Goal: Task Accomplishment & Management: Use online tool/utility

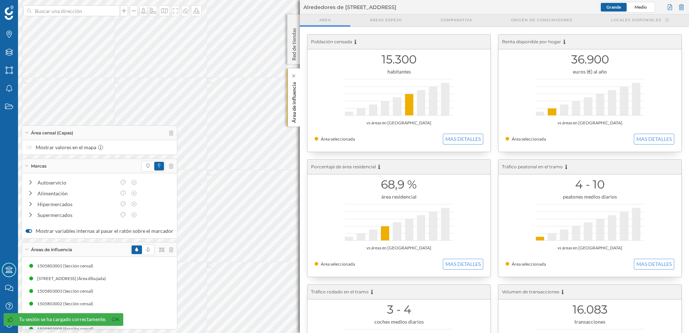
click at [296, 113] on p "Área de influencia" at bounding box center [293, 101] width 7 height 44
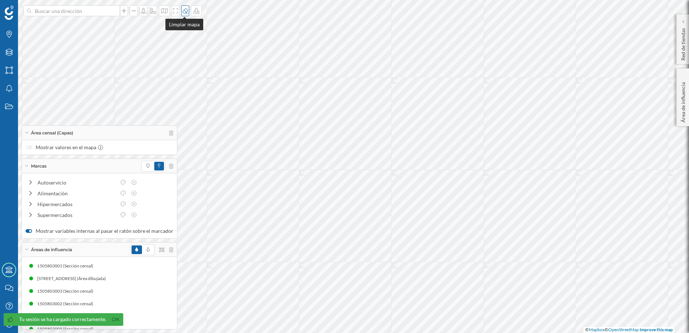
click at [184, 13] on icon at bounding box center [185, 11] width 7 height 6
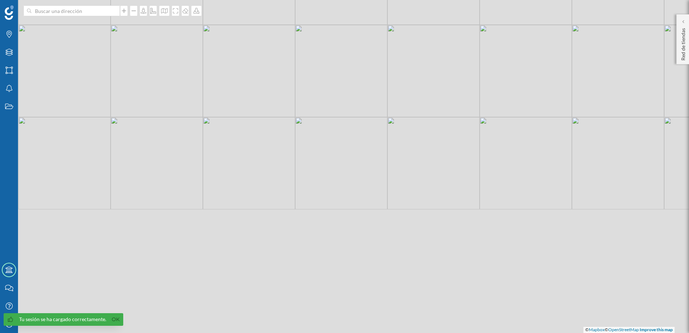
drag, startPoint x: 206, startPoint y: 224, endPoint x: 295, endPoint y: 79, distance: 170.3
click at [296, 78] on div "© Mapbox © OpenStreetMap Improve this map" at bounding box center [344, 166] width 689 height 333
drag, startPoint x: 300, startPoint y: 156, endPoint x: 282, endPoint y: 71, distance: 87.3
click at [282, 71] on div "© Mapbox © OpenStreetMap Improve this map" at bounding box center [344, 166] width 689 height 333
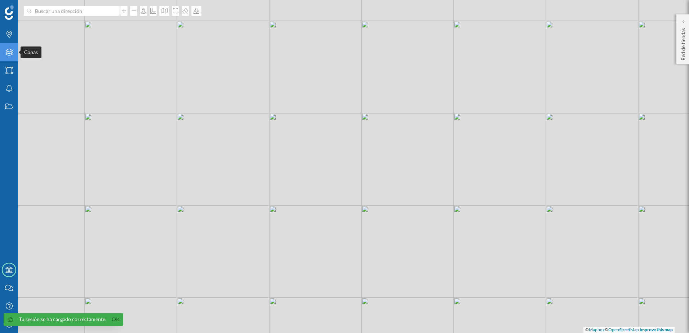
click at [11, 56] on icon "Capas" at bounding box center [9, 52] width 9 height 7
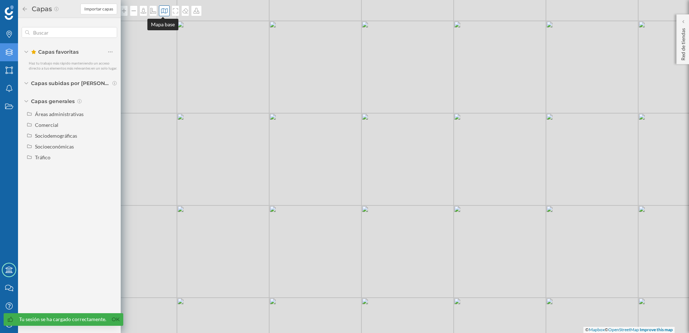
click at [163, 9] on icon at bounding box center [164, 10] width 6 height 5
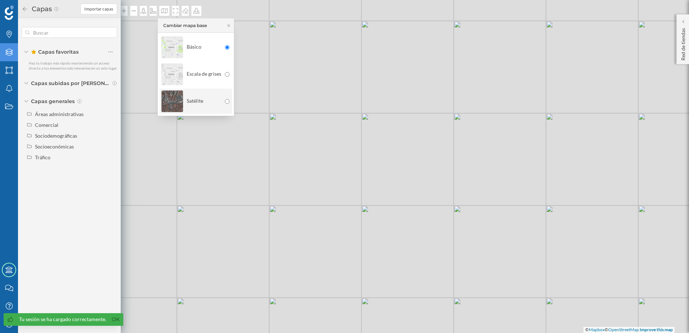
click at [196, 105] on div "Satélite" at bounding box center [191, 101] width 60 height 25
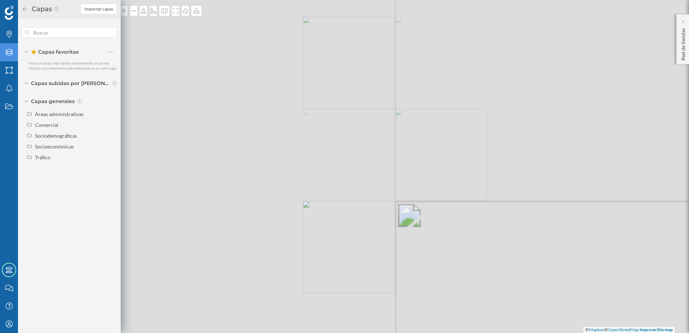
drag, startPoint x: 280, startPoint y: 227, endPoint x: 344, endPoint y: 200, distance: 70.4
click at [344, 200] on div "© Mapbox © OpenStreetMap Improve this map" at bounding box center [344, 166] width 689 height 333
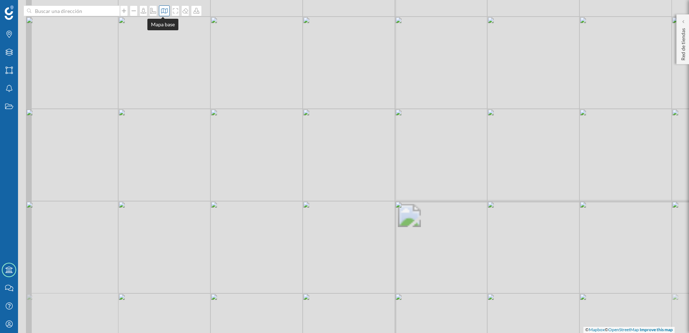
click at [162, 13] on icon at bounding box center [164, 11] width 7 height 6
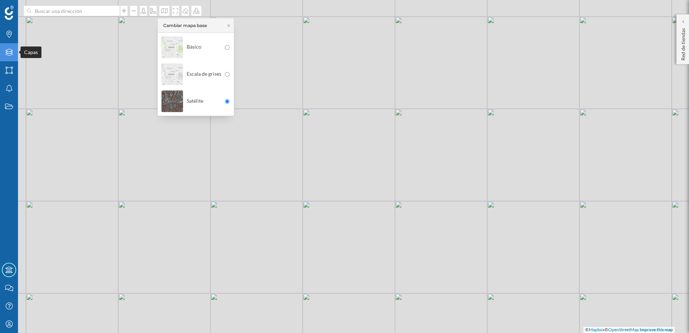
click at [5, 52] on icon "Capas" at bounding box center [9, 52] width 9 height 7
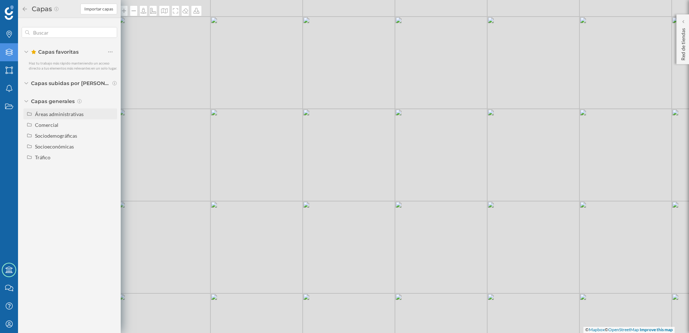
click at [60, 114] on div "Áreas administrativas" at bounding box center [59, 114] width 49 height 6
click at [111, 157] on input "Distrito" at bounding box center [112, 157] width 5 height 5
radio input "true"
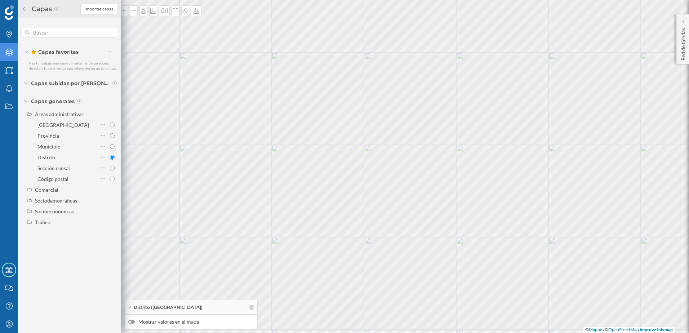
drag, startPoint x: 398, startPoint y: 120, endPoint x: 327, endPoint y: 198, distance: 106.3
click at [327, 198] on div "© Mapbox © OpenStreetMap Improve this map" at bounding box center [344, 166] width 689 height 333
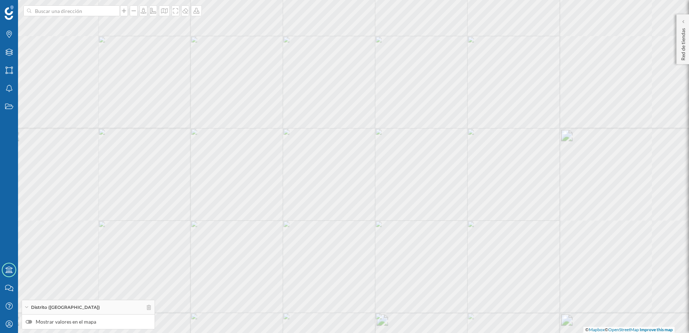
drag, startPoint x: 399, startPoint y: 124, endPoint x: 365, endPoint y: 155, distance: 45.9
click at [366, 155] on div "© Mapbox © OpenStreetMap Improve this map" at bounding box center [344, 166] width 689 height 333
drag, startPoint x: 343, startPoint y: 138, endPoint x: 347, endPoint y: 157, distance: 19.8
click at [347, 157] on div "© Mapbox © OpenStreetMap Improve this map" at bounding box center [344, 166] width 689 height 333
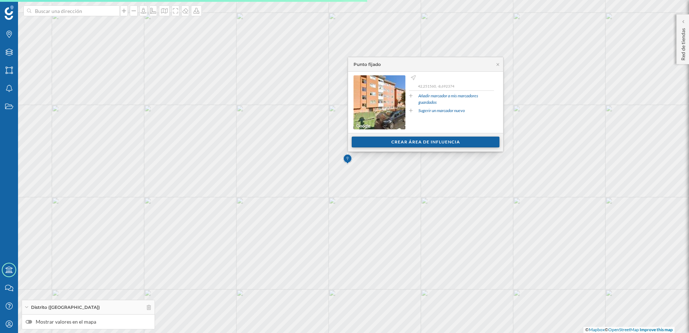
click at [415, 142] on div "Crear área de influencia" at bounding box center [426, 142] width 148 height 11
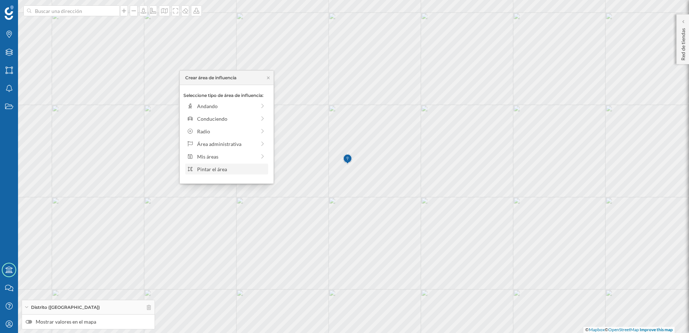
click at [231, 172] on div "Pintar el área" at bounding box center [231, 169] width 69 height 8
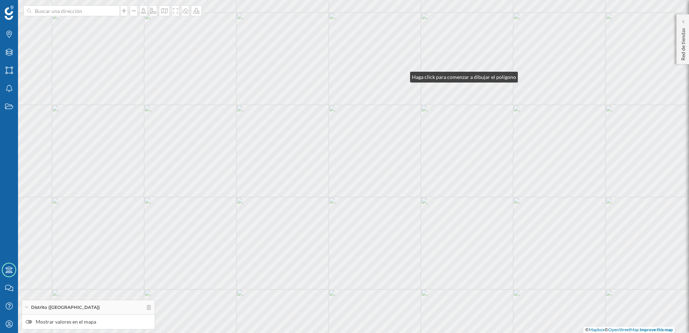
click at [403, 75] on div "© Mapbox © OpenStreetMap Improve this map" at bounding box center [344, 166] width 689 height 333
click at [364, 76] on div "© Mapbox © OpenStreetMap Improve this map" at bounding box center [344, 166] width 689 height 333
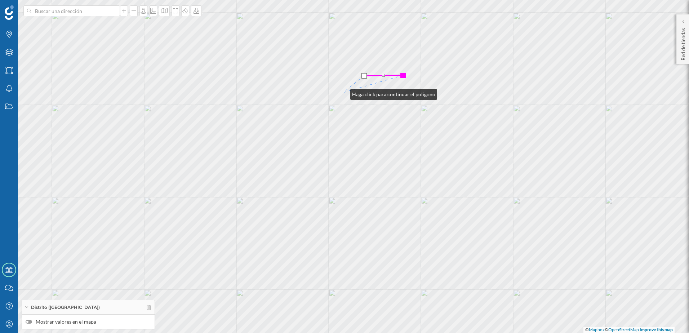
click at [342, 93] on div "© Mapbox © OpenStreetMap Improve this map" at bounding box center [344, 166] width 689 height 333
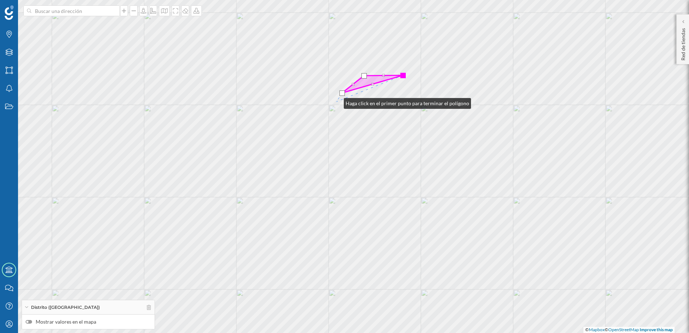
click at [336, 102] on div "© Mapbox © OpenStreetMap Improve this map" at bounding box center [344, 166] width 689 height 333
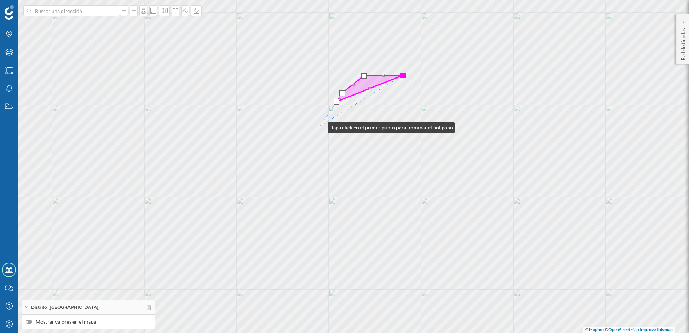
click at [320, 126] on div "© Mapbox © OpenStreetMap Improve this map" at bounding box center [344, 166] width 689 height 333
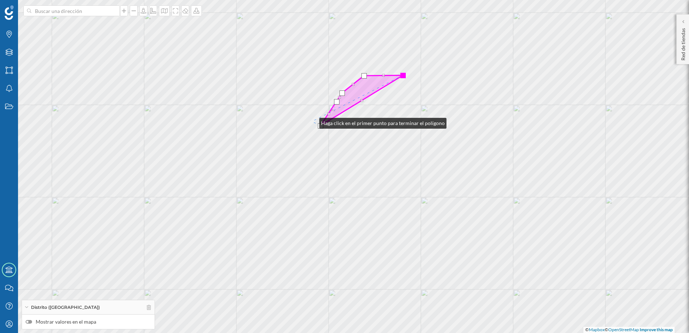
click at [312, 121] on div "© Mapbox © OpenStreetMap Improve this map" at bounding box center [344, 166] width 689 height 333
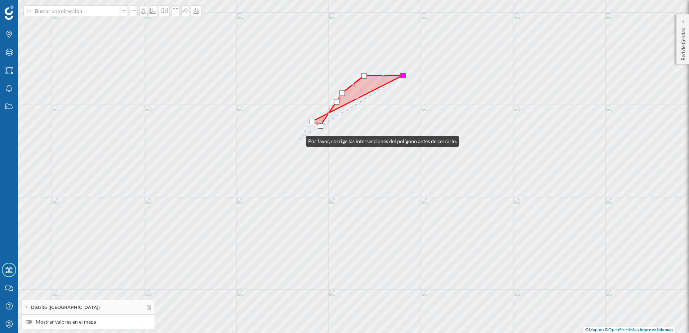
click at [299, 139] on div "© Mapbox © OpenStreetMap Improve this map" at bounding box center [344, 166] width 689 height 333
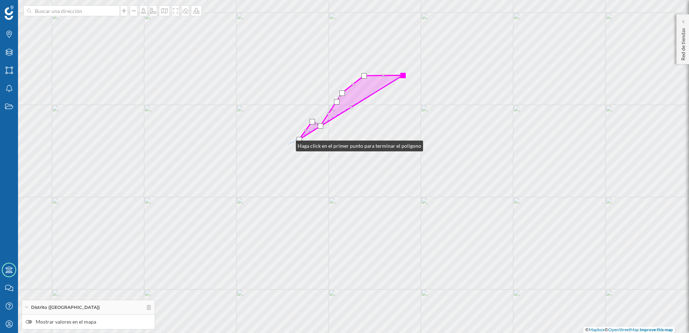
click at [289, 144] on div "© Mapbox © OpenStreetMap Improve this map" at bounding box center [344, 166] width 689 height 333
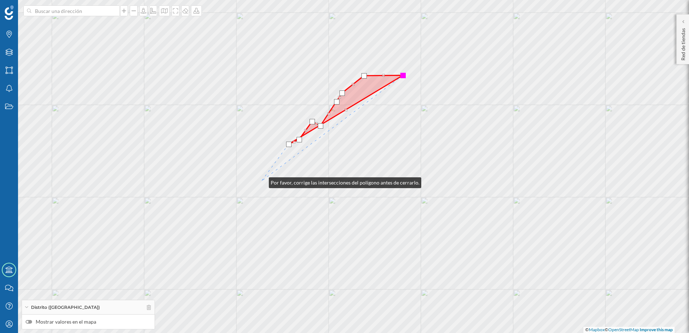
click at [262, 181] on div "© Mapbox © OpenStreetMap Improve this map" at bounding box center [344, 166] width 689 height 333
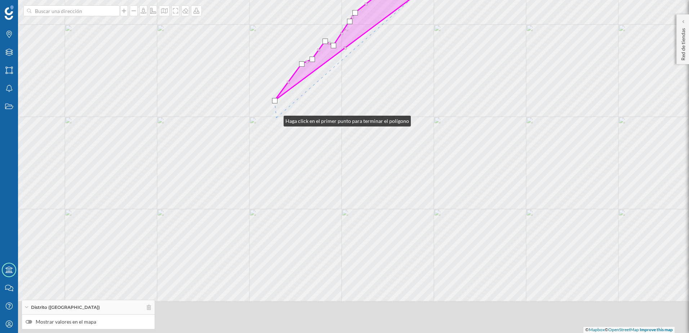
drag, startPoint x: 263, startPoint y: 200, endPoint x: 276, endPoint y: 119, distance: 81.4
click at [276, 119] on div "© Mapbox © OpenStreetMap Improve this map" at bounding box center [344, 166] width 689 height 333
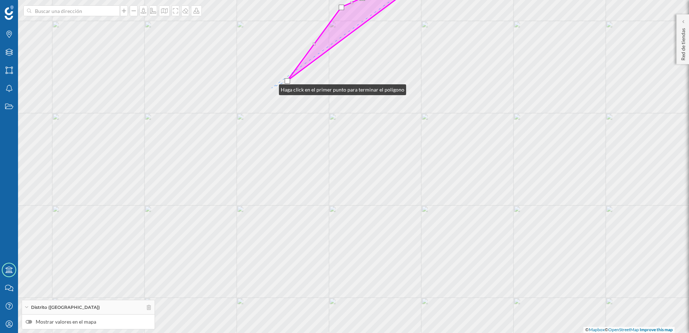
click at [272, 88] on div "© Mapbox © OpenStreetMap Improve this map" at bounding box center [344, 166] width 689 height 333
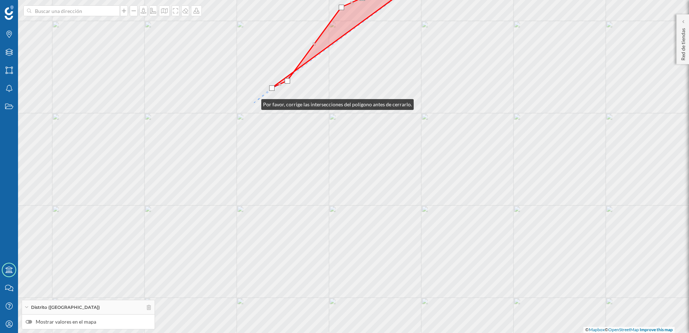
click at [254, 103] on div "© Mapbox © OpenStreetMap Improve this map" at bounding box center [344, 166] width 689 height 333
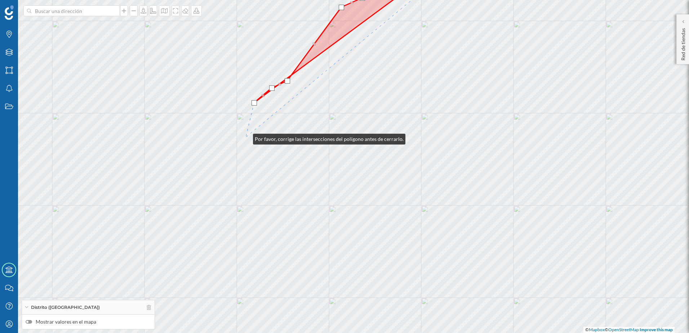
click at [246, 137] on div "© Mapbox © OpenStreetMap Improve this map" at bounding box center [344, 166] width 689 height 333
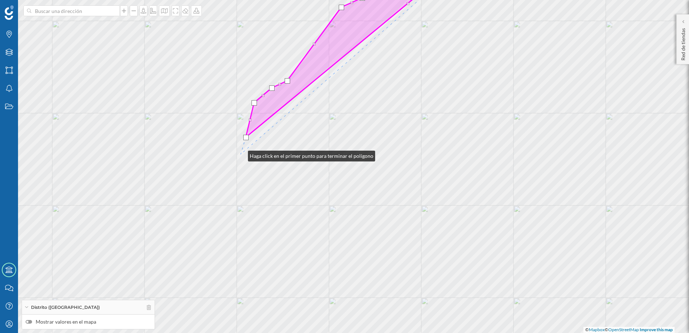
click at [241, 154] on div "© Mapbox © OpenStreetMap Improve this map" at bounding box center [344, 166] width 689 height 333
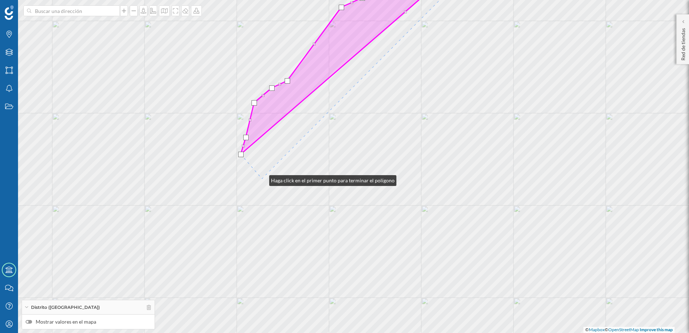
click at [262, 179] on div "© Mapbox © OpenStreetMap Improve this map" at bounding box center [344, 166] width 689 height 333
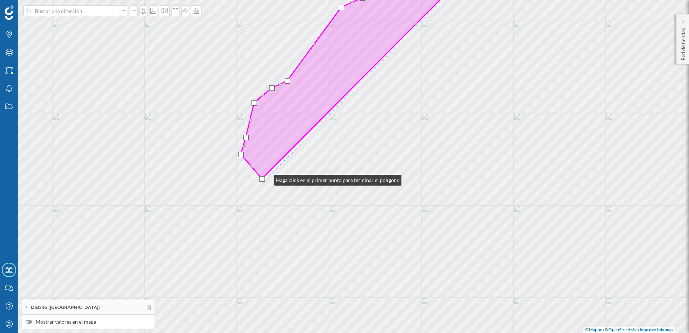
click at [267, 178] on div "© Mapbox © OpenStreetMap Improve this map" at bounding box center [344, 166] width 689 height 333
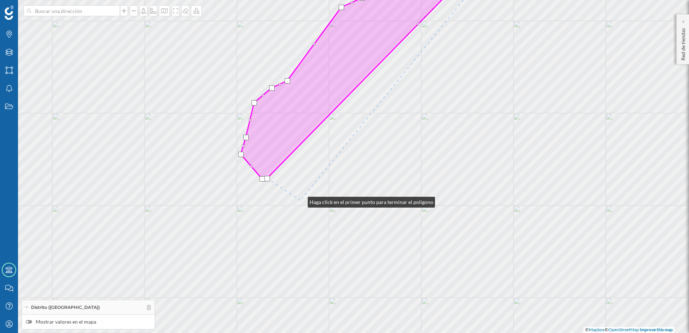
click at [300, 200] on div "© Mapbox © OpenStreetMap Improve this map" at bounding box center [344, 166] width 689 height 333
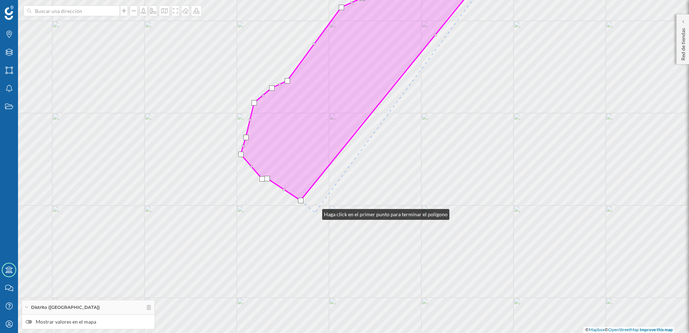
click at [315, 213] on div "© Mapbox © OpenStreetMap Improve this map" at bounding box center [344, 166] width 689 height 333
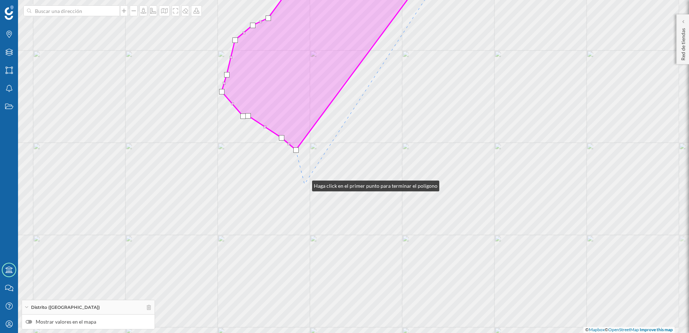
drag, startPoint x: 324, startPoint y: 247, endPoint x: 304, endPoint y: 184, distance: 65.6
click at [304, 184] on div "© Mapbox © OpenStreetMap Improve this map" at bounding box center [344, 166] width 689 height 333
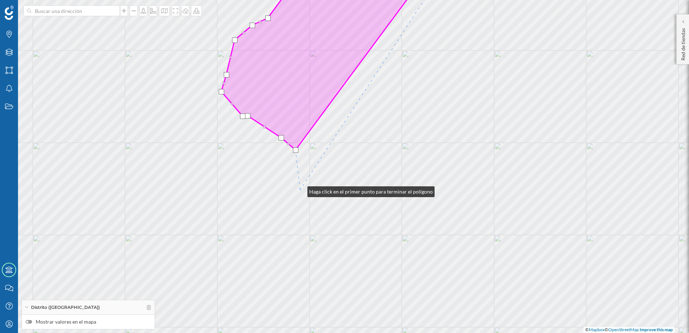
click at [300, 190] on div "© Mapbox © OpenStreetMap Improve this map" at bounding box center [344, 166] width 689 height 333
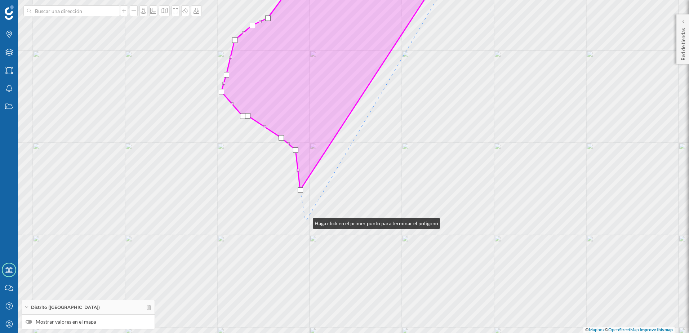
click at [305, 222] on div "© Mapbox © OpenStreetMap Improve this map" at bounding box center [344, 166] width 689 height 333
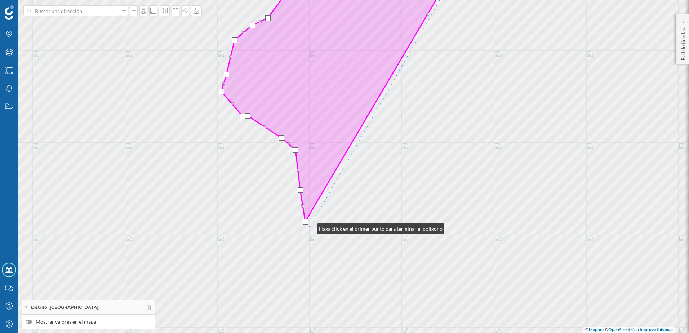
click at [310, 227] on div "© Mapbox © OpenStreetMap Improve this map" at bounding box center [344, 166] width 689 height 333
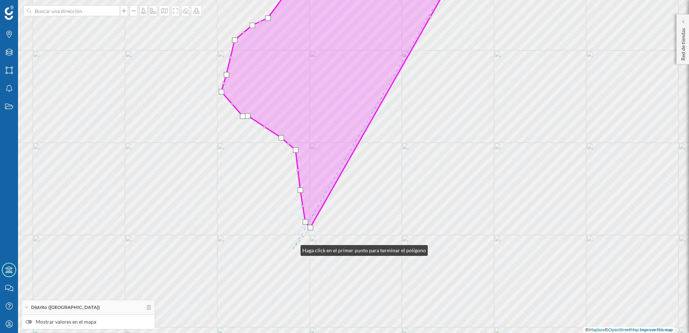
click at [293, 249] on div "© Mapbox © OpenStreetMap Improve this map" at bounding box center [344, 166] width 689 height 333
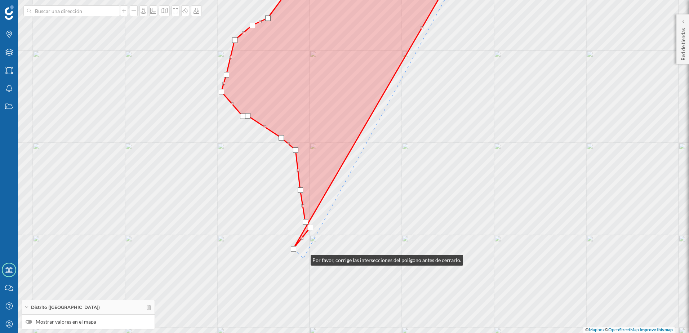
drag, startPoint x: 303, startPoint y: 258, endPoint x: 311, endPoint y: 261, distance: 8.3
click at [304, 258] on div "© Mapbox © OpenStreetMap Improve this map" at bounding box center [344, 166] width 689 height 333
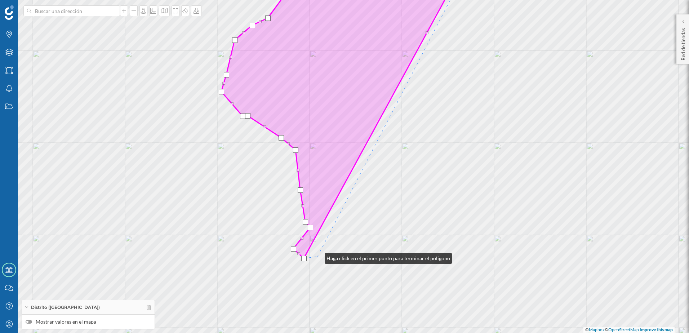
click at [317, 257] on div "© Mapbox © OpenStreetMap Improve this map" at bounding box center [344, 166] width 689 height 333
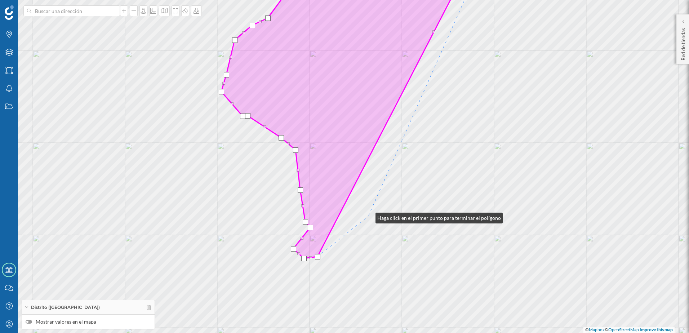
click at [368, 216] on div "© Mapbox © OpenStreetMap Improve this map" at bounding box center [344, 166] width 689 height 333
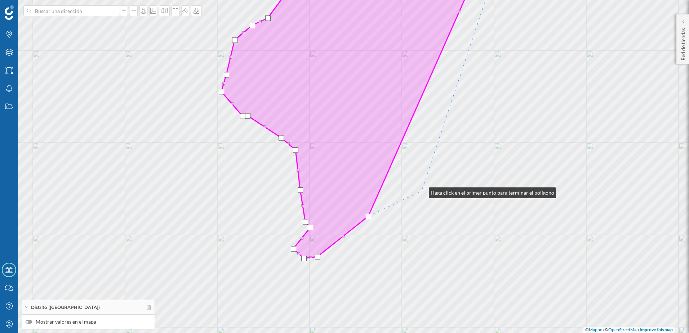
click at [422, 191] on div "© Mapbox © OpenStreetMap Improve this map" at bounding box center [344, 166] width 689 height 333
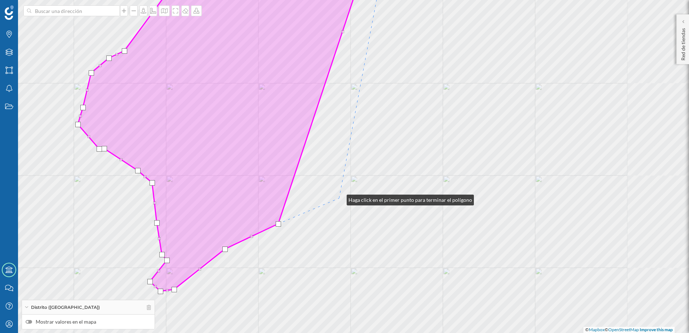
drag, startPoint x: 483, startPoint y: 165, endPoint x: 339, endPoint y: 198, distance: 147.1
click at [339, 198] on div "© Mapbox © OpenStreetMap Improve this map" at bounding box center [344, 166] width 689 height 333
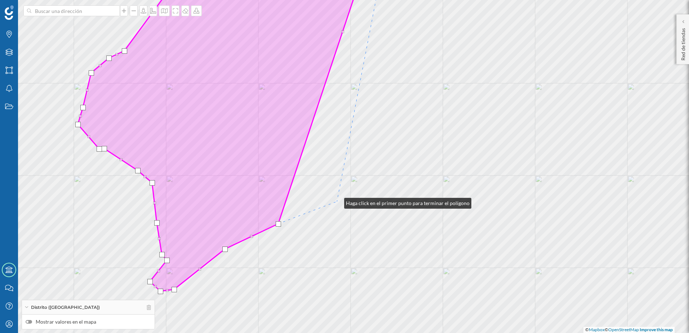
click at [337, 201] on div "© Mapbox © OpenStreetMap Improve this map" at bounding box center [344, 166] width 689 height 333
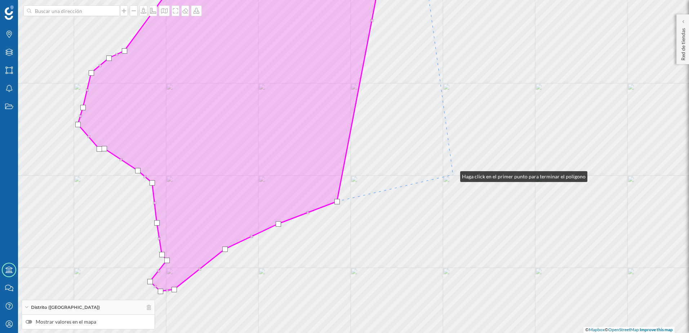
click at [453, 175] on div "© Mapbox © OpenStreetMap Improve this map" at bounding box center [344, 166] width 689 height 333
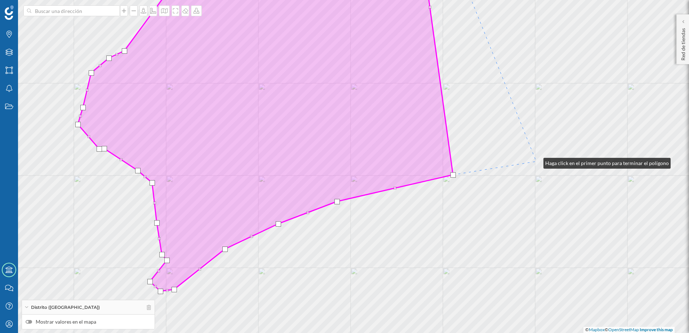
click at [536, 161] on div "© Mapbox © OpenStreetMap Improve this map" at bounding box center [344, 166] width 689 height 333
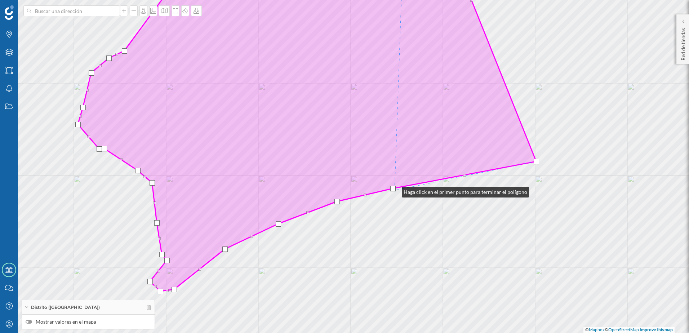
drag, startPoint x: 455, startPoint y: 177, endPoint x: 395, endPoint y: 190, distance: 61.7
click at [395, 190] on div at bounding box center [392, 188] width 5 height 5
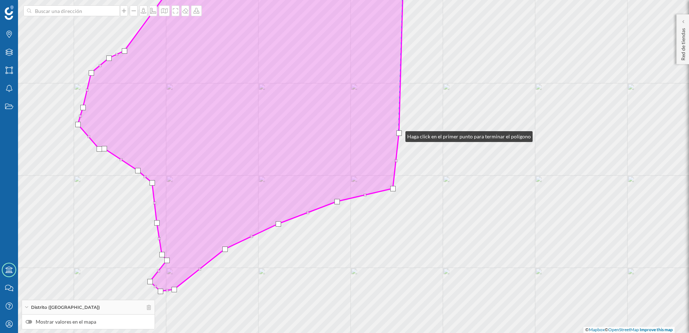
drag, startPoint x: 535, startPoint y: 163, endPoint x: 398, endPoint y: 135, distance: 140.2
click at [398, 135] on div at bounding box center [398, 132] width 5 height 5
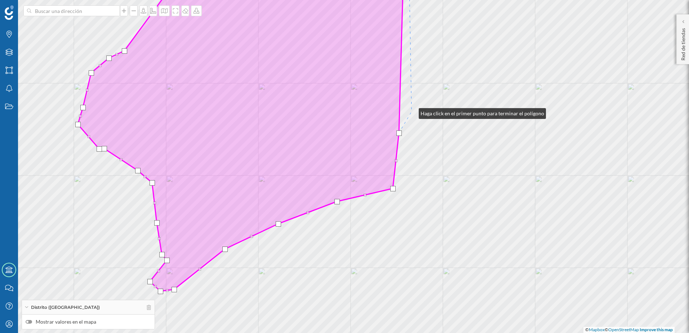
click at [411, 112] on div "© Mapbox © OpenStreetMap Improve this map" at bounding box center [344, 166] width 689 height 333
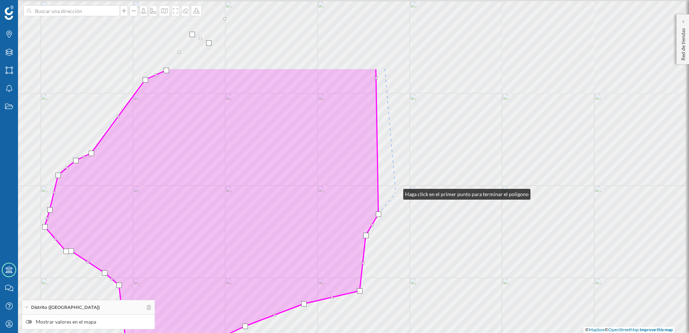
drag, startPoint x: 429, startPoint y: 90, endPoint x: 396, endPoint y: 192, distance: 107.6
click at [396, 192] on div "© Mapbox © OpenStreetMap Improve this map" at bounding box center [344, 166] width 689 height 333
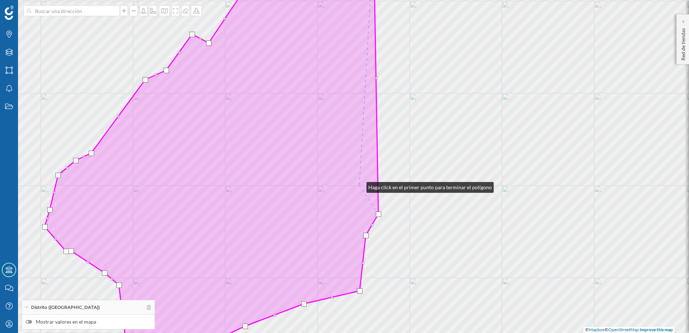
click at [359, 186] on icon at bounding box center [212, 167] width 334 height 402
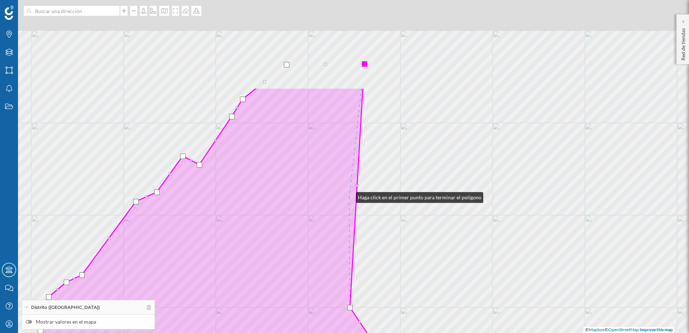
drag, startPoint x: 357, startPoint y: 77, endPoint x: 349, endPoint y: 196, distance: 118.8
click at [349, 196] on icon at bounding box center [202, 289] width 334 height 402
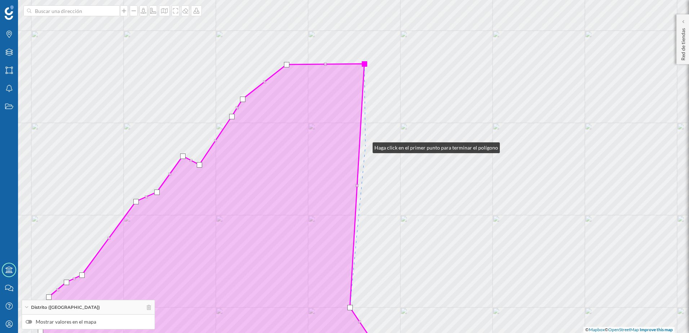
click at [365, 146] on div "© Mapbox © OpenStreetMap Improve this map" at bounding box center [344, 166] width 689 height 333
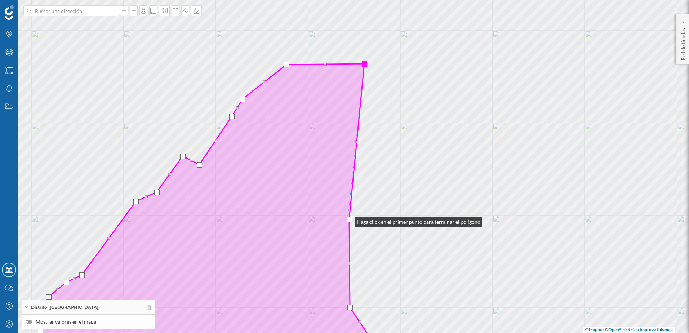
drag, startPoint x: 364, startPoint y: 147, endPoint x: 348, endPoint y: 221, distance: 75.4
click at [348, 220] on div at bounding box center [349, 219] width 5 height 5
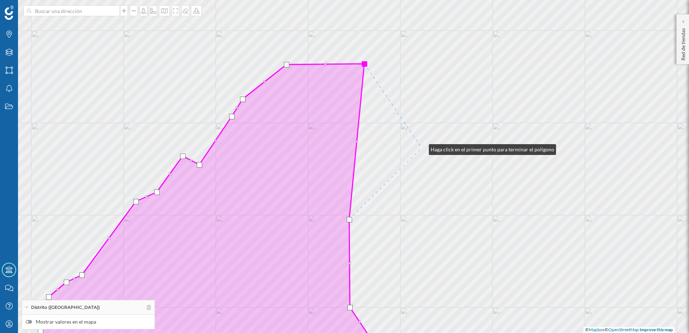
click at [422, 148] on div "© Mapbox © OpenStreetMap Improve this map" at bounding box center [344, 166] width 689 height 333
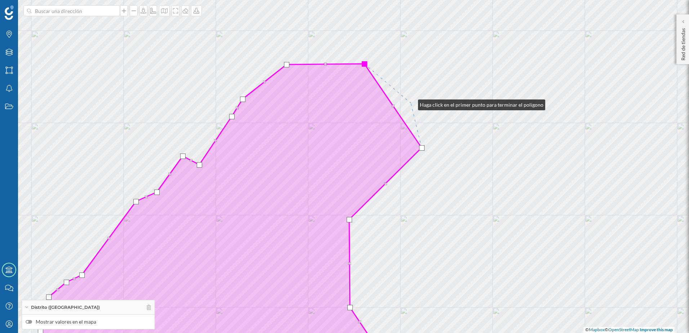
click at [411, 103] on div "© Mapbox © OpenStreetMap Improve this map" at bounding box center [344, 166] width 689 height 333
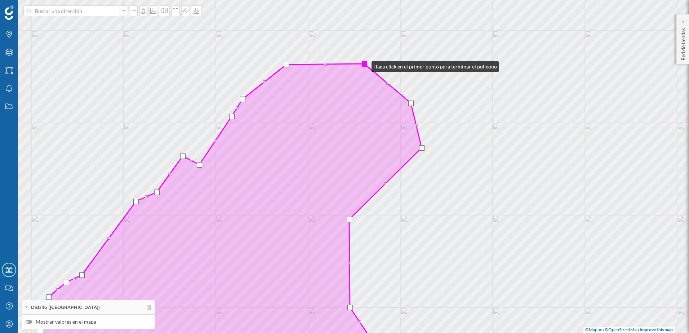
click at [364, 65] on div at bounding box center [364, 63] width 5 height 5
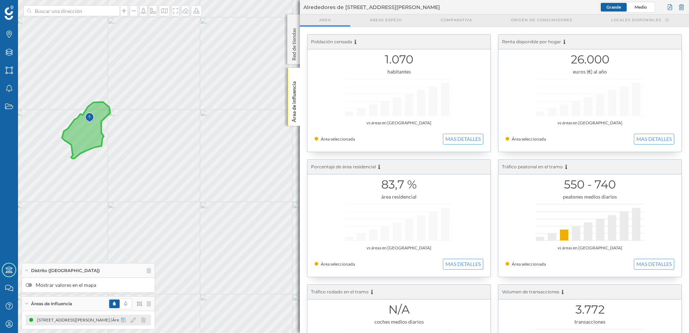
click at [124, 321] on icon at bounding box center [123, 319] width 4 height 5
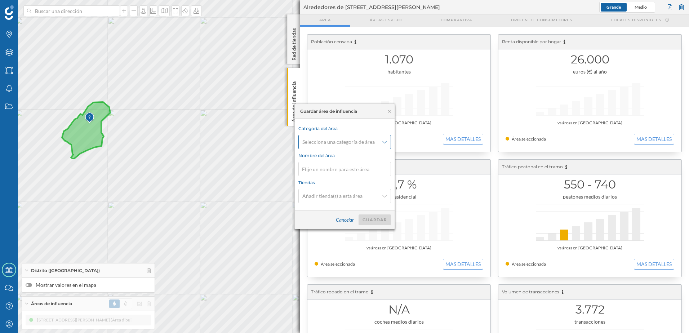
click at [382, 140] on div "Selecciona una categoría de área" at bounding box center [344, 142] width 93 height 14
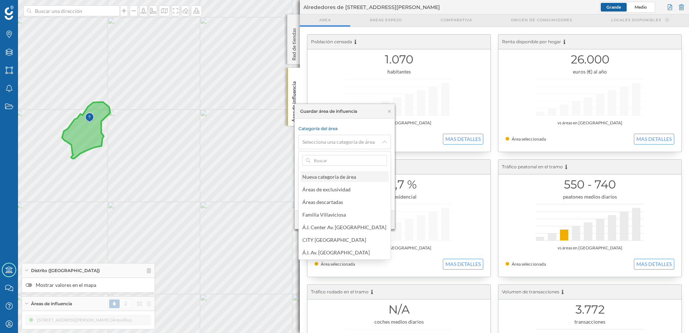
click at [346, 177] on div "Nueva categoría de área" at bounding box center [329, 177] width 54 height 6
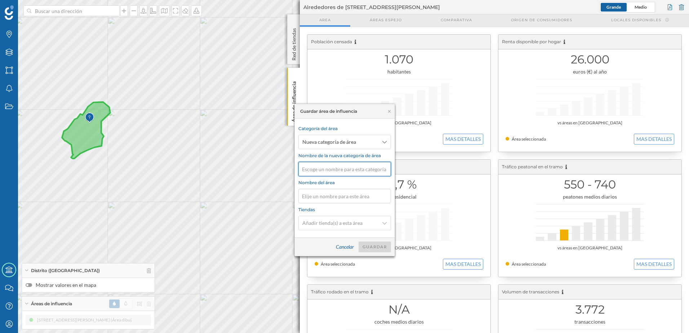
click at [331, 172] on input at bounding box center [344, 169] width 93 height 14
type input "E"
type input "Center Teis (Bagato)"
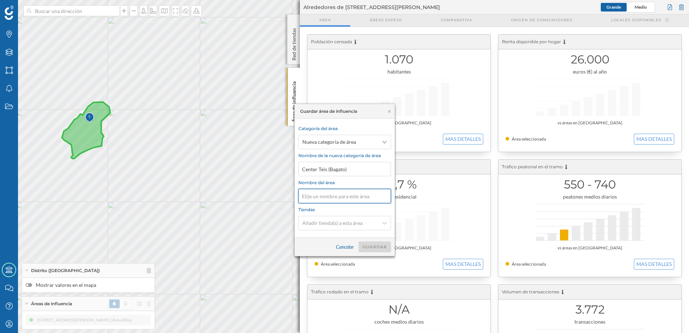
click at [341, 196] on input at bounding box center [344, 196] width 93 height 14
type input "1.0 - Proximidad"
click at [374, 246] on div "Guardar" at bounding box center [374, 246] width 32 height 11
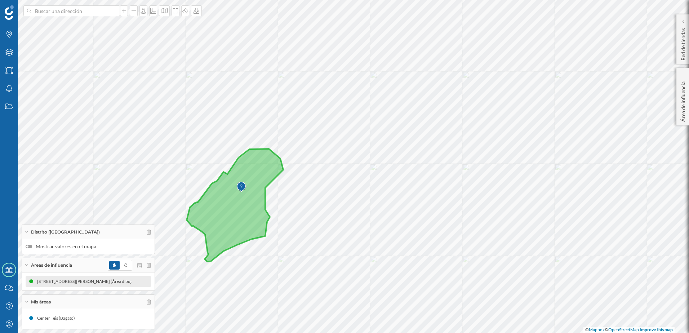
click at [51, 267] on span "Áreas de influencia" at bounding box center [51, 265] width 41 height 6
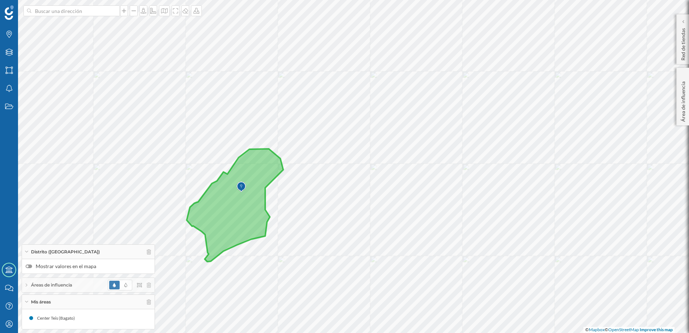
click at [52, 251] on span "Distrito ([GEOGRAPHIC_DATA])" at bounding box center [65, 252] width 69 height 6
click at [53, 302] on div "Mis áreas" at bounding box center [88, 302] width 133 height 14
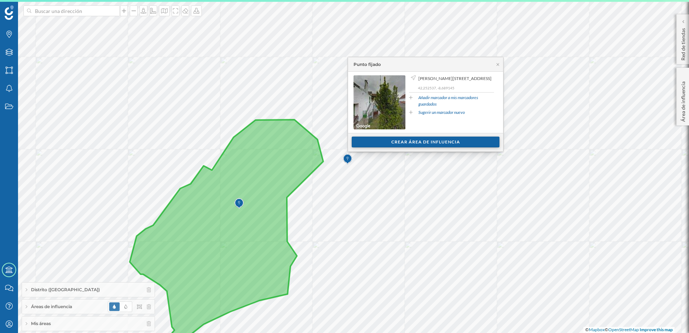
click at [399, 143] on div "Crear área de influencia" at bounding box center [426, 142] width 148 height 11
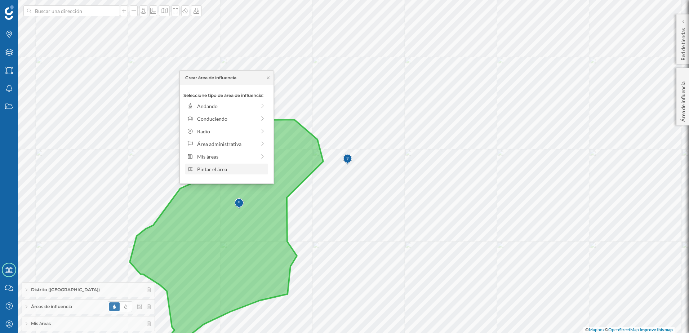
click at [236, 169] on div "Pintar el área" at bounding box center [231, 169] width 69 height 8
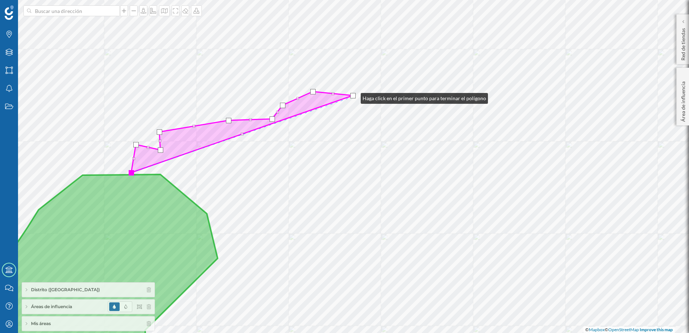
drag, startPoint x: 362, startPoint y: 90, endPoint x: 358, endPoint y: 98, distance: 9.0
click at [356, 98] on div at bounding box center [352, 95] width 5 height 5
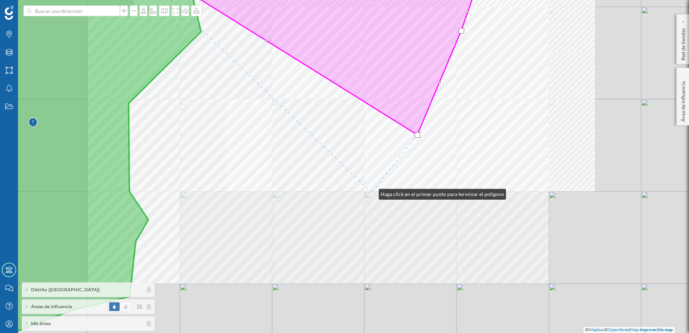
click at [371, 192] on div "© Mapbox © OpenStreetMap Improve this map" at bounding box center [344, 166] width 689 height 333
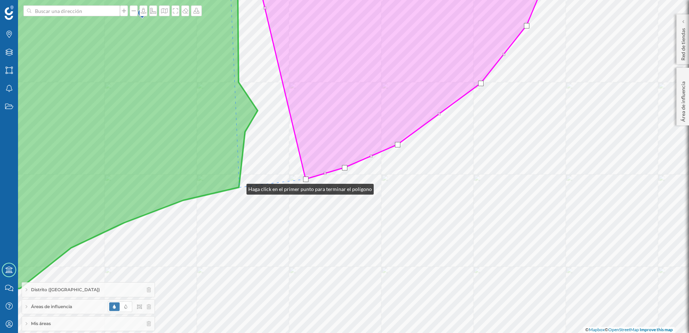
click at [239, 187] on icon at bounding box center [98, 127] width 337 height 325
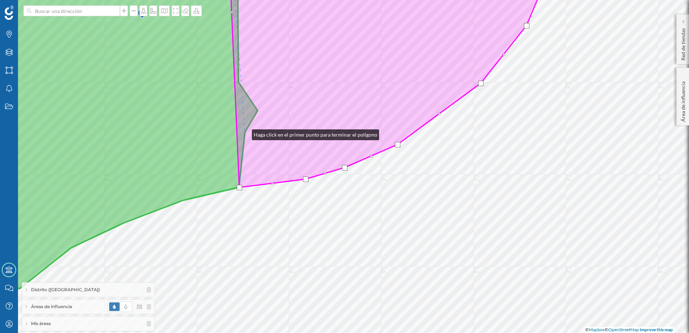
click at [245, 133] on icon at bounding box center [390, 77] width 322 height 222
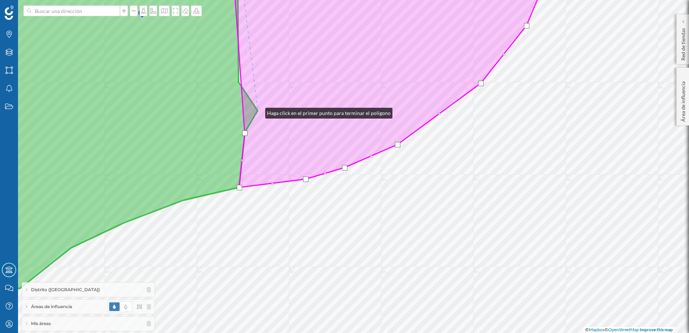
click at [258, 111] on icon at bounding box center [392, 77] width 319 height 222
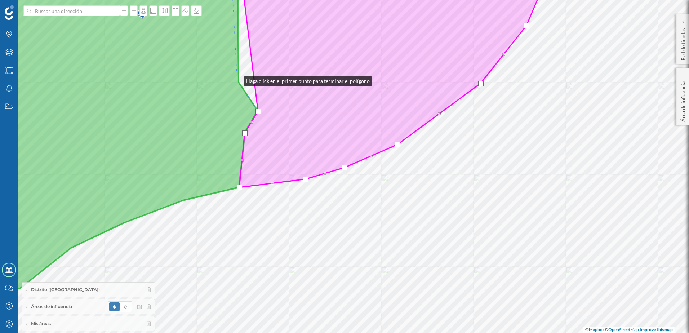
click at [237, 79] on icon at bounding box center [98, 127] width 337 height 325
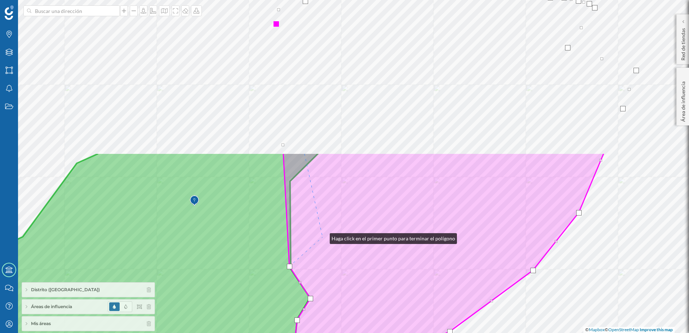
drag, startPoint x: 275, startPoint y: 59, endPoint x: 322, endPoint y: 237, distance: 183.8
click at [322, 237] on icon at bounding box center [443, 264] width 321 height 222
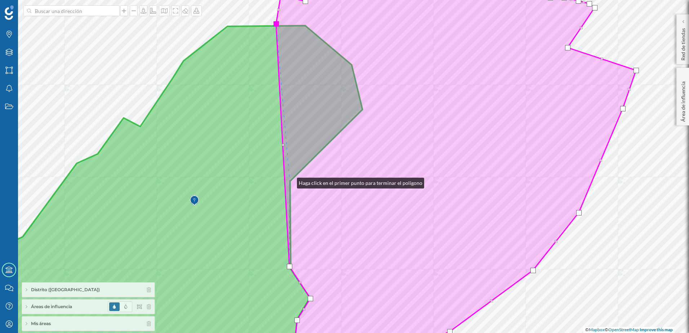
click at [290, 181] on icon at bounding box center [456, 167] width 360 height 402
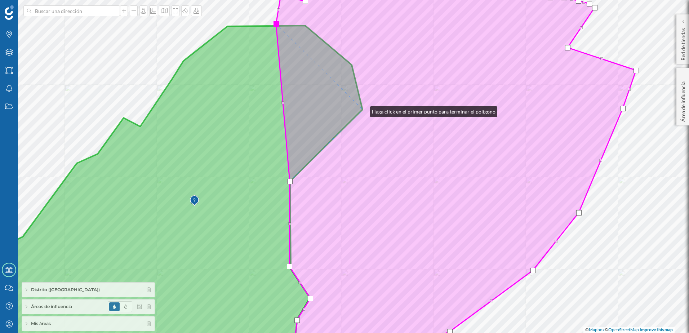
click at [363, 110] on icon at bounding box center [456, 167] width 360 height 402
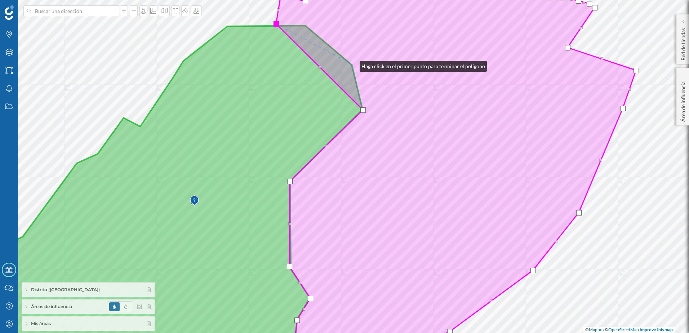
click at [352, 64] on icon at bounding box center [456, 167] width 360 height 402
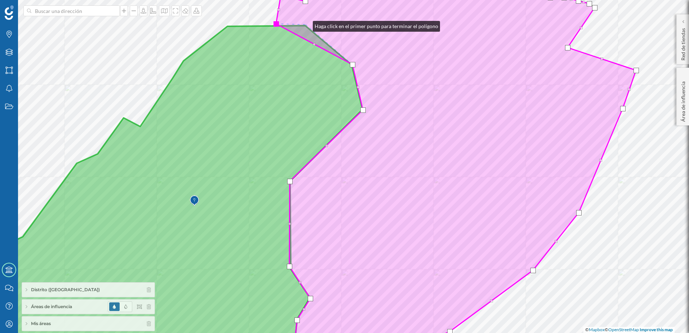
click at [306, 24] on icon at bounding box center [456, 167] width 360 height 402
click at [276, 25] on div at bounding box center [275, 23] width 5 height 5
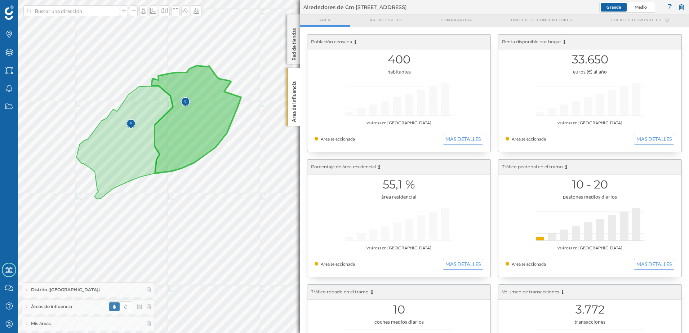
click at [55, 306] on span "Áreas de influencia" at bounding box center [51, 306] width 41 height 6
click at [125, 303] on icon at bounding box center [123, 302] width 4 height 5
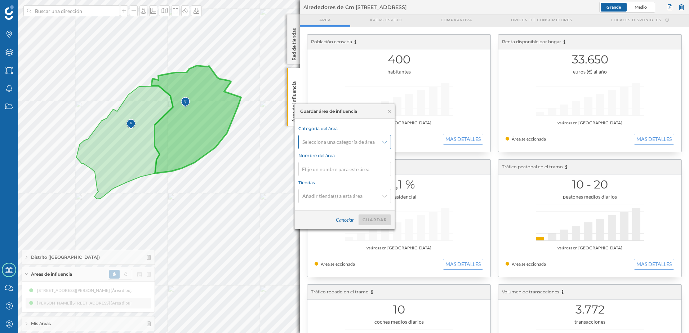
click at [384, 143] on icon at bounding box center [384, 141] width 4 height 5
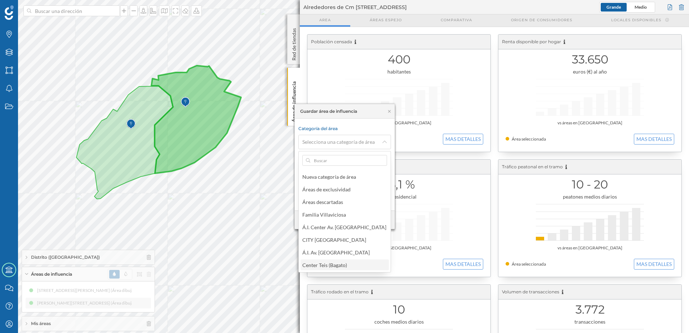
click at [335, 262] on div "Center Teis (Bagato)" at bounding box center [324, 265] width 45 height 6
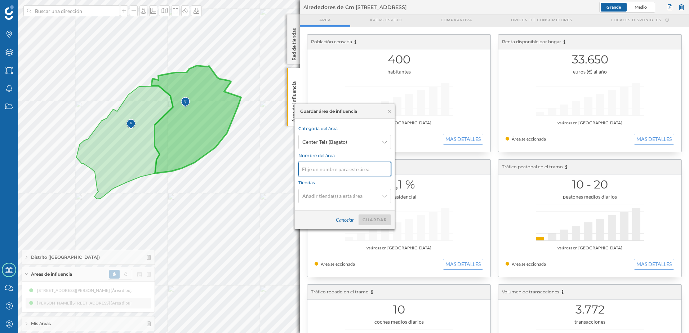
click at [337, 171] on input at bounding box center [344, 169] width 93 height 14
type input "1.1 - Proximidad"
click at [376, 221] on div "Guardar" at bounding box center [374, 219] width 32 height 11
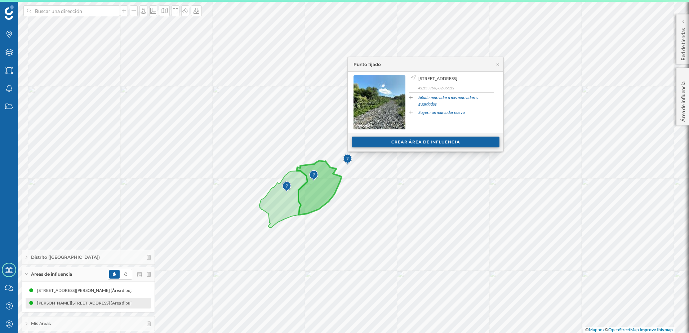
click at [399, 144] on div "Crear área de influencia" at bounding box center [426, 142] width 148 height 11
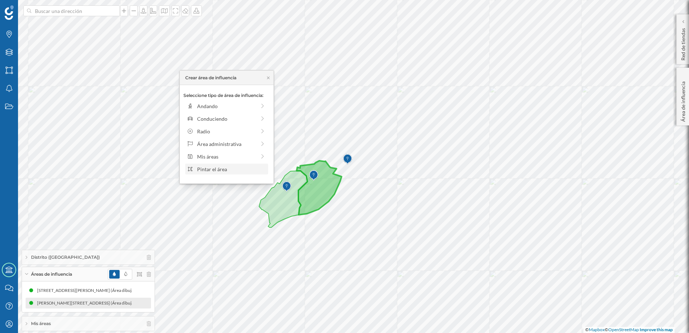
click at [246, 170] on div "Pintar el área" at bounding box center [231, 169] width 69 height 8
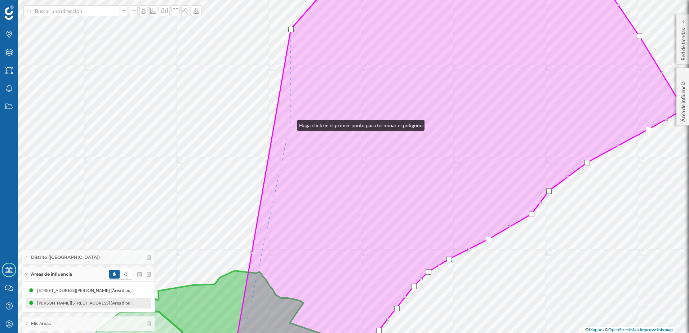
click at [290, 124] on icon at bounding box center [458, 167] width 452 height 402
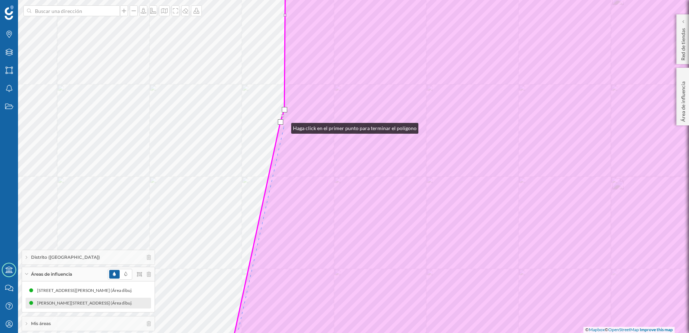
drag, startPoint x: 284, startPoint y: 126, endPoint x: 282, endPoint y: 135, distance: 9.1
click at [284, 126] on icon at bounding box center [493, 167] width 532 height 402
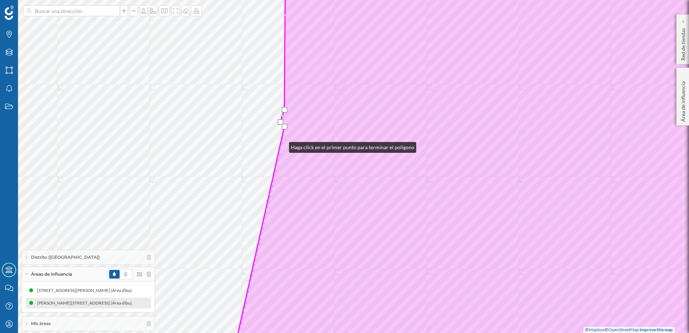
click at [282, 146] on icon at bounding box center [494, 167] width 529 height 402
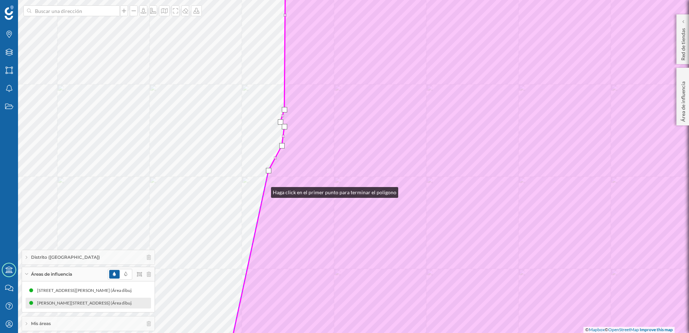
click at [264, 191] on icon at bounding box center [492, 167] width 533 height 402
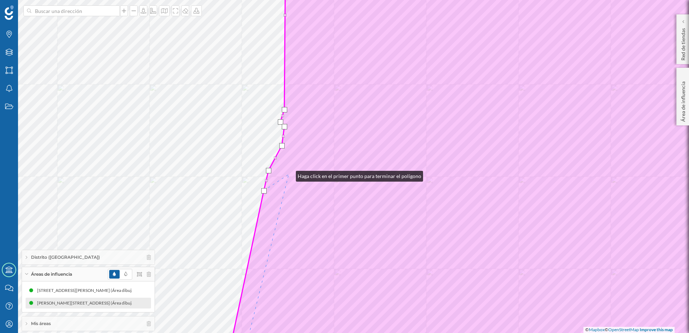
click at [289, 174] on icon at bounding box center [492, 167] width 533 height 402
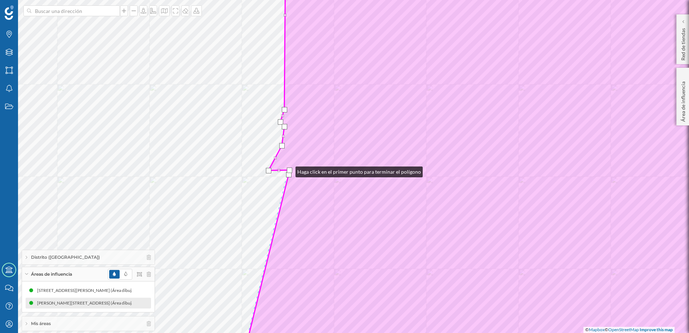
drag, startPoint x: 263, startPoint y: 191, endPoint x: 288, endPoint y: 170, distance: 32.8
click at [288, 170] on div at bounding box center [289, 170] width 5 height 5
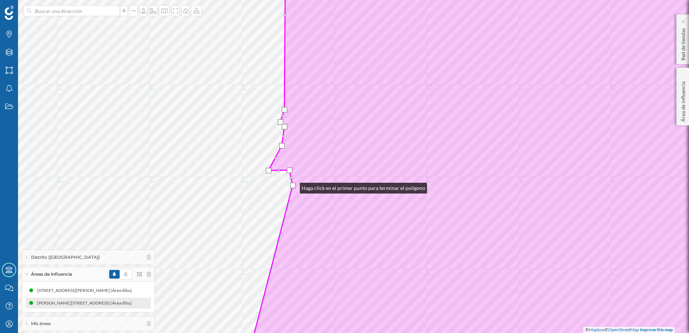
drag, startPoint x: 289, startPoint y: 175, endPoint x: 293, endPoint y: 186, distance: 11.5
click at [293, 186] on div at bounding box center [292, 185] width 5 height 5
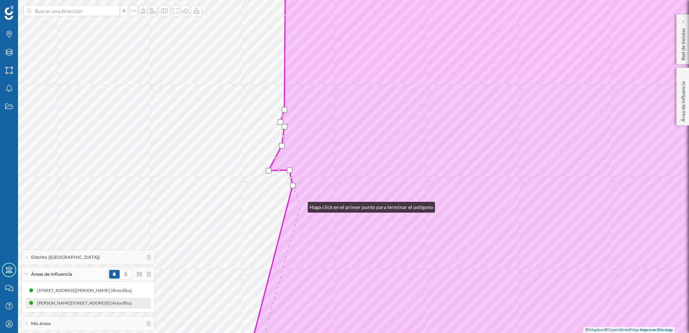
click at [299, 206] on icon at bounding box center [501, 167] width 513 height 402
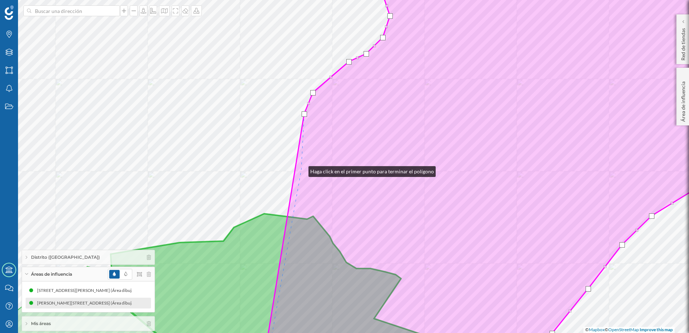
click at [301, 170] on icon at bounding box center [511, 167] width 496 height 402
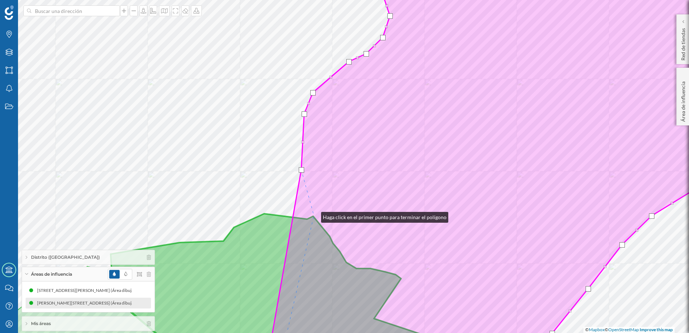
click at [314, 215] on icon at bounding box center [512, 167] width 493 height 402
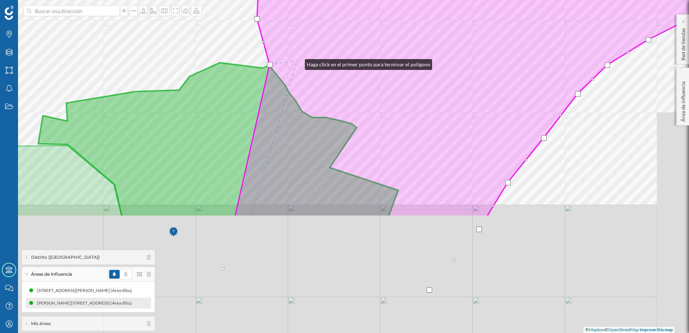
drag, startPoint x: 335, startPoint y: 173, endPoint x: 298, endPoint y: 63, distance: 116.8
click at [298, 63] on icon at bounding box center [475, 16] width 480 height 402
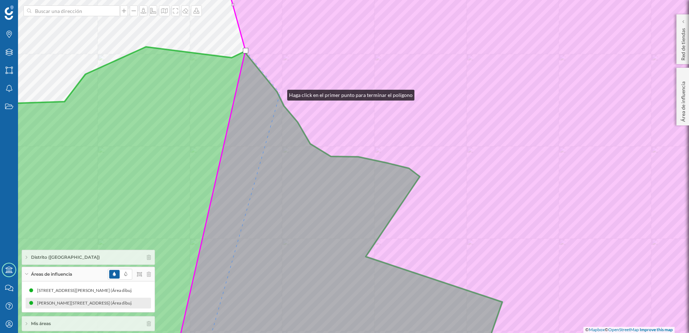
click at [280, 93] on icon at bounding box center [466, 167] width 586 height 402
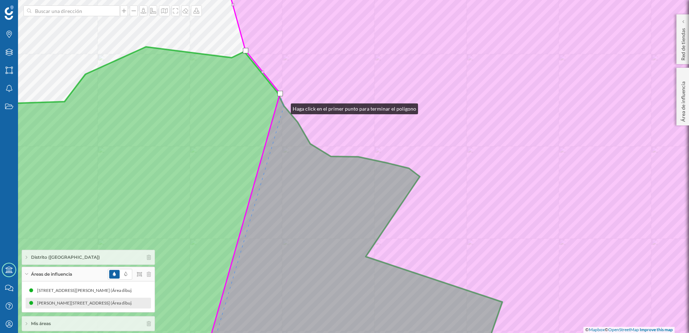
click at [284, 107] on icon at bounding box center [480, 167] width 557 height 402
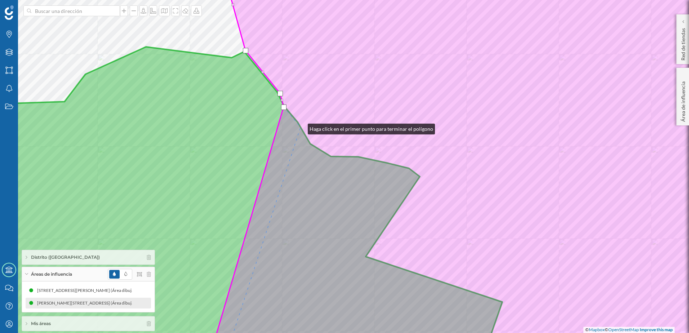
click at [300, 127] on icon at bounding box center [482, 167] width 552 height 402
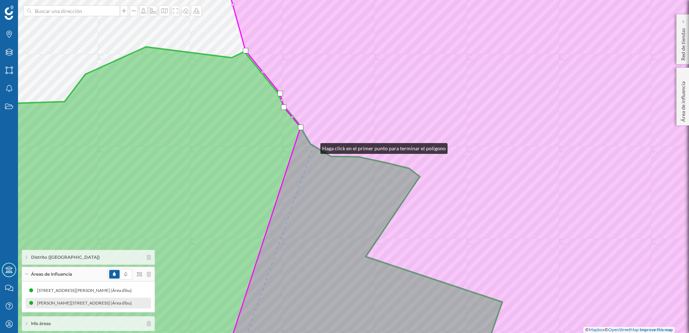
click at [313, 147] on icon at bounding box center [490, 167] width 537 height 402
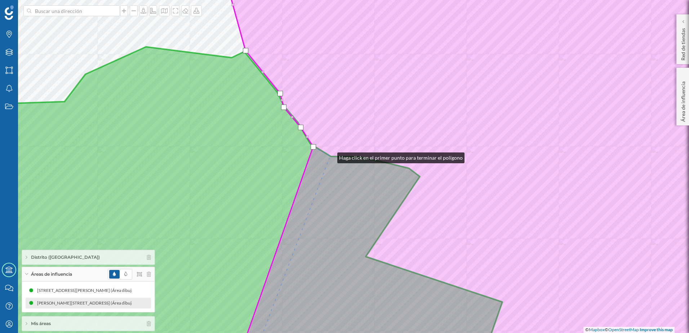
click at [330, 156] on icon at bounding box center [490, 167] width 537 height 402
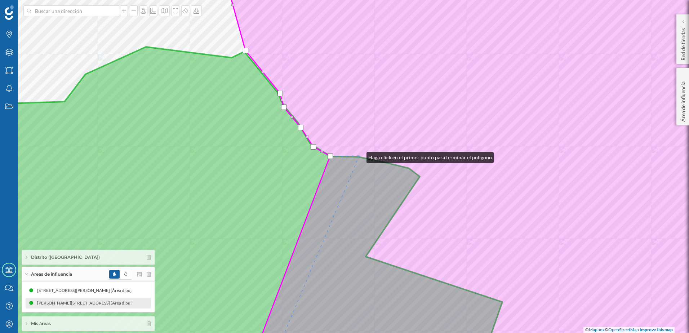
click at [359, 156] on icon at bounding box center [490, 167] width 537 height 402
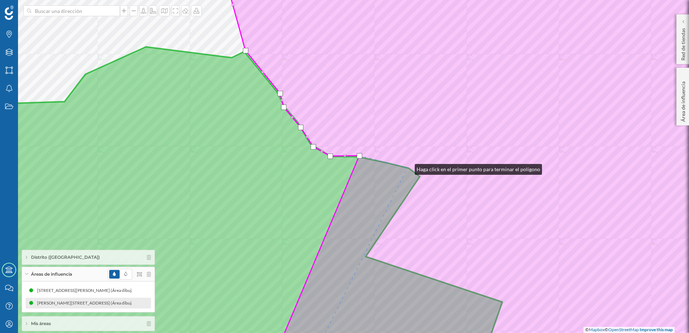
click at [409, 168] on icon at bounding box center [490, 167] width 537 height 402
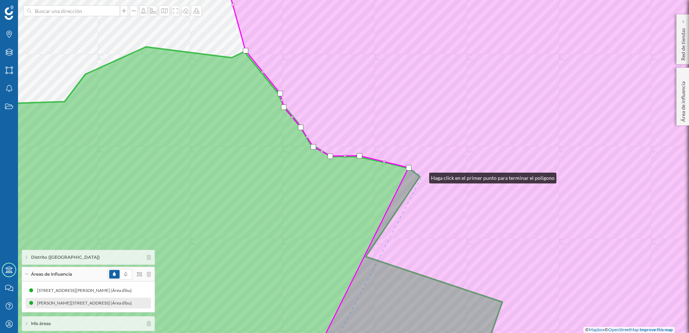
click at [422, 176] on icon at bounding box center [490, 167] width 537 height 402
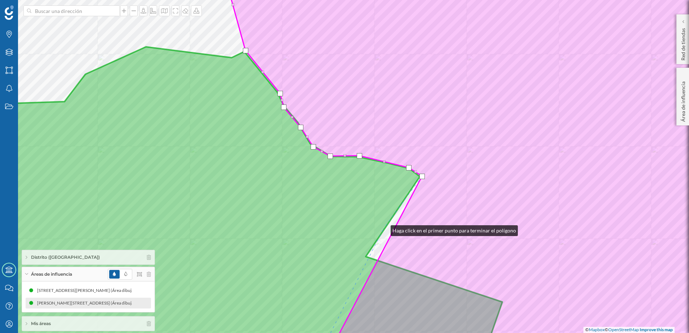
click at [383, 229] on icon at bounding box center [216, 207] width 572 height 321
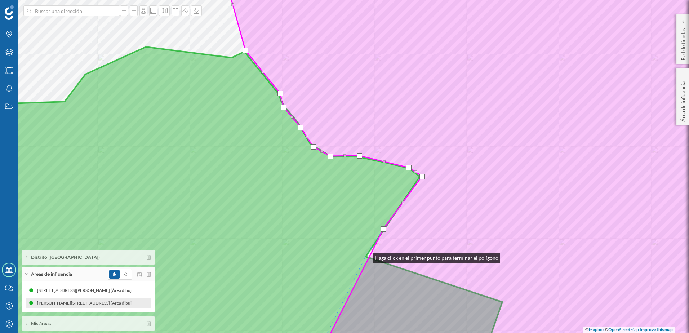
click at [366, 256] on icon at bounding box center [216, 207] width 572 height 321
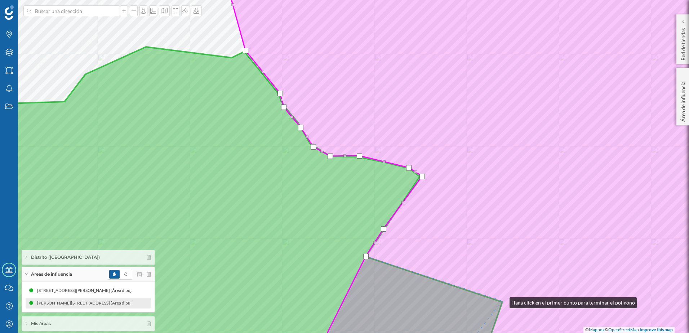
click at [502, 301] on icon at bounding box center [490, 167] width 537 height 402
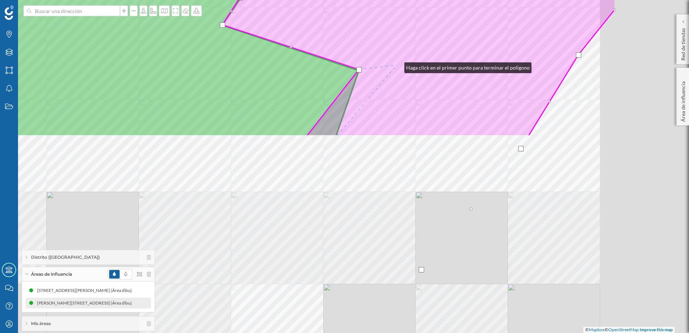
drag, startPoint x: 540, startPoint y: 297, endPoint x: 385, endPoint y: 89, distance: 259.8
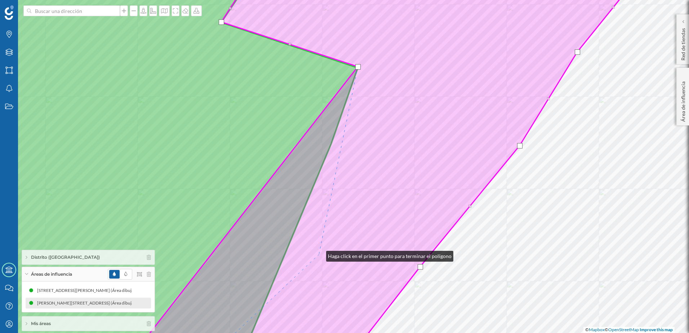
drag, startPoint x: 319, startPoint y: 254, endPoint x: 378, endPoint y: 74, distance: 189.6
click at [376, 79] on icon at bounding box center [385, 167] width 524 height 402
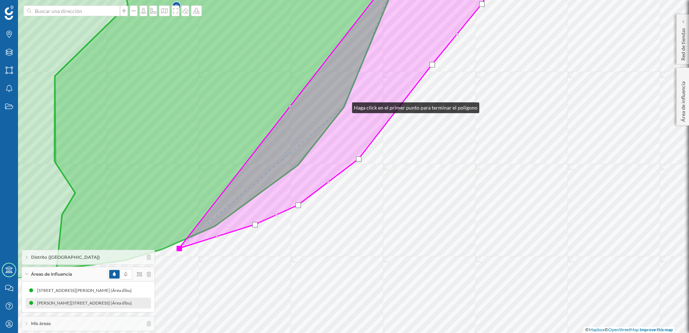
click at [345, 106] on icon at bounding box center [342, 107] width 326 height 282
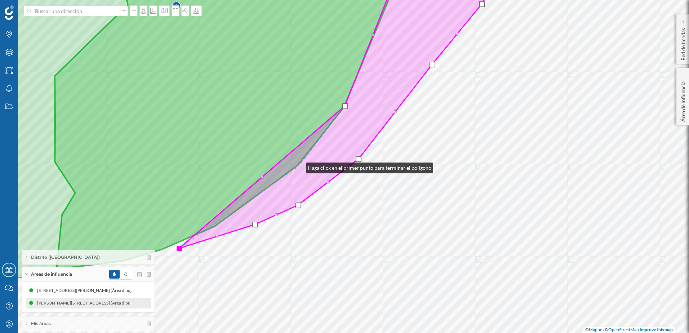
click at [299, 166] on icon at bounding box center [342, 107] width 326 height 282
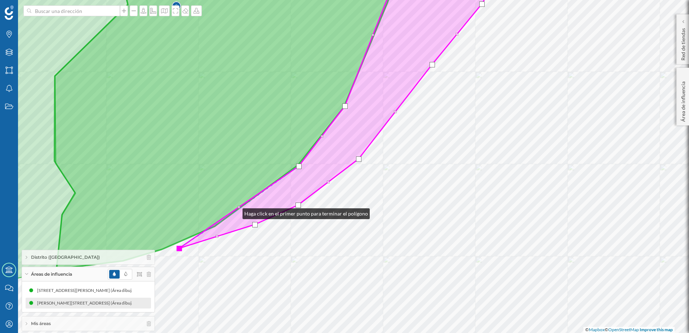
click at [235, 212] on icon at bounding box center [342, 107] width 326 height 282
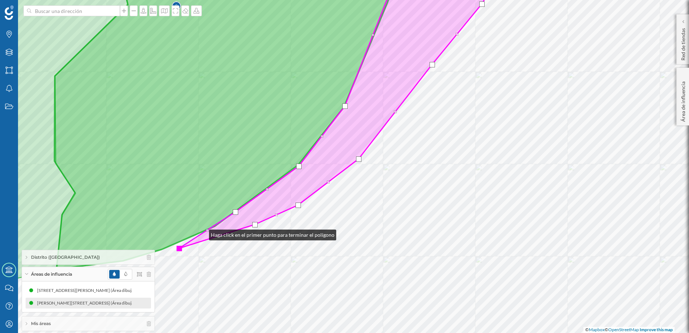
click at [202, 233] on icon at bounding box center [342, 107] width 326 height 282
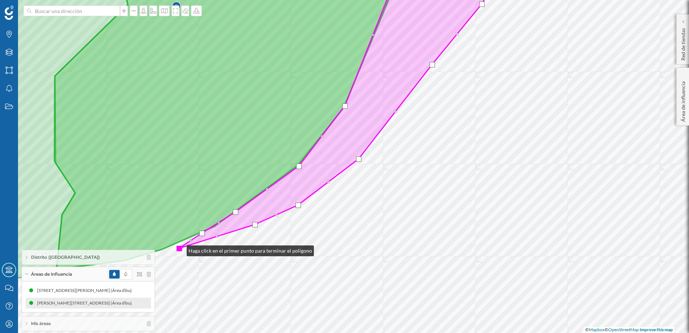
click at [179, 249] on div at bounding box center [179, 248] width 5 height 5
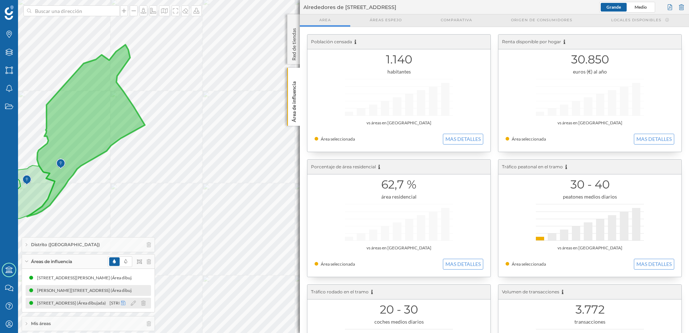
click at [124, 303] on icon at bounding box center [123, 303] width 4 height 4
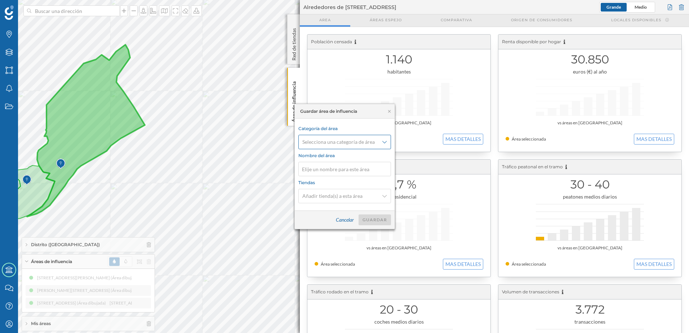
click at [382, 143] on icon at bounding box center [384, 141] width 4 height 5
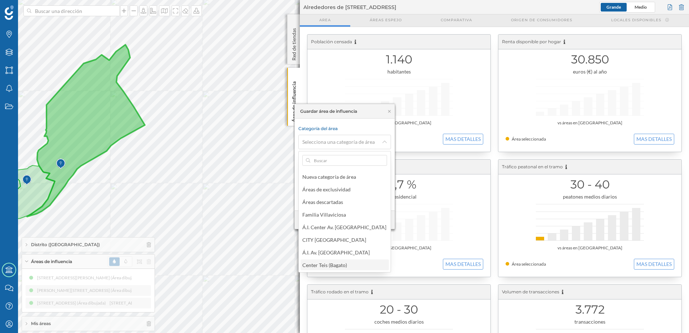
click at [334, 262] on div "Center Teis (Bagato)" at bounding box center [324, 265] width 45 height 6
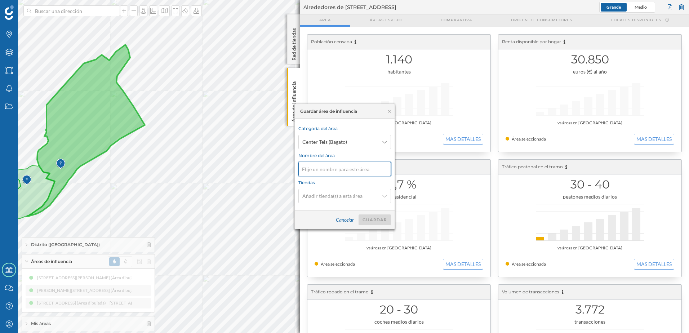
click at [326, 171] on input at bounding box center [344, 169] width 93 height 14
type input "1.2 - Atracción"
click at [374, 220] on div "Guardar" at bounding box center [374, 219] width 32 height 11
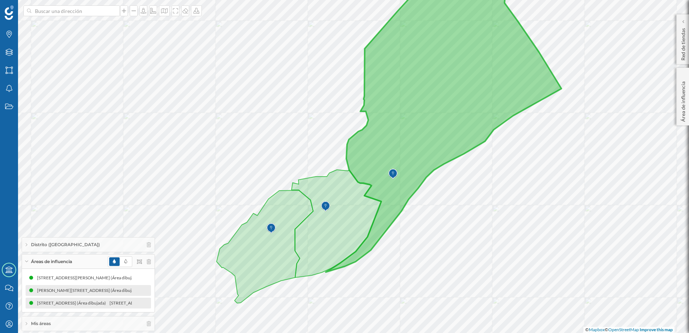
click at [48, 262] on span "Áreas de influencia" at bounding box center [51, 261] width 41 height 6
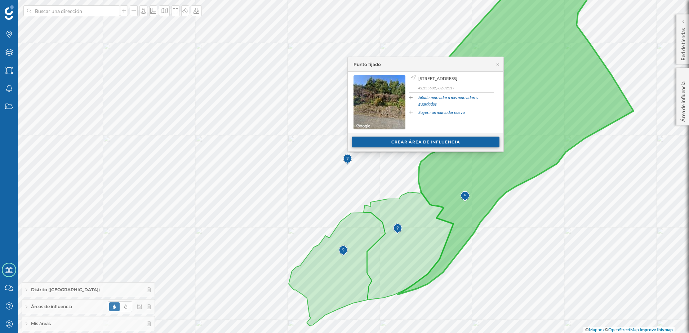
click at [388, 143] on div "Crear área de influencia" at bounding box center [426, 142] width 148 height 11
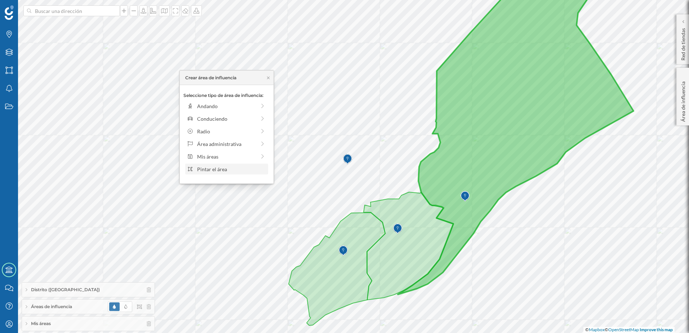
click at [231, 171] on div "Pintar el área" at bounding box center [231, 169] width 69 height 8
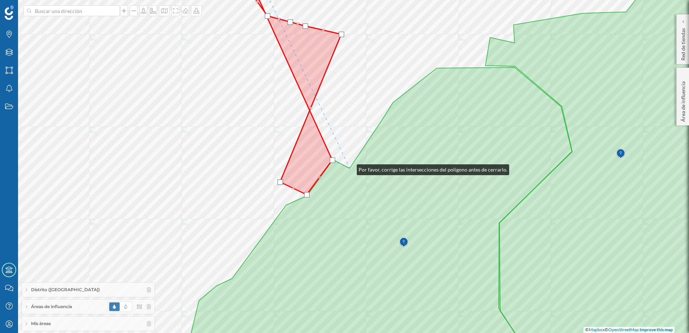
click at [349, 168] on icon at bounding box center [379, 217] width 386 height 300
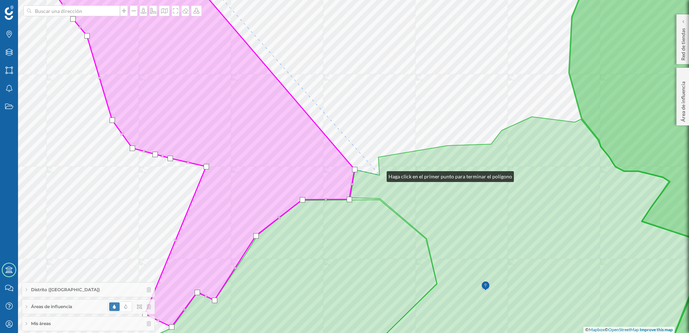
click at [379, 175] on icon at bounding box center [530, 242] width 360 height 250
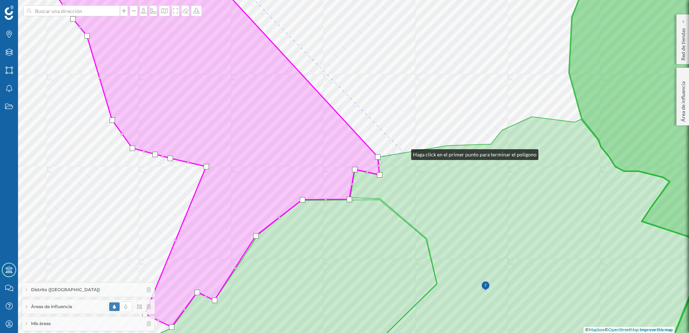
click at [404, 153] on icon at bounding box center [530, 242] width 360 height 250
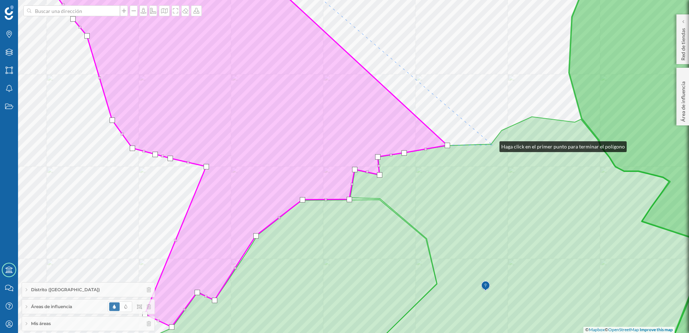
click at [492, 145] on icon at bounding box center [530, 242] width 360 height 250
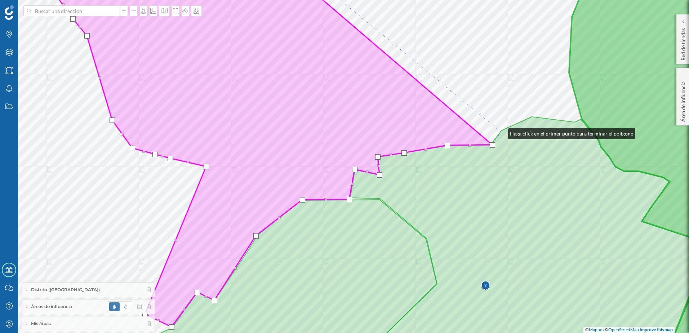
click at [501, 132] on icon at bounding box center [530, 242] width 360 height 250
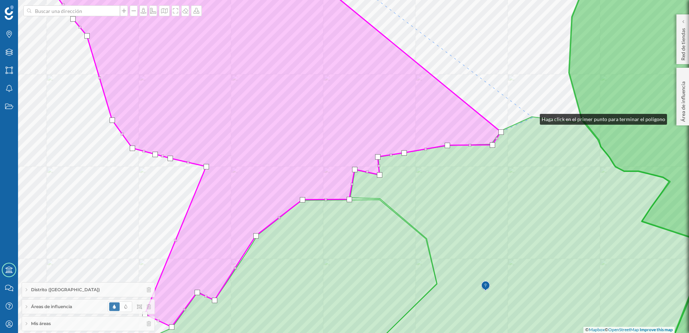
click at [532, 117] on icon at bounding box center [530, 242] width 360 height 250
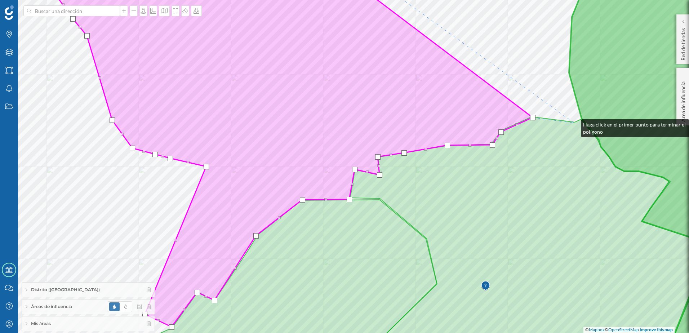
click at [574, 123] on icon at bounding box center [530, 242] width 360 height 250
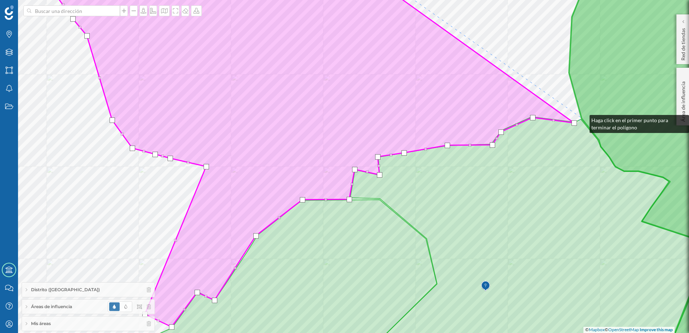
click at [582, 119] on icon at bounding box center [664, 166] width 190 height 402
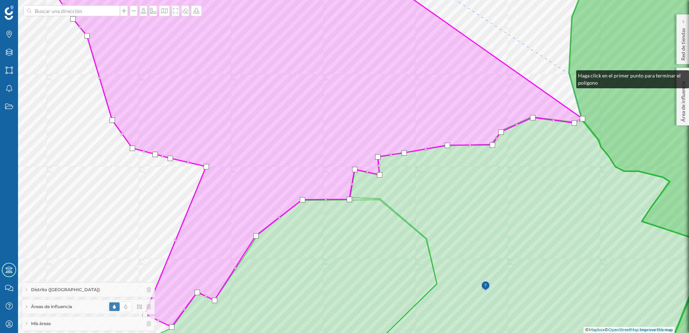
click at [569, 74] on icon at bounding box center [664, 166] width 190 height 402
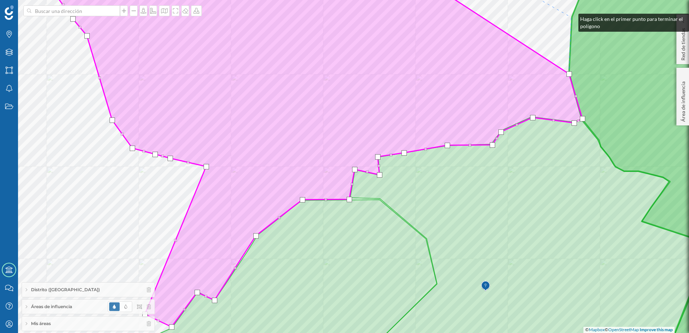
click at [571, 17] on icon at bounding box center [664, 166] width 190 height 402
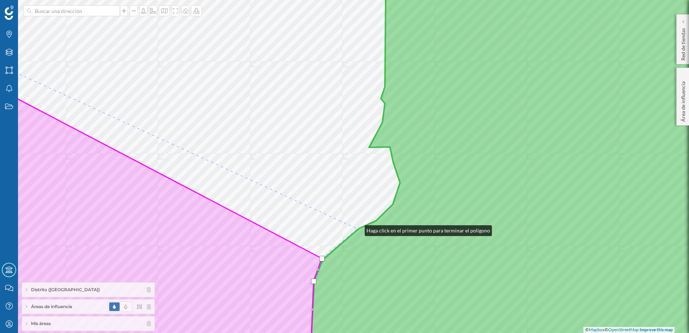
click at [357, 229] on icon at bounding box center [535, 166] width 448 height 402
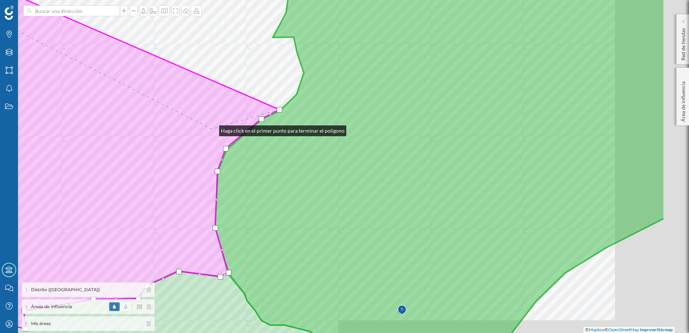
drag, startPoint x: 306, startPoint y: 153, endPoint x: 360, endPoint y: 129, distance: 58.7
click at [211, 129] on icon at bounding box center [58, 143] width 444 height 402
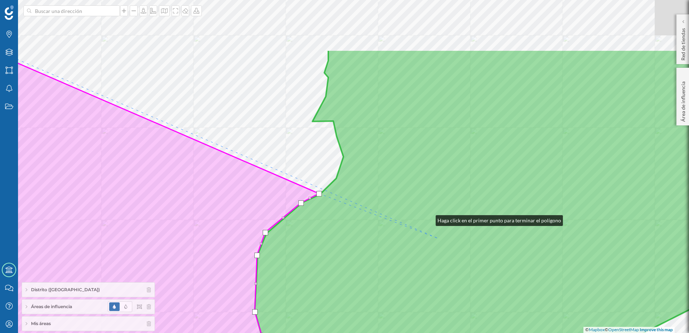
drag, startPoint x: 389, startPoint y: 137, endPoint x: 459, endPoint y: 263, distance: 143.5
click at [459, 263] on icon at bounding box center [527, 250] width 544 height 402
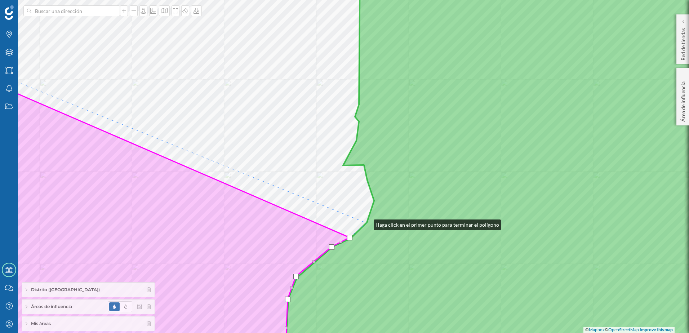
click at [366, 223] on icon at bounding box center [522, 166] width 474 height 402
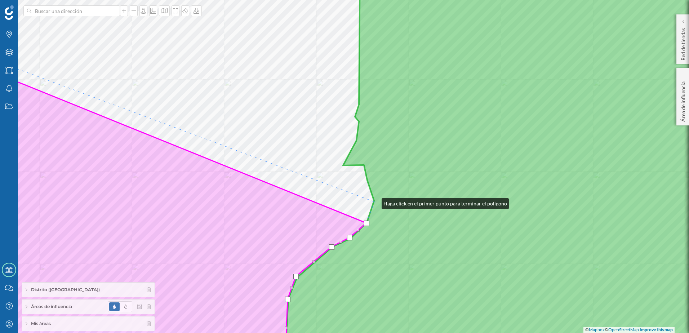
click at [374, 202] on icon at bounding box center [522, 166] width 474 height 402
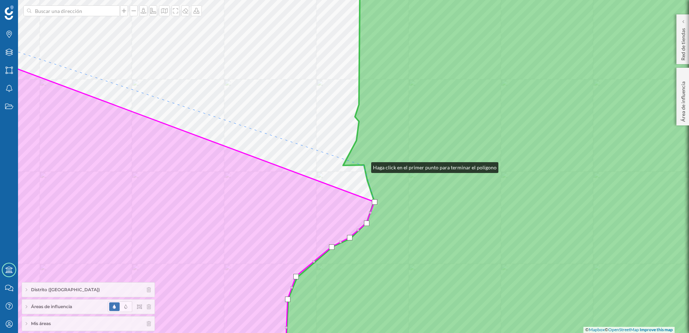
click at [364, 166] on icon at bounding box center [522, 166] width 474 height 402
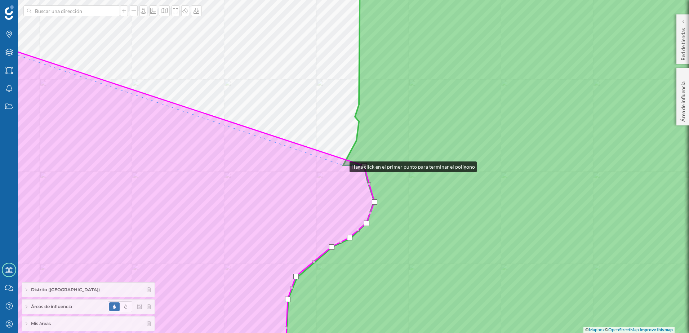
click at [342, 165] on icon at bounding box center [152, 195] width 444 height 344
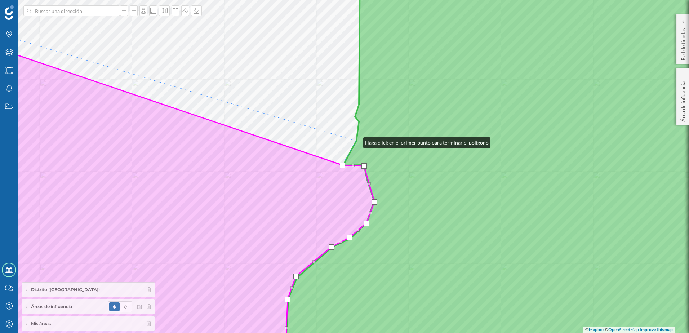
click at [356, 141] on icon at bounding box center [522, 166] width 474 height 402
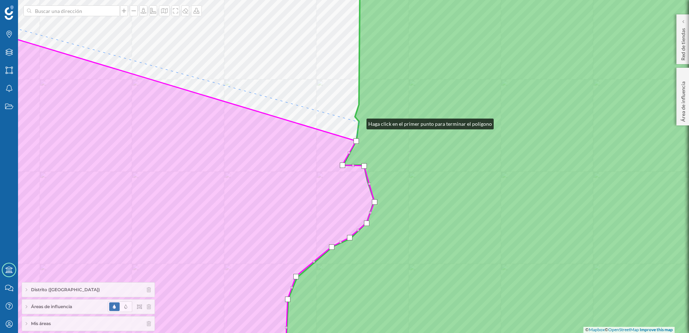
click at [359, 122] on icon at bounding box center [522, 166] width 474 height 402
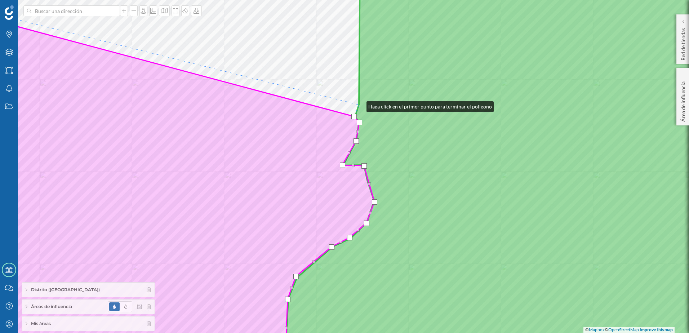
click at [359, 105] on icon at bounding box center [522, 166] width 474 height 402
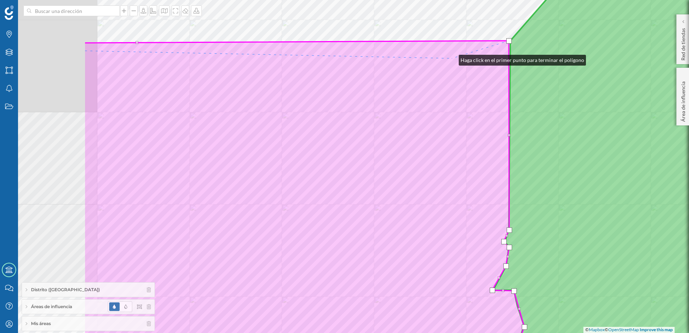
drag, startPoint x: 317, startPoint y: 77, endPoint x: 451, endPoint y: 58, distance: 135.7
click at [451, 58] on icon at bounding box center [304, 192] width 440 height 303
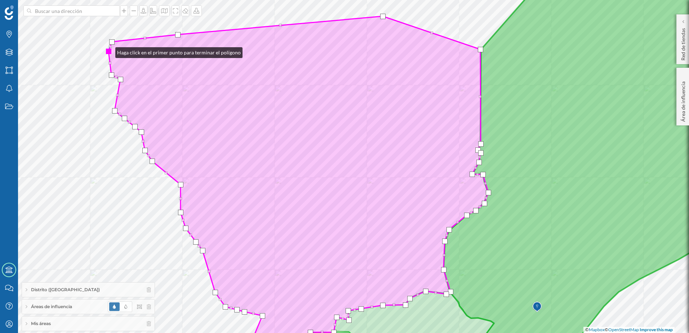
click at [108, 51] on div at bounding box center [108, 51] width 5 height 5
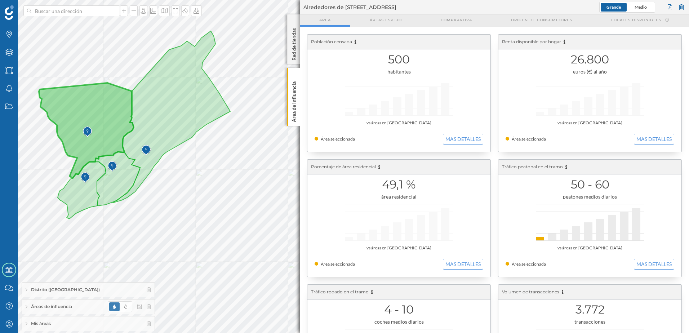
click at [55, 306] on span "Áreas de influencia" at bounding box center [51, 306] width 41 height 6
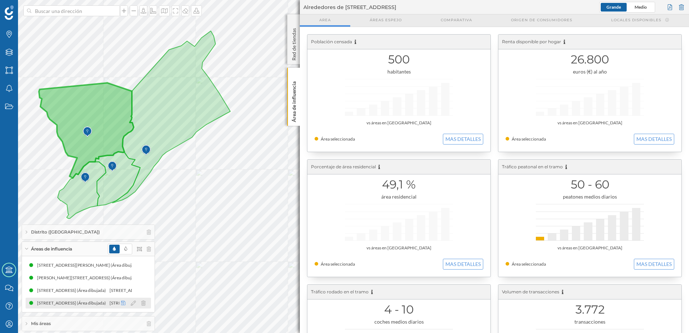
click at [123, 303] on icon at bounding box center [123, 303] width 4 height 4
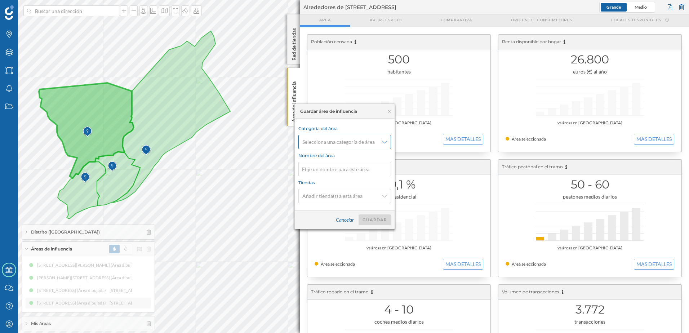
click at [386, 145] on div "Selecciona una categoría de área" at bounding box center [344, 142] width 93 height 14
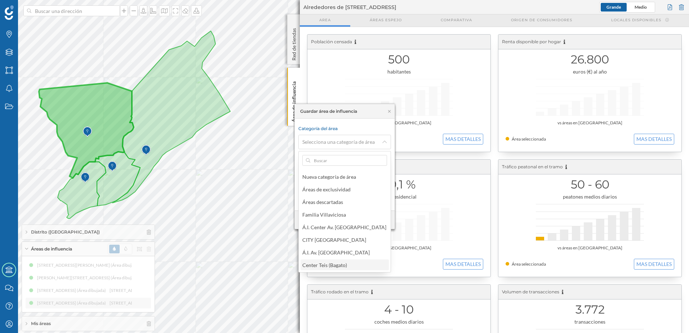
click at [344, 265] on div "Center Teis (Bagato)" at bounding box center [324, 265] width 45 height 6
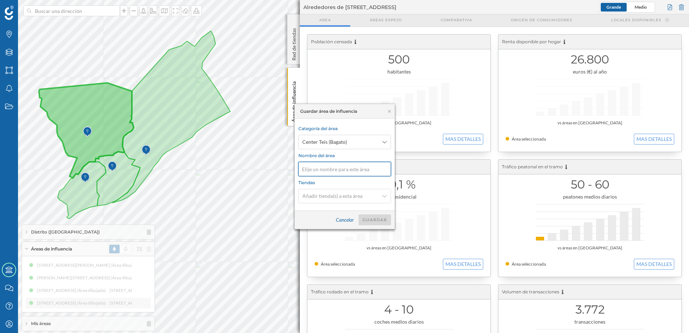
click at [330, 170] on input at bounding box center [344, 169] width 93 height 14
type input "1.3 - Atracción"
click at [378, 219] on div "Guardar" at bounding box center [374, 219] width 32 height 11
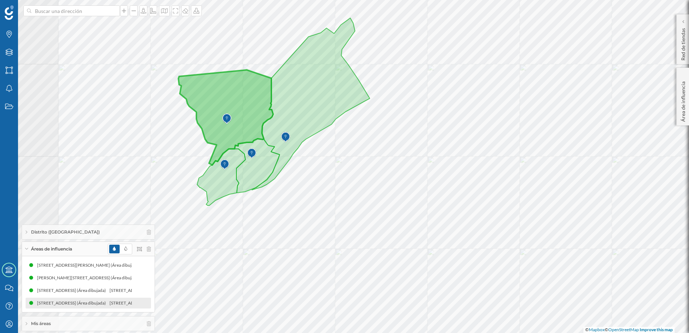
click at [60, 248] on span "Áreas de influencia" at bounding box center [51, 249] width 41 height 6
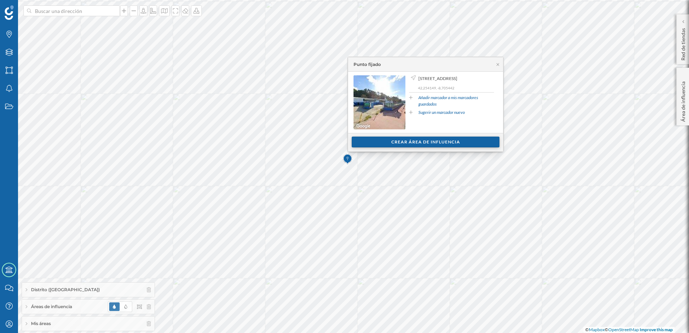
click at [404, 144] on div "Crear área de influencia" at bounding box center [426, 142] width 148 height 11
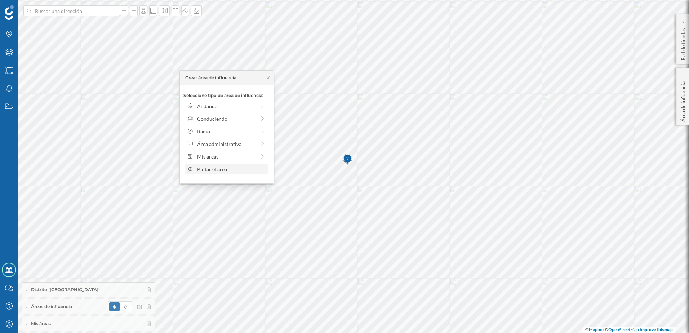
click at [235, 170] on div "Pintar el área" at bounding box center [231, 169] width 69 height 8
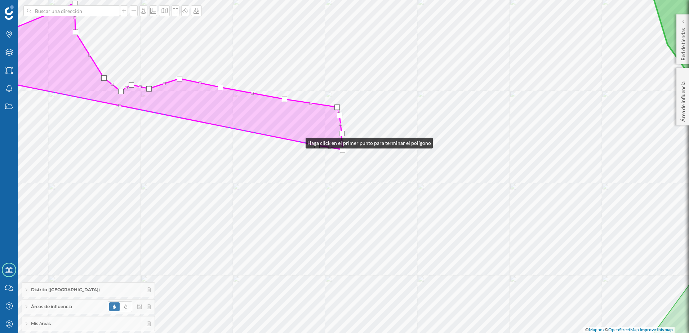
click at [298, 141] on icon at bounding box center [136, 76] width 412 height 146
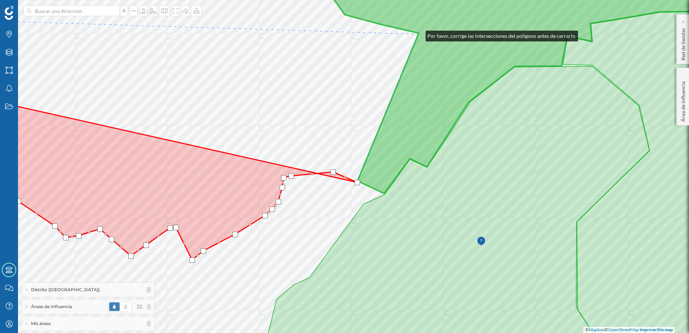
click at [418, 34] on icon at bounding box center [538, 79] width 441 height 228
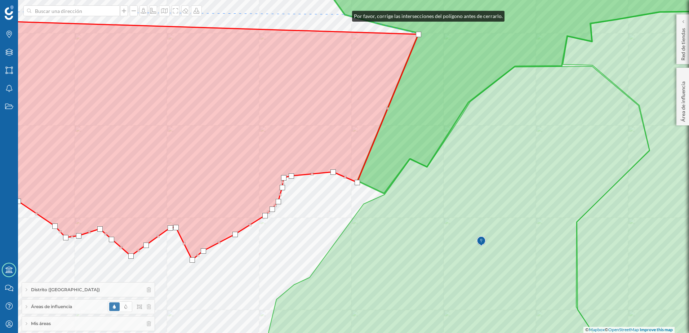
click at [345, 14] on icon at bounding box center [538, 79] width 441 height 228
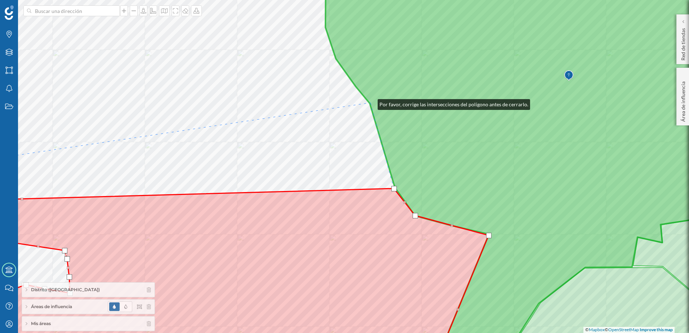
click at [370, 103] on icon at bounding box center [538, 166] width 442 height 402
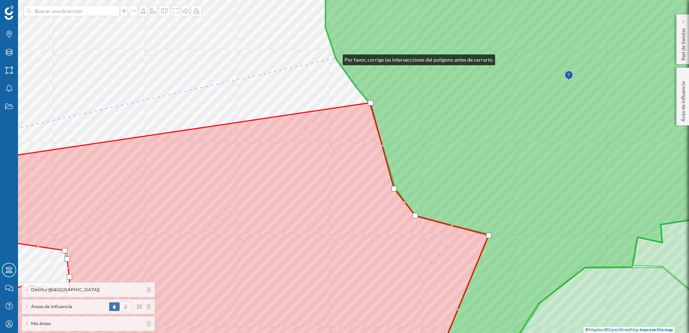
click at [335, 58] on icon at bounding box center [538, 166] width 442 height 402
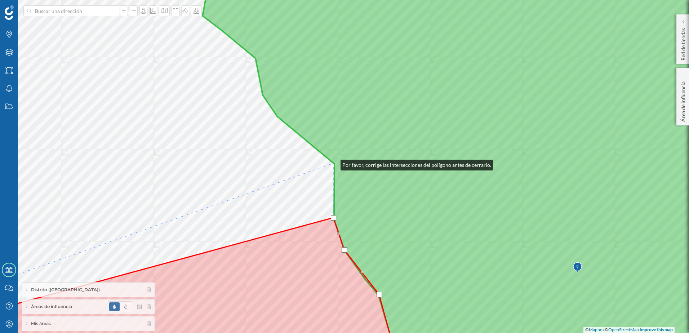
click at [333, 163] on icon at bounding box center [480, 166] width 557 height 402
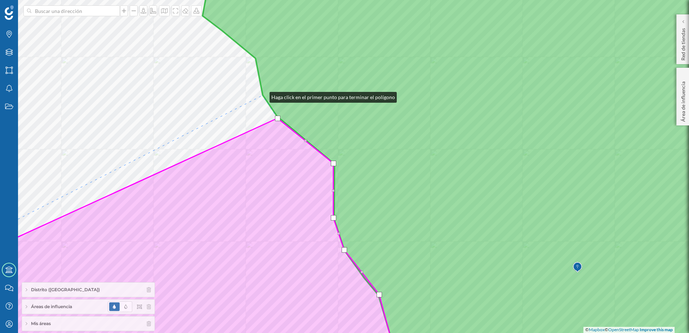
click at [262, 95] on icon at bounding box center [480, 166] width 557 height 402
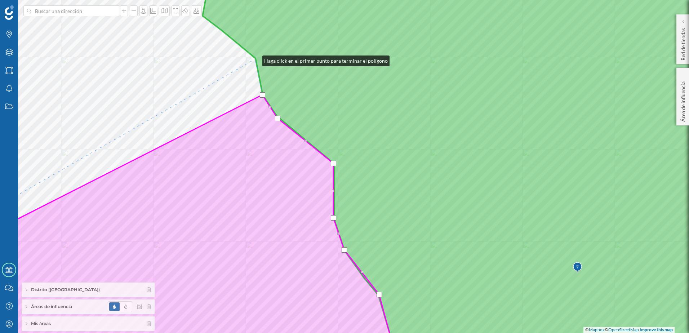
click at [255, 59] on icon at bounding box center [480, 166] width 557 height 402
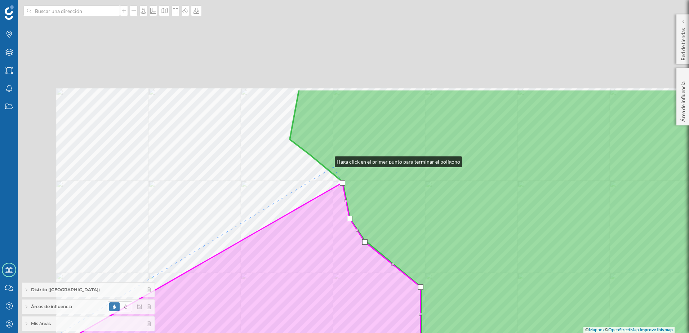
drag, startPoint x: 240, startPoint y: 36, endPoint x: 334, endPoint y: 169, distance: 162.3
click at [334, 169] on icon at bounding box center [568, 290] width 557 height 402
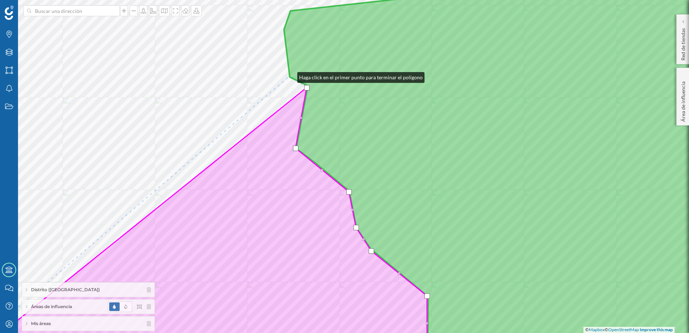
click at [290, 76] on icon at bounding box center [521, 167] width 475 height 402
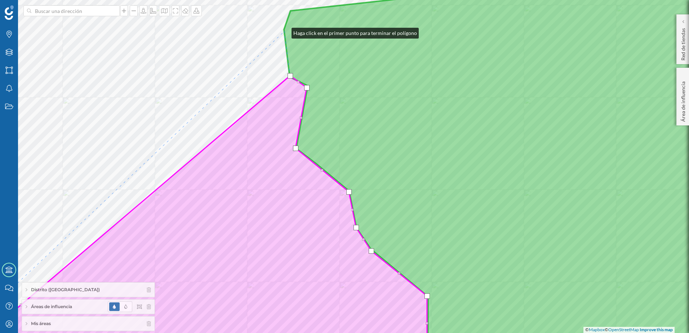
click at [284, 31] on icon at bounding box center [521, 167] width 475 height 402
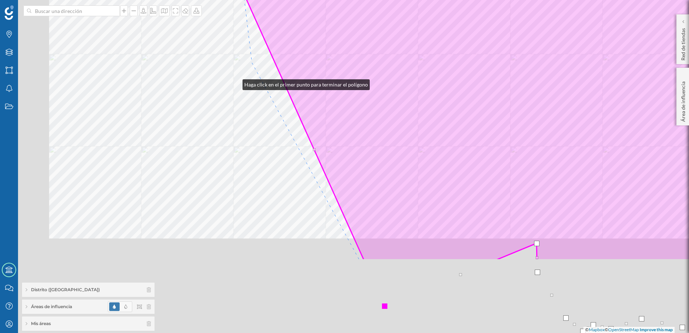
click at [325, 0] on html "Marcas Capas Áreas Notificaciones Estados Academy Contacta con nosotros Centro …" at bounding box center [344, 166] width 689 height 333
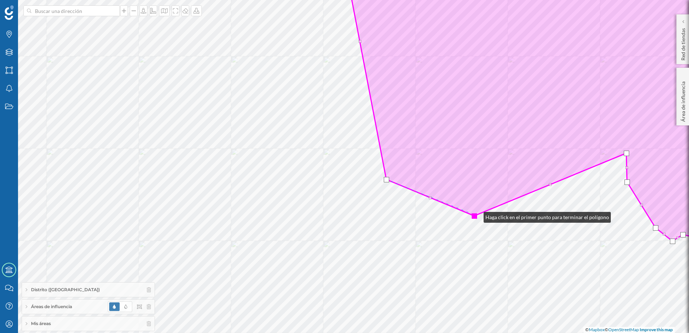
click at [476, 215] on div at bounding box center [474, 215] width 5 height 5
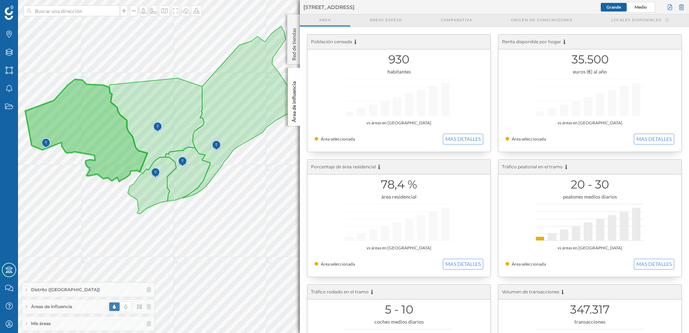
click at [67, 305] on span "Áreas de influencia" at bounding box center [51, 306] width 41 height 6
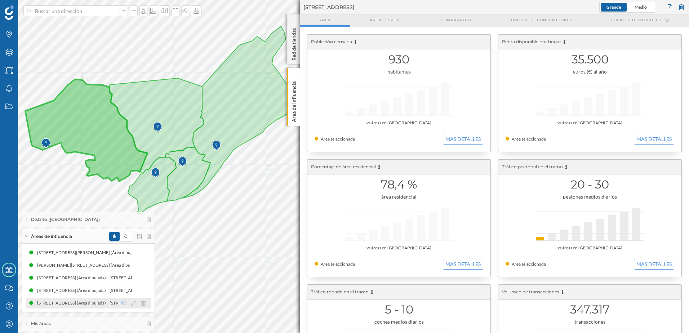
click at [122, 305] on icon at bounding box center [123, 302] width 4 height 5
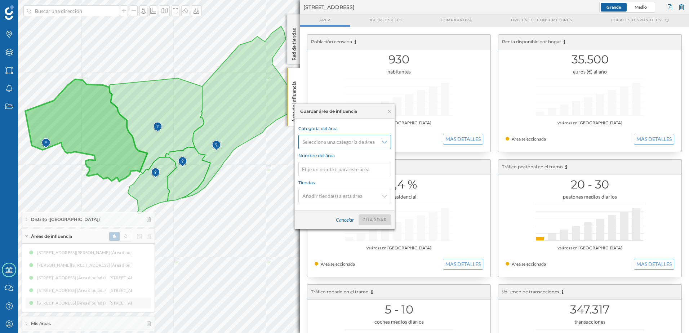
click at [376, 143] on span "Selecciona una categoría de área" at bounding box center [340, 141] width 77 height 7
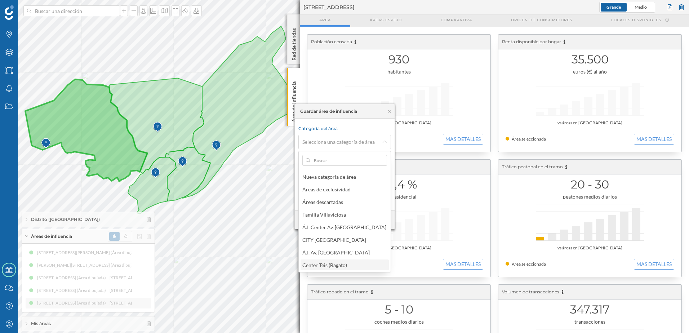
click at [336, 263] on div "Center Teis (Bagato)" at bounding box center [324, 265] width 45 height 6
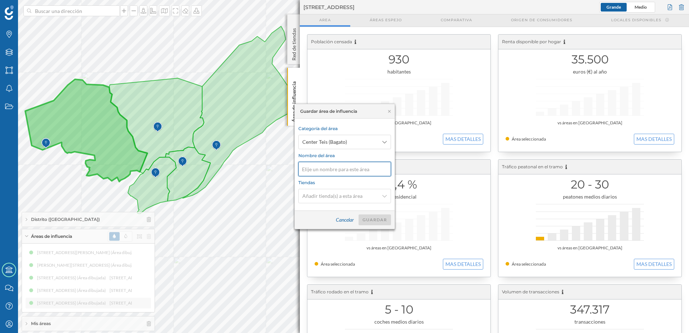
click at [320, 169] on input at bounding box center [344, 169] width 93 height 14
type input "1.4 - Atracción"
click at [374, 219] on div "Guardar" at bounding box center [374, 219] width 32 height 11
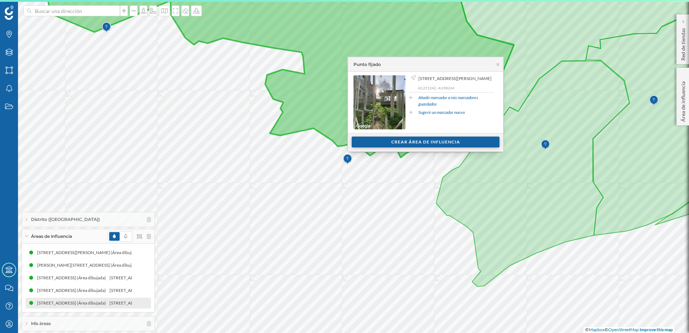
click at [457, 139] on div "Crear área de influencia" at bounding box center [426, 142] width 148 height 11
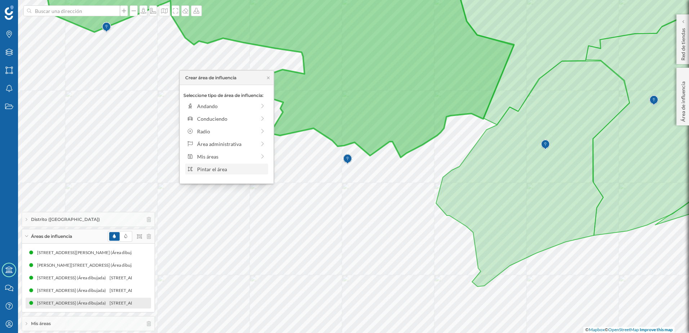
click at [244, 168] on div "Pintar el área" at bounding box center [231, 169] width 69 height 8
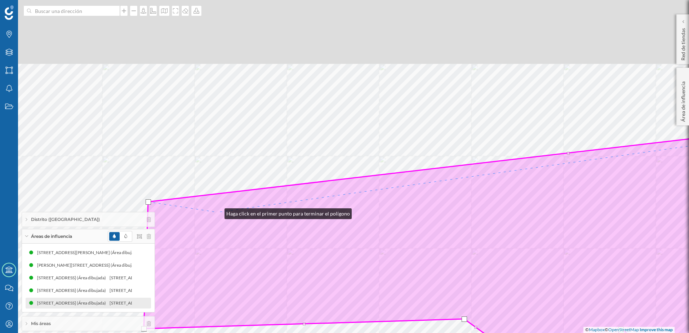
drag, startPoint x: 239, startPoint y: 76, endPoint x: 217, endPoint y: 212, distance: 137.6
click at [217, 212] on icon at bounding box center [440, 318] width 593 height 370
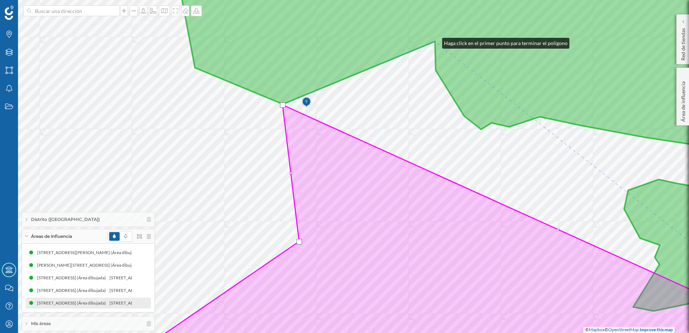
click at [435, 41] on icon at bounding box center [467, 144] width 584 height 358
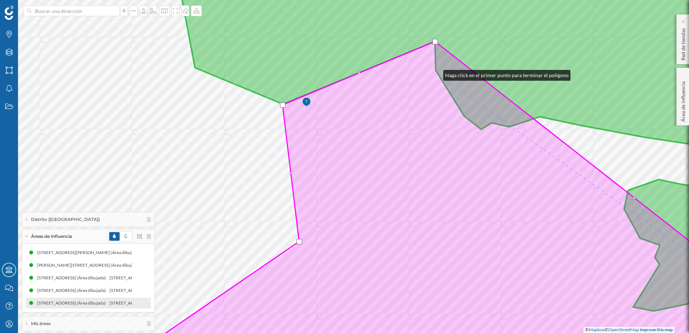
click at [436, 73] on icon at bounding box center [436, 204] width 643 height 326
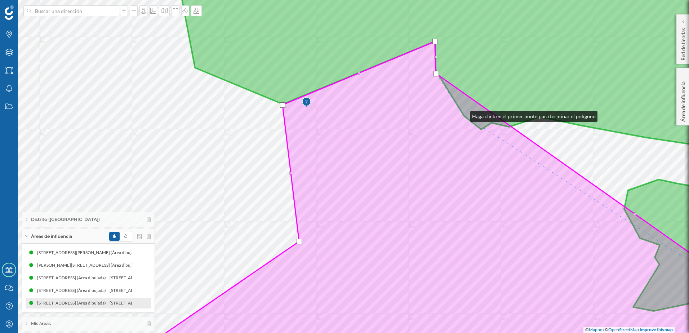
click at [463, 115] on icon at bounding box center [436, 204] width 643 height 326
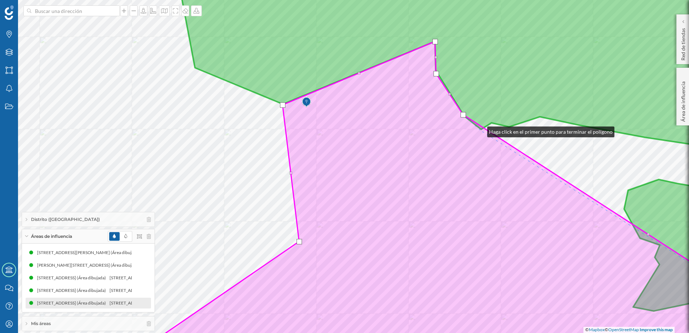
click at [480, 130] on icon at bounding box center [436, 204] width 643 height 326
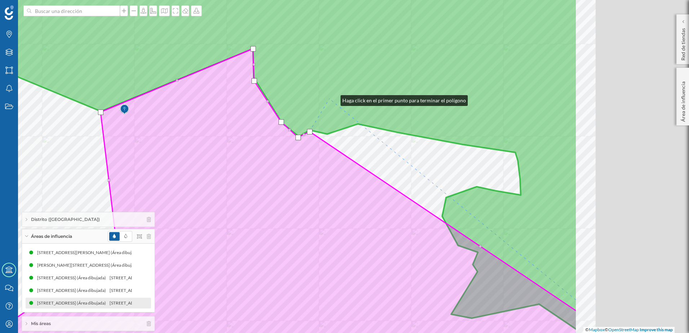
drag, startPoint x: 515, startPoint y: 92, endPoint x: 332, endPoint y: 100, distance: 183.6
click at [332, 99] on icon at bounding box center [286, 152] width 584 height 358
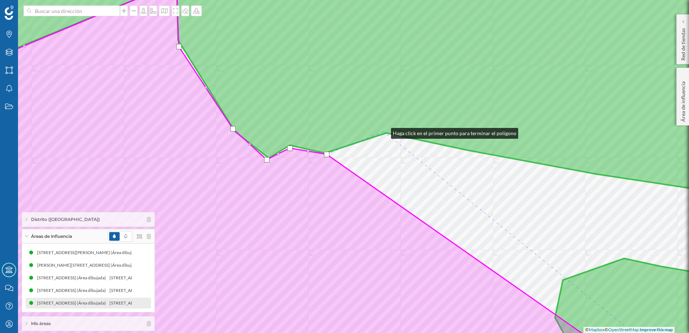
click at [384, 132] on icon at bounding box center [344, 166] width 829 height 402
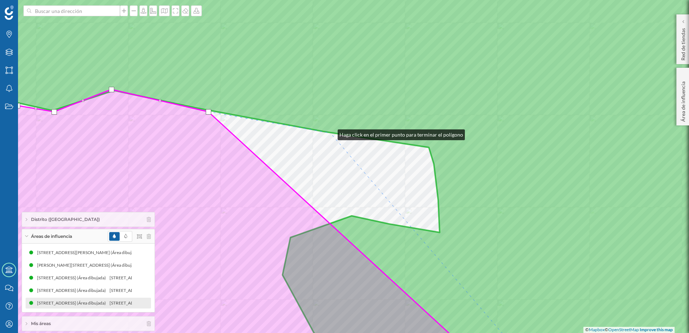
click at [330, 133] on icon at bounding box center [344, 166] width 829 height 402
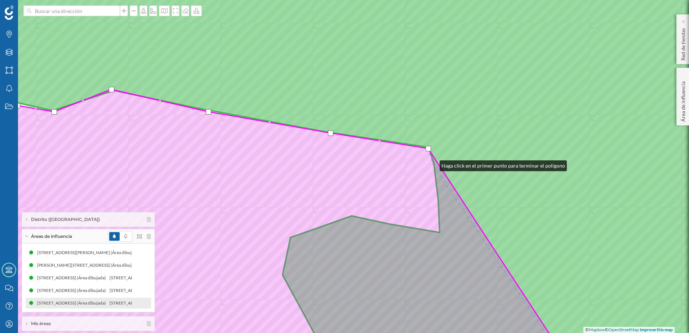
click at [432, 164] on icon at bounding box center [250, 203] width 641 height 327
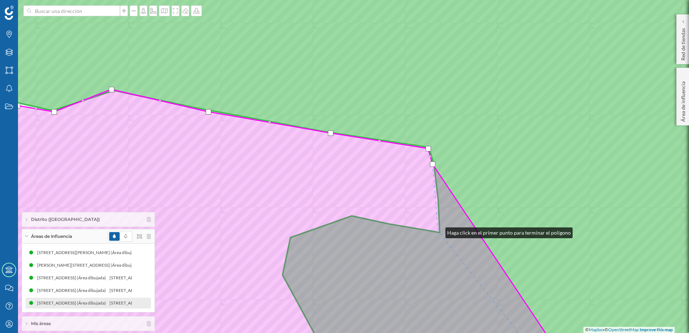
click at [438, 231] on icon at bounding box center [249, 203] width 638 height 327
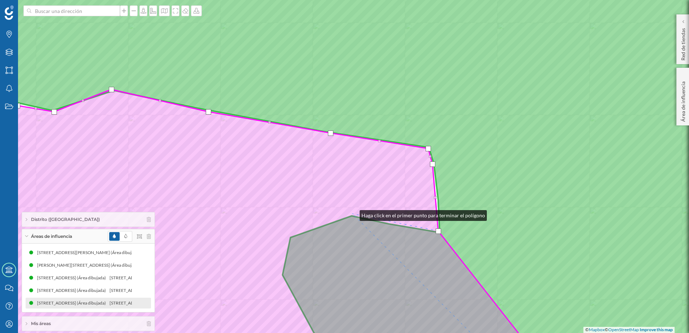
click at [352, 214] on icon at bounding box center [237, 203] width 615 height 327
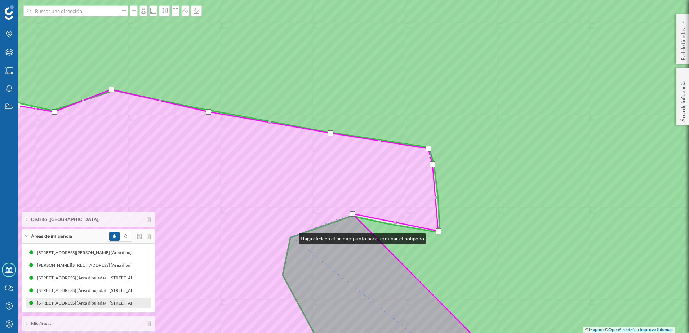
click at [291, 237] on icon at bounding box center [217, 203] width 575 height 327
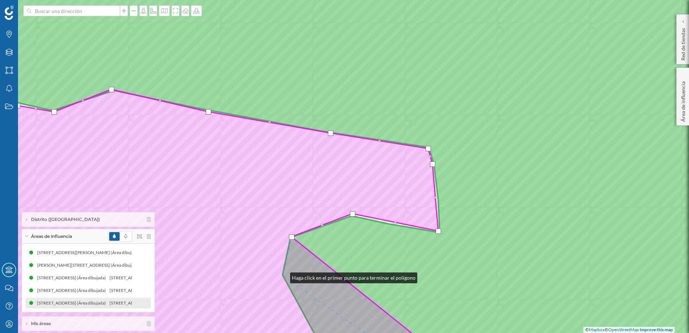
drag, startPoint x: 283, startPoint y: 276, endPoint x: 278, endPoint y: 282, distance: 8.2
click at [282, 276] on icon at bounding box center [192, 203] width 525 height 327
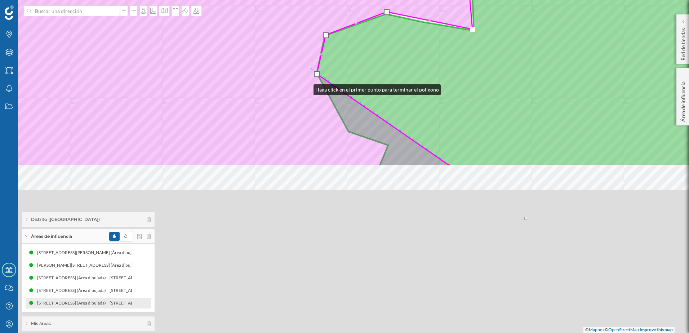
drag, startPoint x: 272, startPoint y: 290, endPoint x: 299, endPoint y: 15, distance: 276.2
click at [299, 15] on icon at bounding box center [218, 1] width 508 height 327
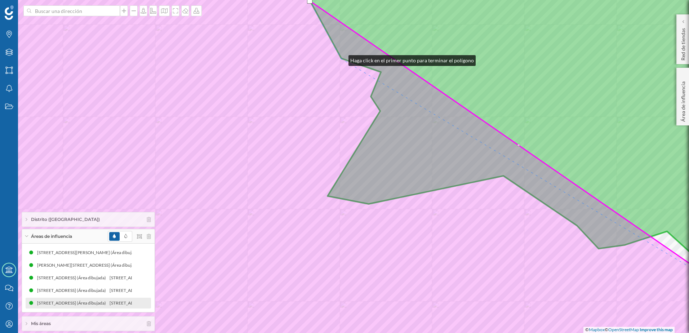
click at [341, 59] on icon at bounding box center [344, 167] width 829 height 402
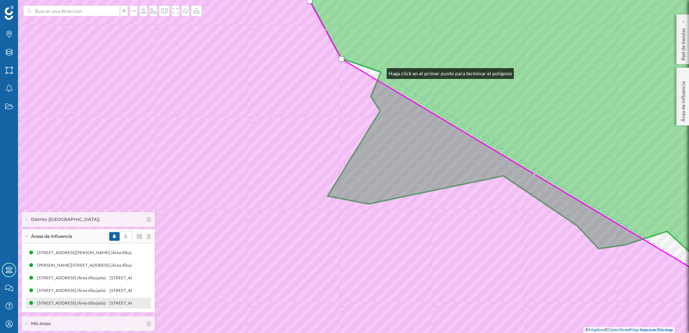
click at [379, 72] on icon at bounding box center [534, 125] width 450 height 320
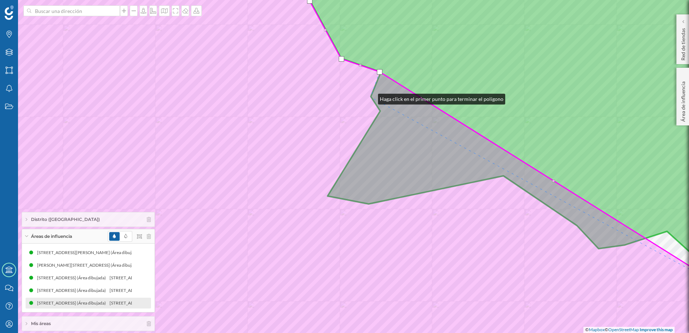
click at [371, 97] on icon at bounding box center [344, 167] width 829 height 402
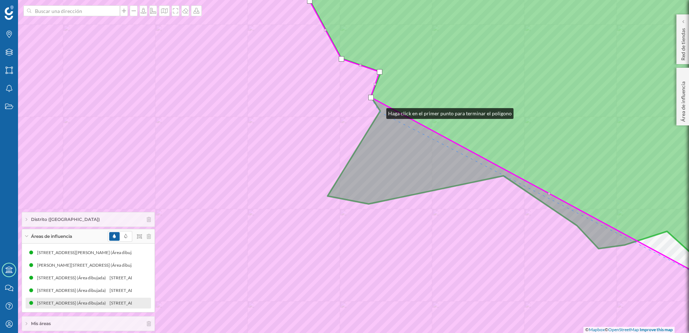
click at [379, 112] on icon at bounding box center [344, 167] width 829 height 402
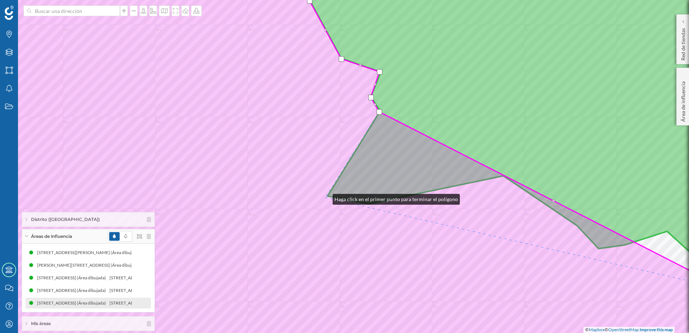
click at [325, 197] on icon at bounding box center [344, 167] width 829 height 402
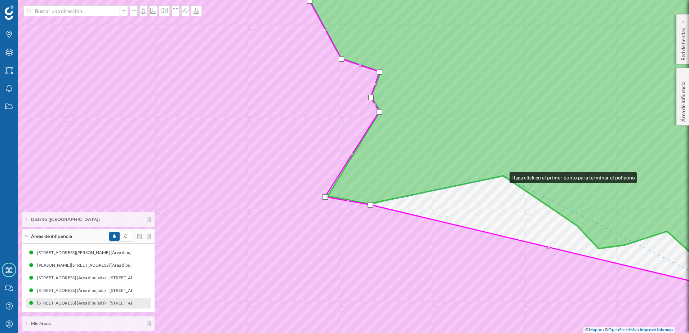
click at [502, 176] on icon at bounding box center [534, 125] width 450 height 320
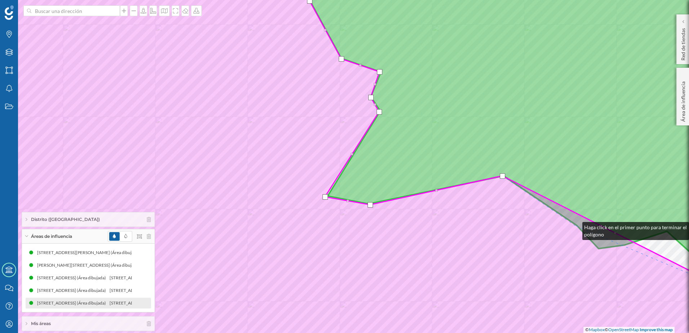
click at [575, 226] on icon at bounding box center [344, 167] width 829 height 402
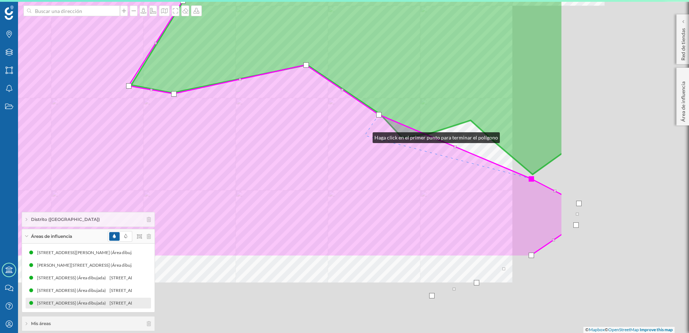
drag, startPoint x: 562, startPoint y: 246, endPoint x: 406, endPoint y: 151, distance: 182.4
click at [366, 135] on icon at bounding box center [148, 56] width 829 height 402
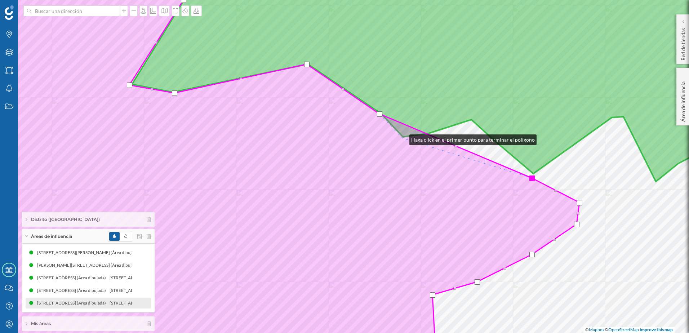
click at [402, 138] on icon at bounding box center [254, 167] width 649 height 402
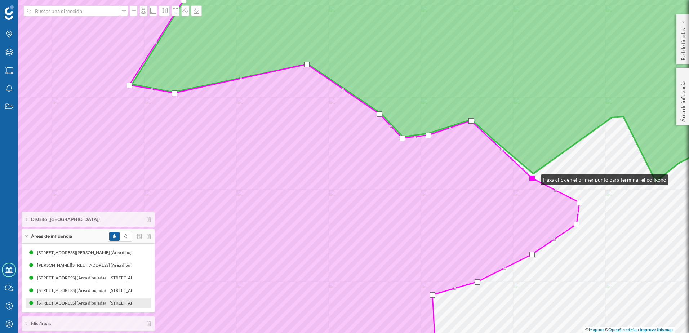
click at [534, 178] on div at bounding box center [531, 177] width 5 height 5
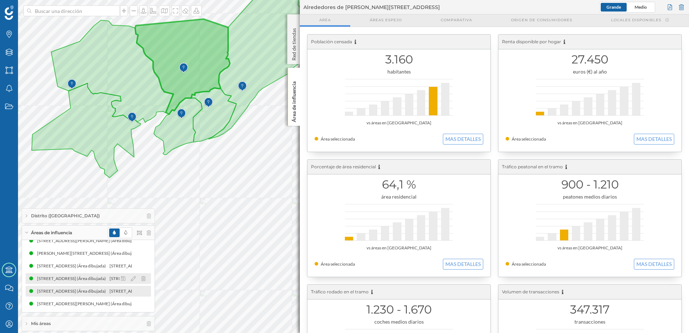
scroll to position [9, 0]
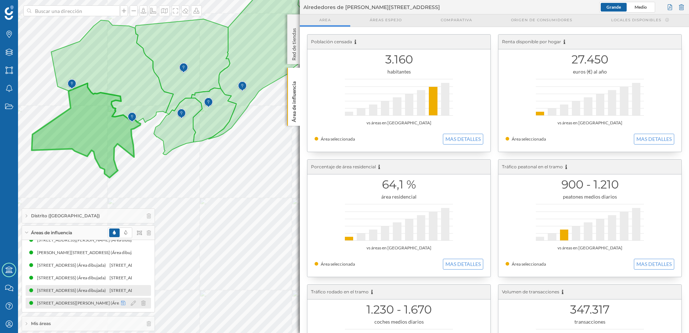
click at [121, 305] on icon at bounding box center [123, 302] width 4 height 5
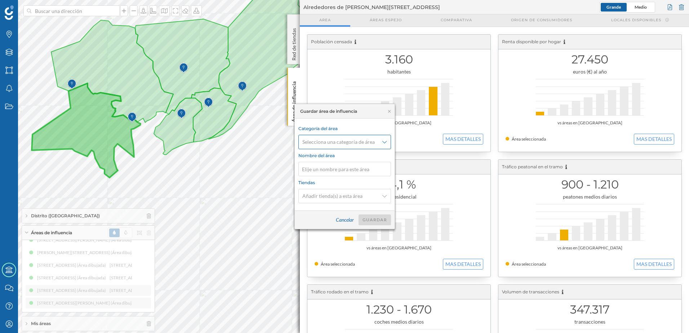
click at [378, 146] on div "Selecciona una categoría de área" at bounding box center [344, 142] width 93 height 14
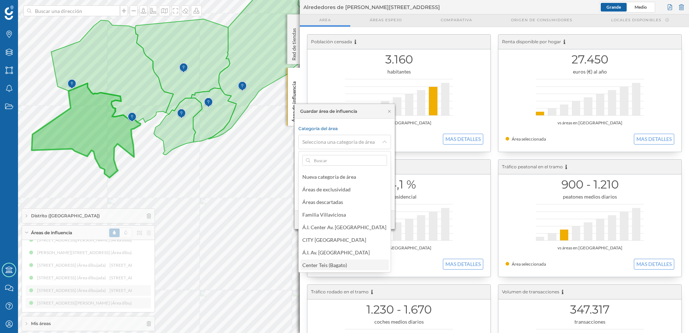
click at [337, 266] on div "Center Teis (Bagato)" at bounding box center [324, 265] width 45 height 6
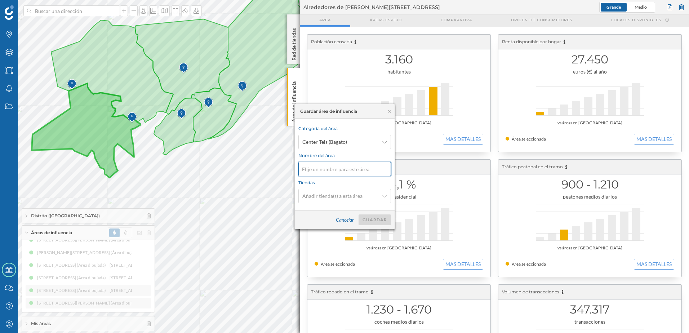
click at [341, 168] on input at bounding box center [344, 169] width 93 height 14
type input "1.5 - Atracción"
click at [372, 221] on div "Guardar" at bounding box center [374, 219] width 32 height 11
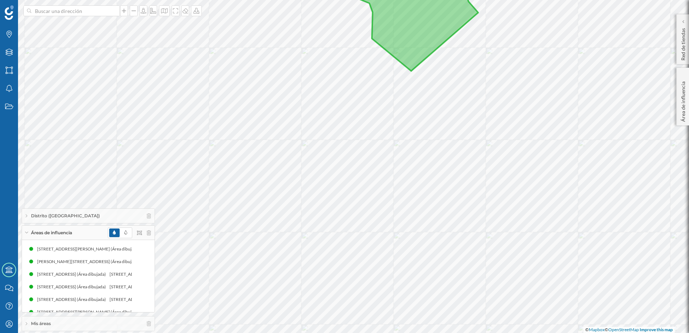
scroll to position [9, 0]
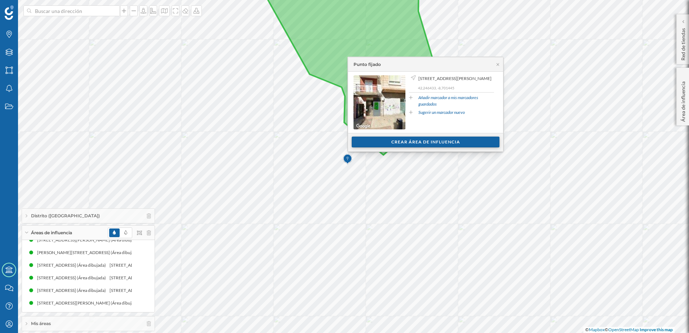
click at [412, 142] on div "Crear área de influencia" at bounding box center [426, 142] width 148 height 11
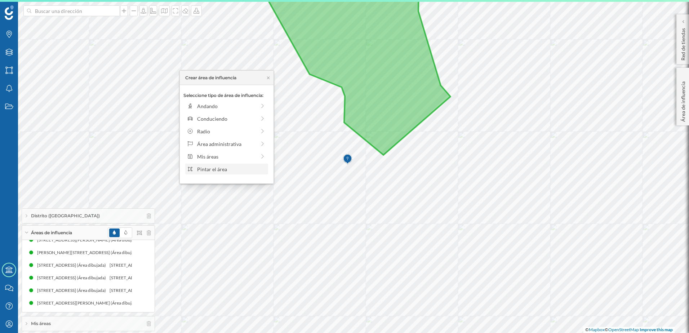
click at [228, 169] on div "Pintar el área" at bounding box center [231, 169] width 69 height 8
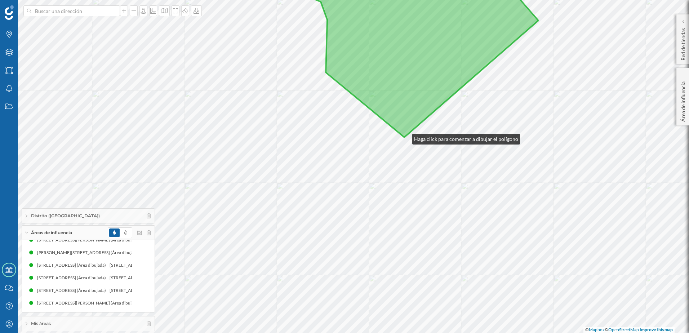
click at [405, 137] on icon at bounding box center [395, 51] width 288 height 172
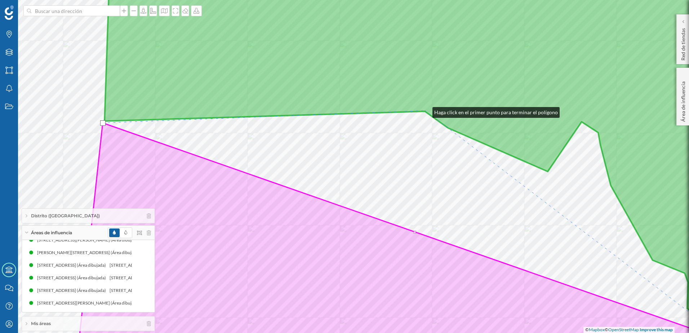
click at [425, 111] on icon at bounding box center [431, 152] width 655 height 375
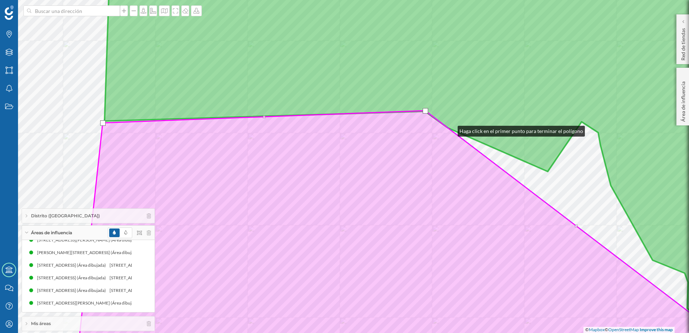
click at [450, 129] on icon at bounding box center [403, 239] width 654 height 257
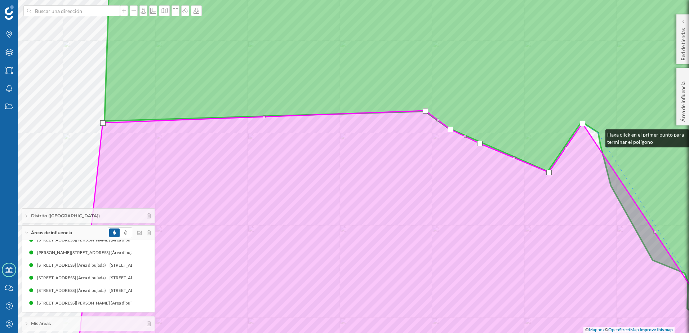
click at [598, 133] on icon at bounding box center [431, 152] width 655 height 375
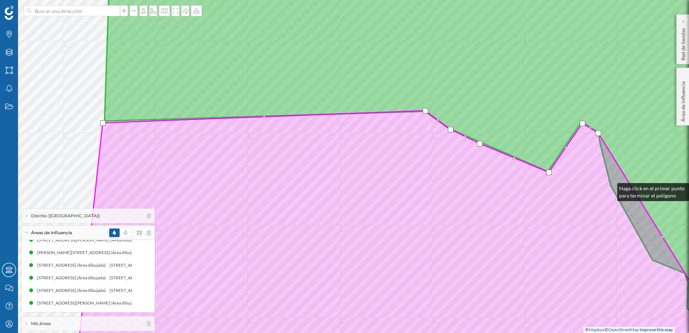
click at [610, 187] on icon at bounding box center [403, 239] width 654 height 257
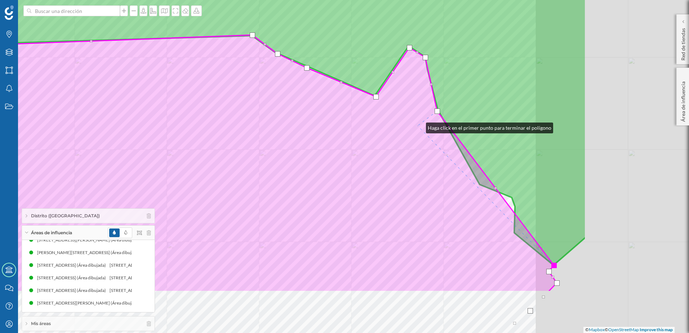
drag, startPoint x: 572, startPoint y: 188, endPoint x: 419, endPoint y: 126, distance: 165.3
click at [419, 126] on icon at bounding box center [230, 163] width 654 height 257
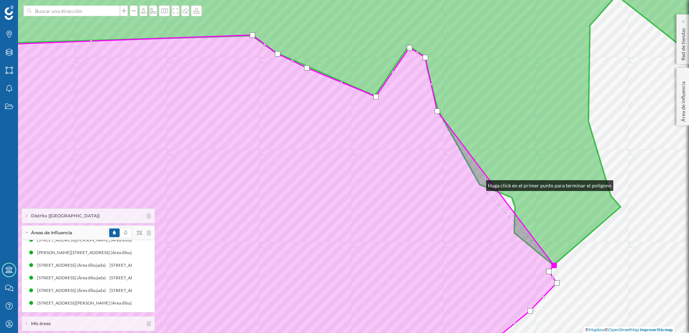
click at [479, 184] on icon at bounding box center [243, 201] width 627 height 333
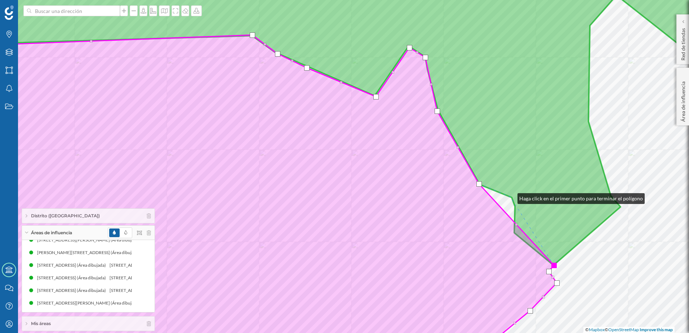
drag, startPoint x: 510, startPoint y: 197, endPoint x: 513, endPoint y: 201, distance: 5.4
click at [511, 197] on icon at bounding box center [340, 115] width 817 height 300
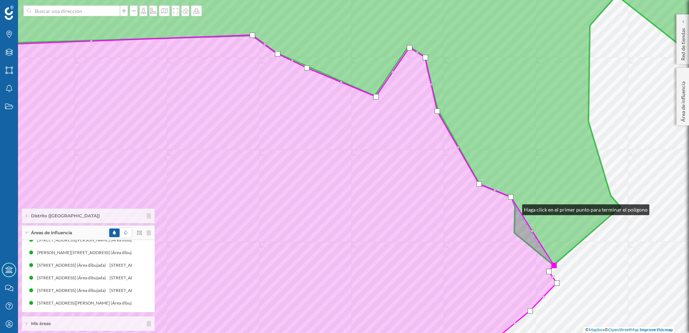
click at [515, 208] on icon at bounding box center [243, 201] width 627 height 333
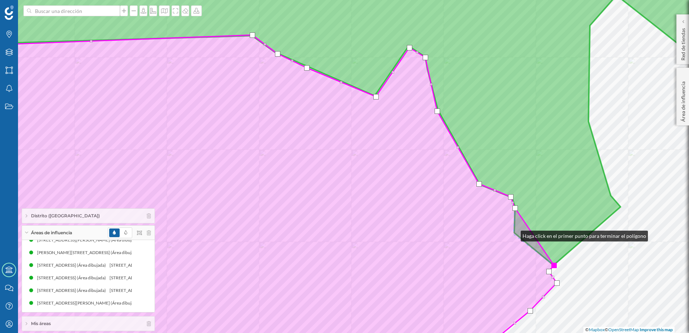
click at [513, 234] on icon at bounding box center [243, 201] width 627 height 333
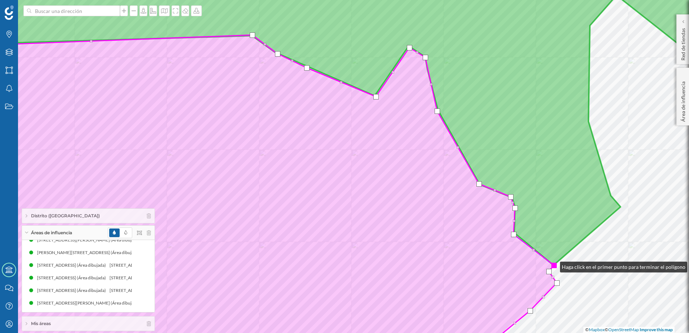
click at [553, 265] on div at bounding box center [553, 265] width 5 height 5
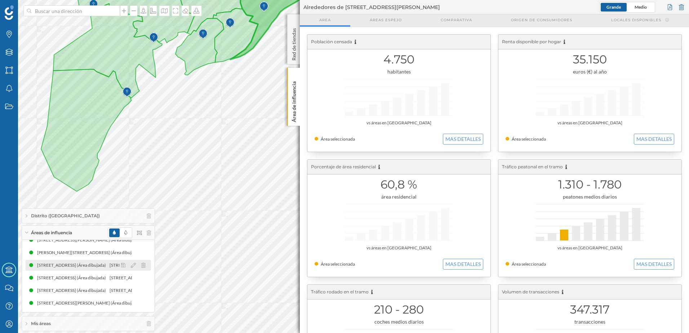
scroll to position [22, 0]
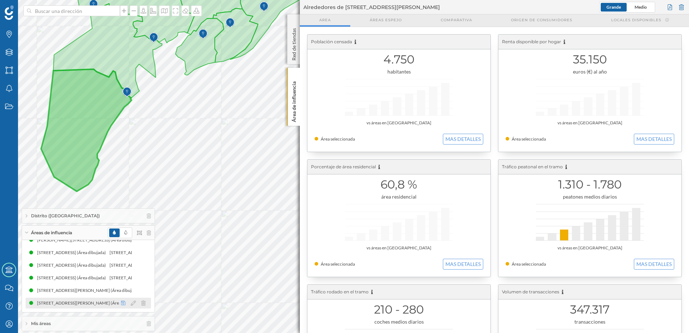
click at [122, 304] on icon at bounding box center [123, 302] width 4 height 5
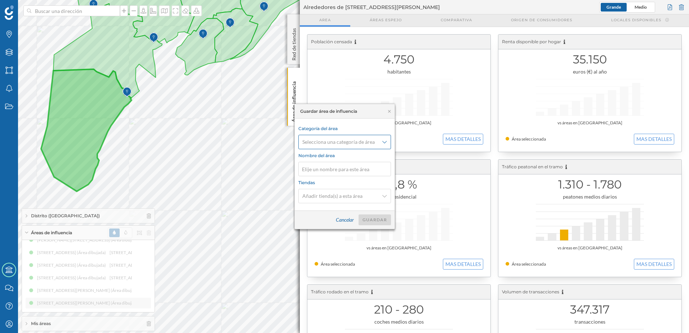
click at [385, 139] on div "Selecciona una categoría de área" at bounding box center [344, 142] width 93 height 14
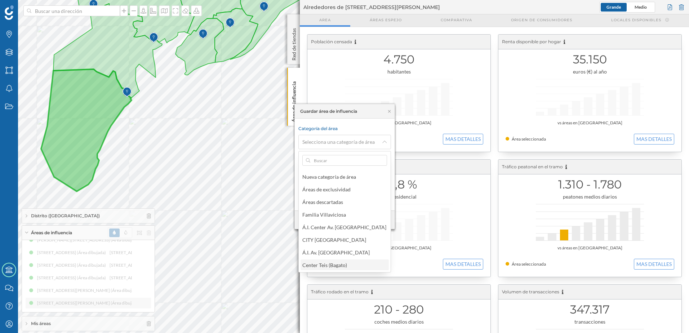
click at [344, 264] on div "Center Teis (Bagato)" at bounding box center [324, 265] width 45 height 6
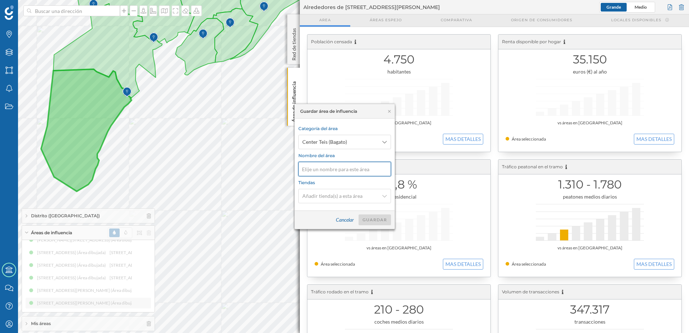
click at [341, 167] on input at bounding box center [344, 169] width 93 height 14
type input "1.6 - Atracción"
click at [375, 218] on div "Guardar" at bounding box center [374, 219] width 32 height 11
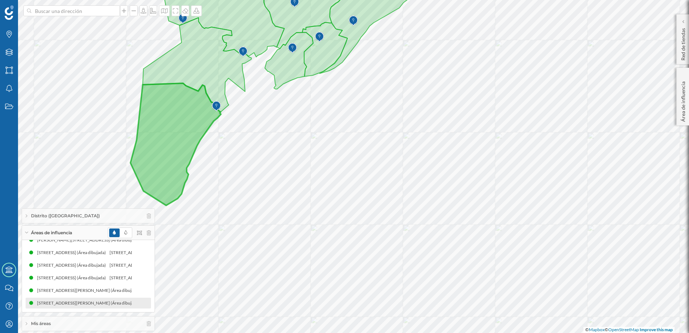
click at [71, 228] on div "Áreas de influencia" at bounding box center [88, 233] width 133 height 14
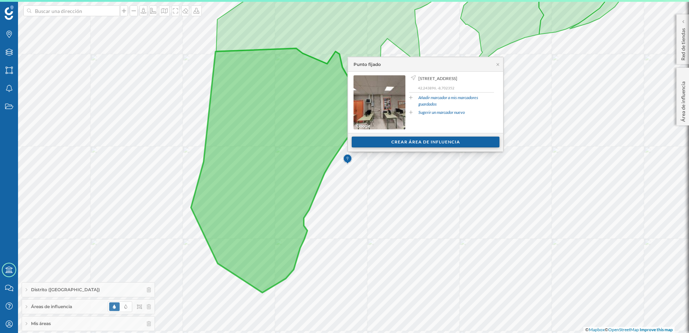
click at [398, 142] on div "Crear área de influencia" at bounding box center [426, 142] width 148 height 11
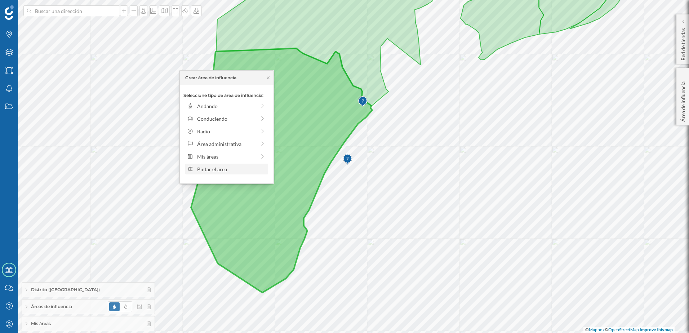
click at [232, 167] on div "Pintar el área" at bounding box center [231, 169] width 69 height 8
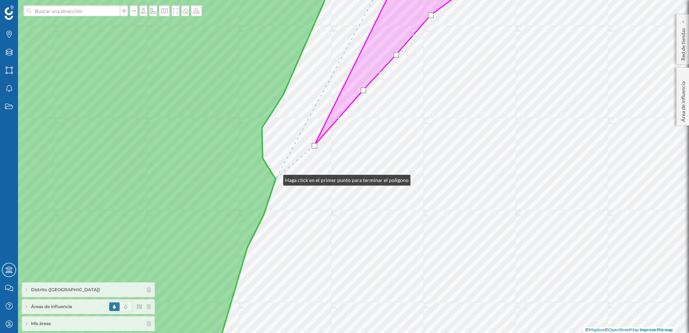
click at [276, 178] on icon at bounding box center [134, 166] width 409 height 402
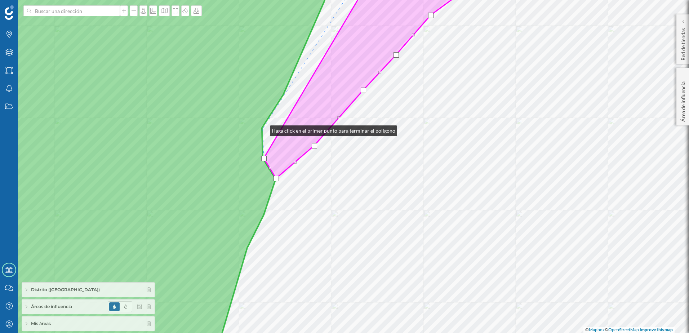
click at [263, 129] on icon at bounding box center [134, 166] width 409 height 402
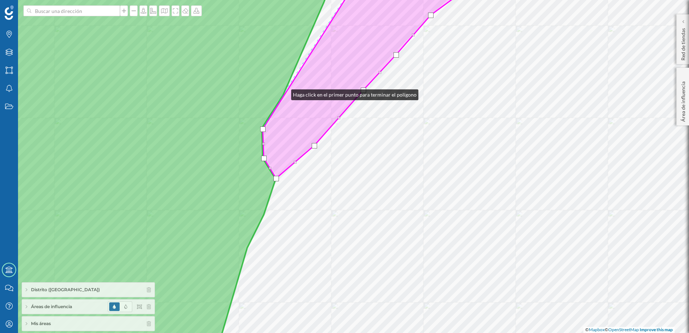
click at [284, 93] on icon at bounding box center [134, 166] width 409 height 402
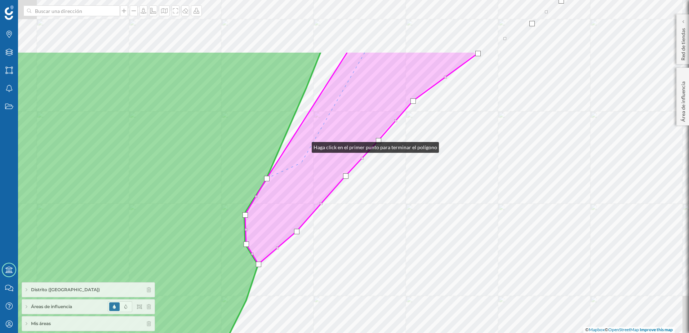
drag, startPoint x: 321, startPoint y: 64, endPoint x: 294, endPoint y: 189, distance: 127.9
click at [294, 189] on icon at bounding box center [363, 158] width 236 height 213
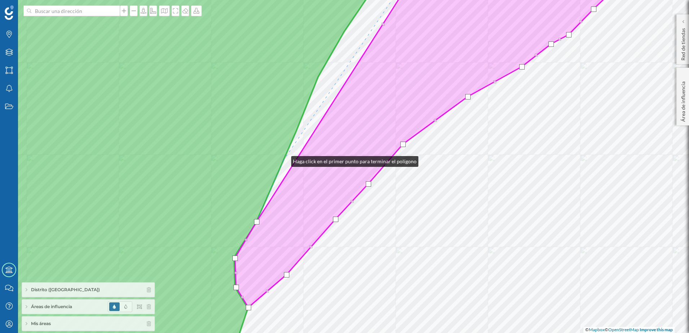
click at [284, 160] on icon at bounding box center [159, 166] width 459 height 402
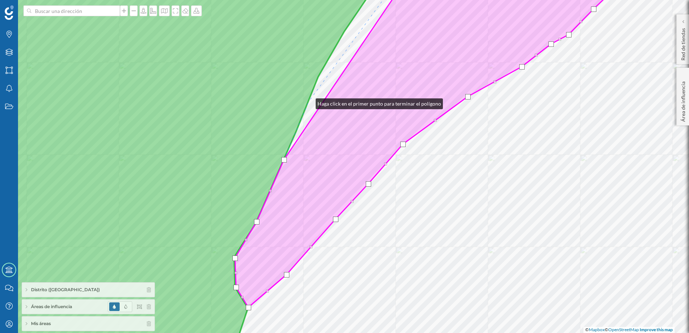
click at [308, 102] on icon at bounding box center [159, 166] width 459 height 402
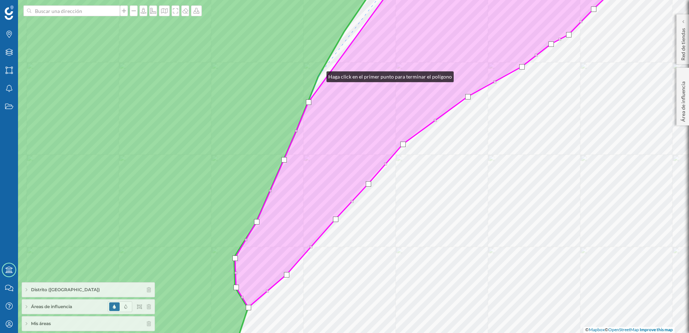
click at [319, 75] on icon at bounding box center [159, 166] width 459 height 402
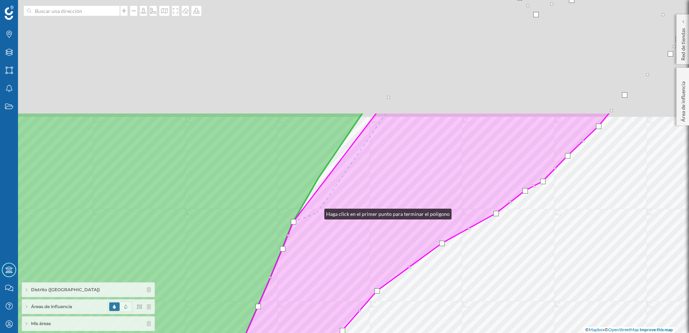
drag, startPoint x: 343, startPoint y: 66, endPoint x: 317, endPoint y: 213, distance: 149.6
click at [317, 213] on icon at bounding box center [409, 283] width 401 height 342
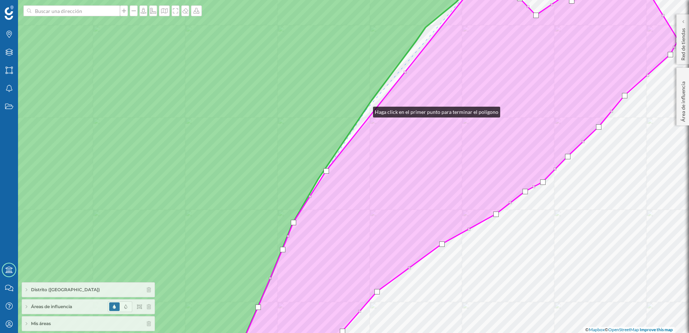
click at [366, 110] on icon at bounding box center [206, 166] width 553 height 402
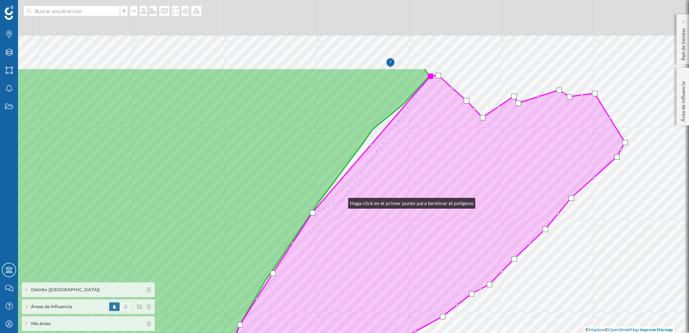
drag, startPoint x: 394, startPoint y: 99, endPoint x: 341, endPoint y: 201, distance: 115.4
click at [341, 201] on icon at bounding box center [401, 272] width 447 height 395
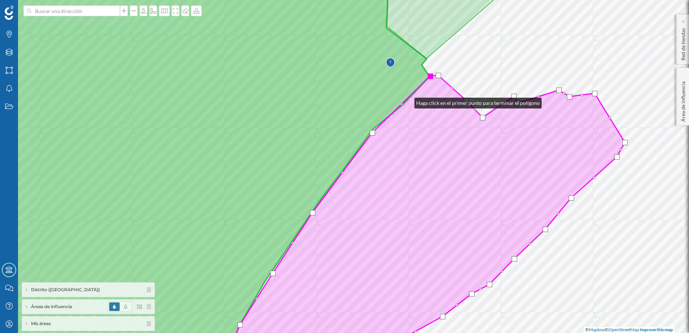
click at [407, 101] on icon at bounding box center [423, 221] width 402 height 292
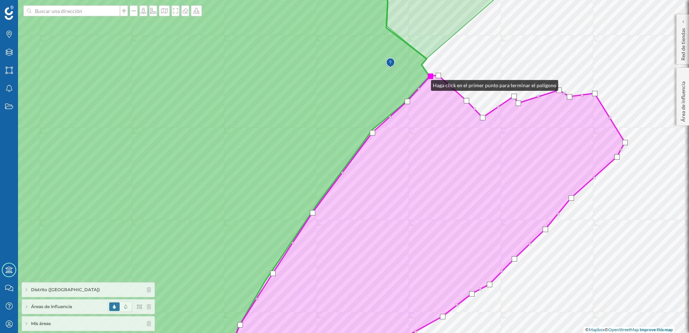
click at [424, 84] on icon at bounding box center [423, 221] width 402 height 292
click at [432, 78] on div at bounding box center [430, 75] width 5 height 5
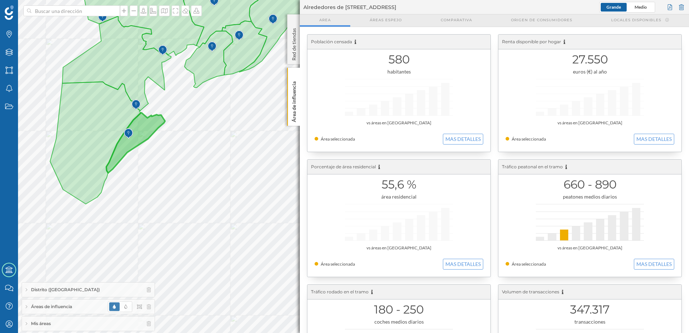
click at [54, 307] on span "Áreas de influencia" at bounding box center [51, 306] width 41 height 6
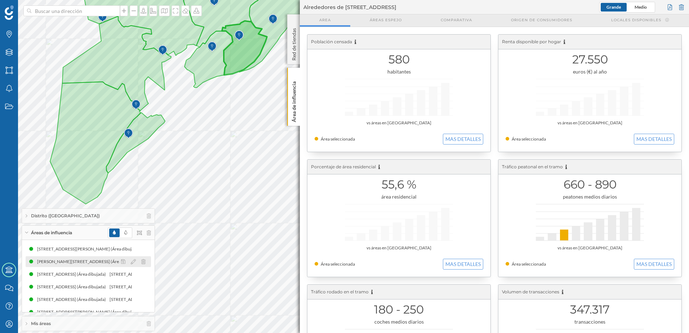
scroll to position [34, 0]
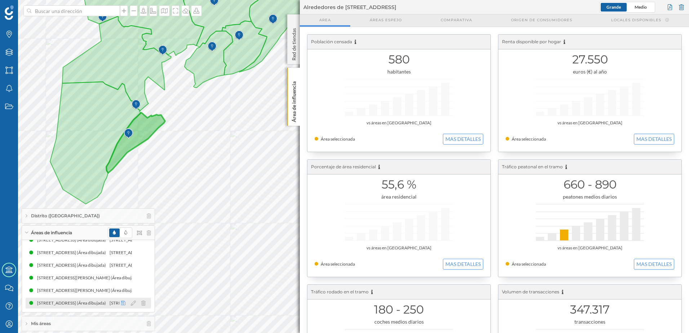
click at [123, 304] on icon at bounding box center [123, 303] width 4 height 4
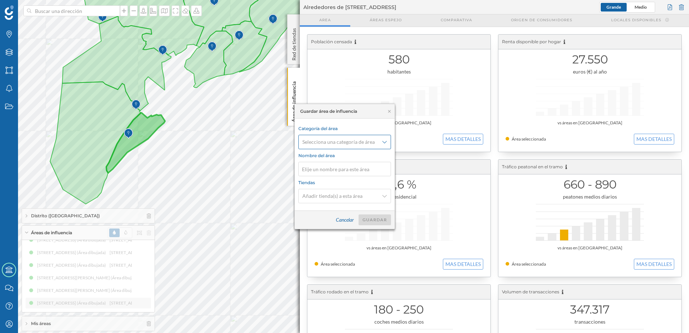
click at [348, 142] on span "Selecciona una categoría de área" at bounding box center [338, 141] width 72 height 7
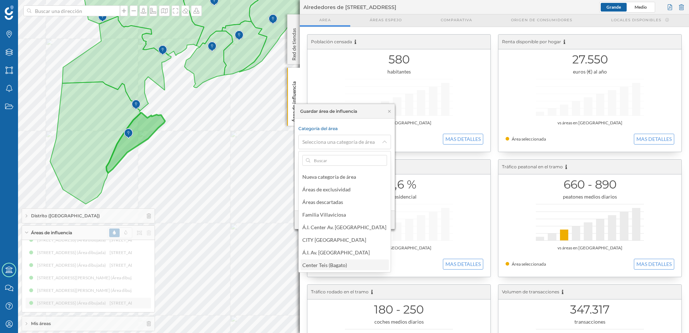
click at [343, 261] on div "Center Teis (Bagato)" at bounding box center [326, 265] width 48 height 8
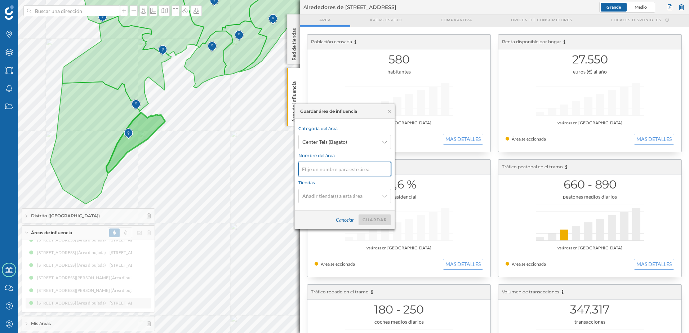
click at [334, 169] on input at bounding box center [344, 169] width 93 height 14
type input "1.7 - Atracción"
click at [385, 220] on div "Guardar" at bounding box center [374, 219] width 32 height 11
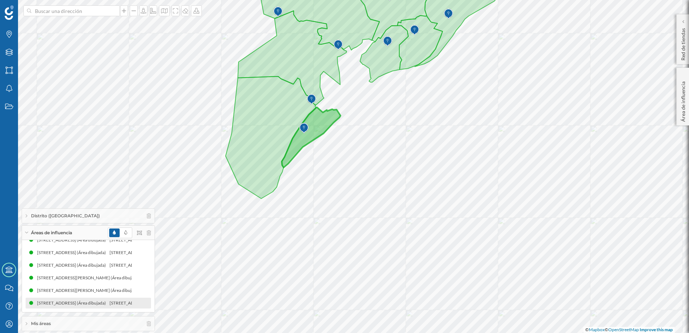
click at [88, 233] on div "Áreas de influencia" at bounding box center [88, 233] width 133 height 14
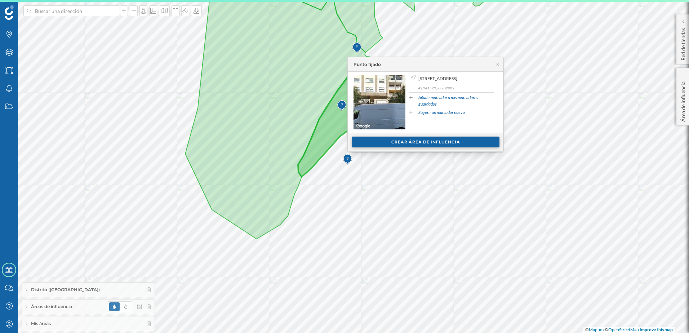
click at [375, 140] on div "Crear área de influencia" at bounding box center [426, 142] width 148 height 11
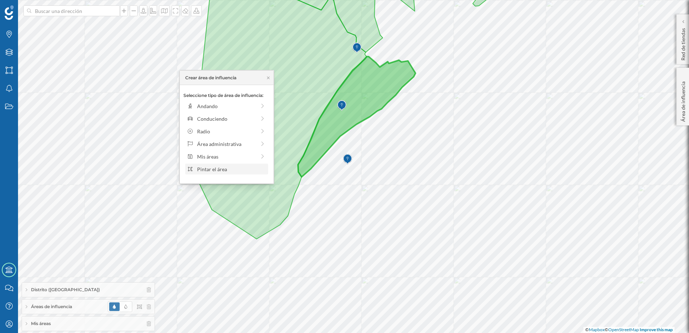
click at [232, 171] on div "Pintar el área" at bounding box center [231, 169] width 69 height 8
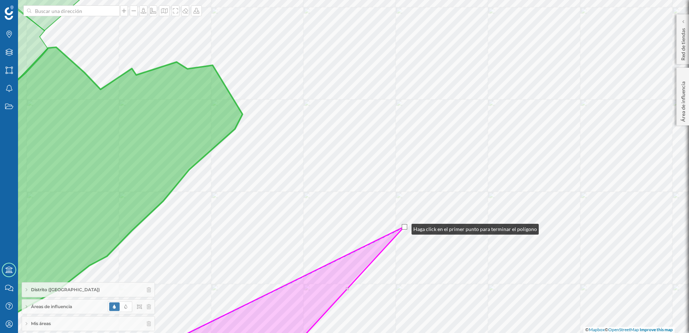
drag, startPoint x: 460, startPoint y: 162, endPoint x: 404, endPoint y: 227, distance: 85.3
click at [404, 227] on div at bounding box center [404, 226] width 5 height 5
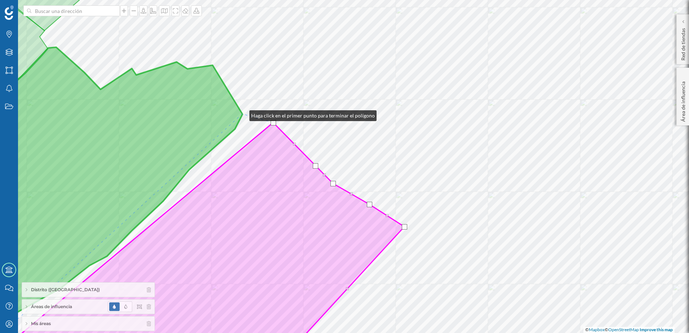
click at [242, 114] on icon at bounding box center [86, 207] width 313 height 321
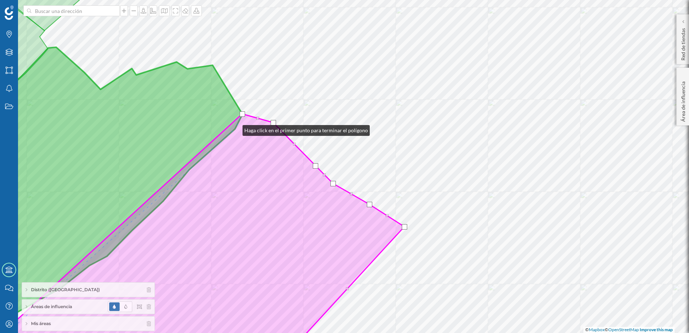
click at [235, 129] on icon at bounding box center [185, 241] width 440 height 254
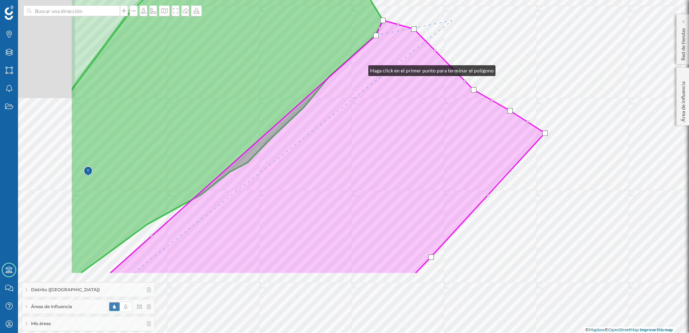
drag, startPoint x: 255, startPoint y: 130, endPoint x: 362, endPoint y: 68, distance: 123.0
click at [366, 66] on icon at bounding box center [327, 147] width 436 height 254
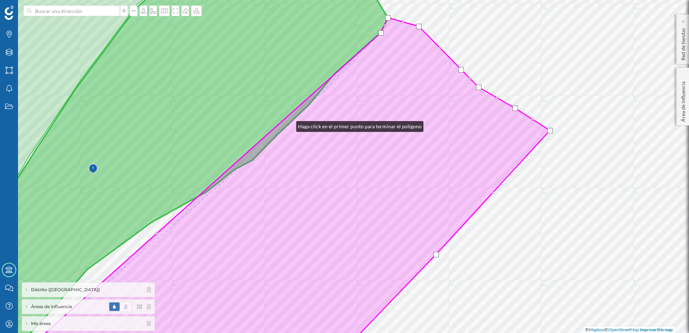
click at [289, 125] on icon at bounding box center [278, 193] width 543 height 350
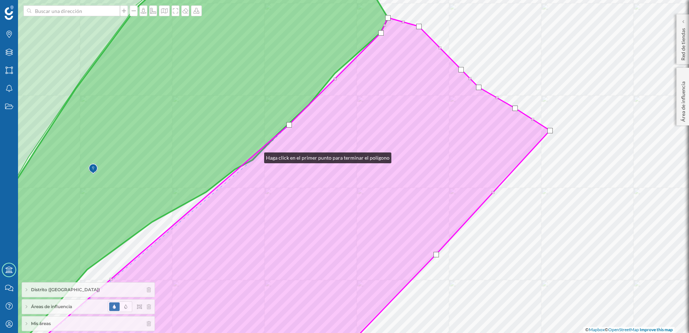
click at [257, 156] on icon at bounding box center [279, 193] width 541 height 350
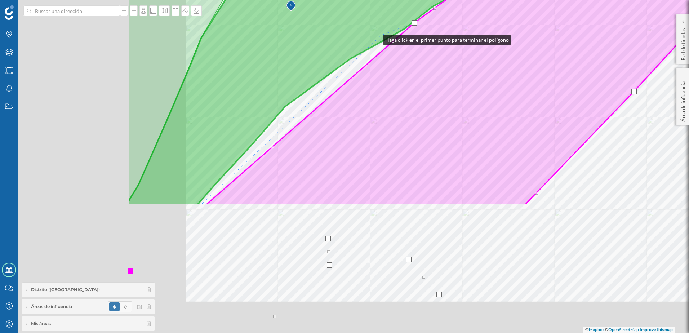
drag, startPoint x: 178, startPoint y: 201, endPoint x: 362, endPoint y: 49, distance: 238.8
click at [373, 41] on icon at bounding box center [357, 4] width 458 height 402
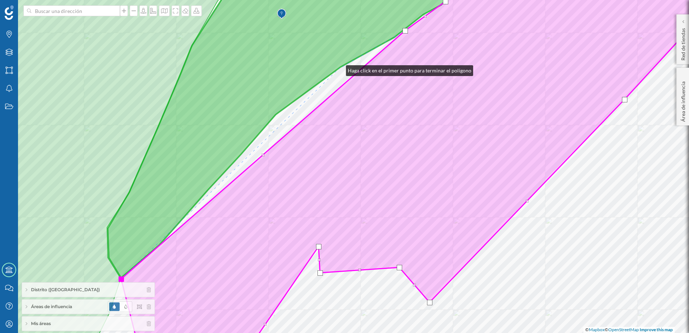
click at [339, 69] on icon at bounding box center [294, 121] width 373 height 312
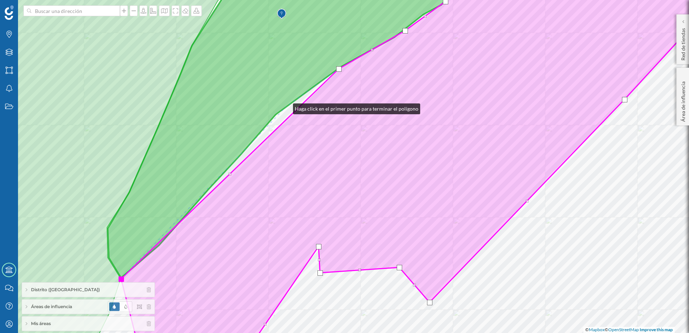
click at [286, 107] on icon at bounding box center [294, 121] width 373 height 312
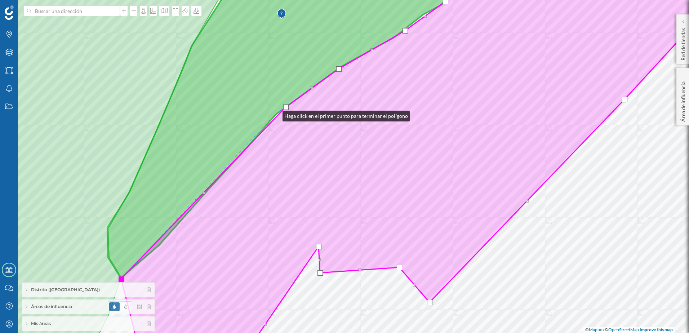
click at [275, 114] on icon at bounding box center [294, 121] width 373 height 312
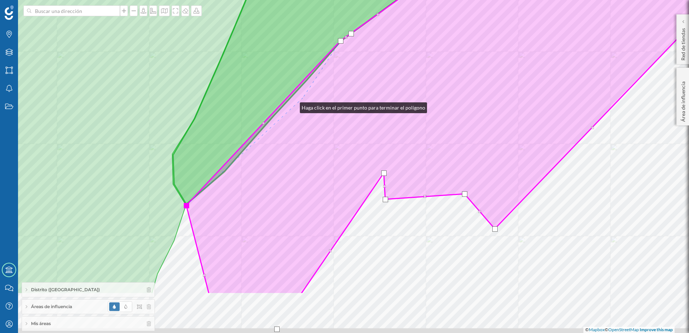
drag, startPoint x: 227, startPoint y: 179, endPoint x: 308, endPoint y: 94, distance: 117.5
click at [308, 94] on icon at bounding box center [494, 93] width 617 height 402
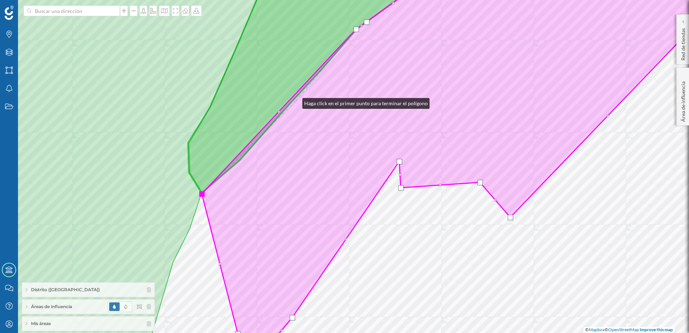
click at [295, 102] on icon at bounding box center [476, 167] width 548 height 402
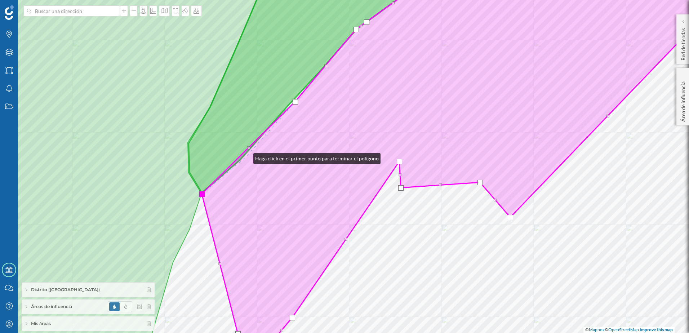
click at [246, 157] on icon at bounding box center [476, 167] width 548 height 402
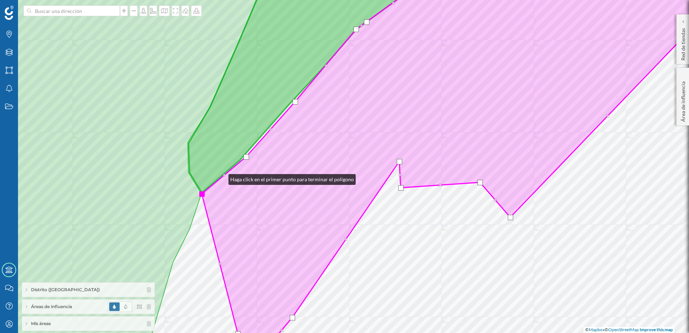
click at [221, 178] on icon at bounding box center [476, 167] width 548 height 402
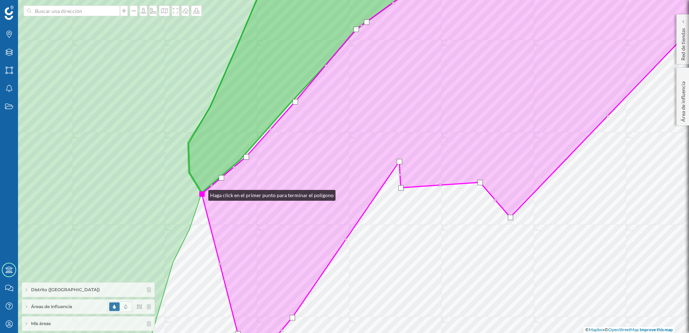
click at [201, 193] on div at bounding box center [201, 193] width 5 height 5
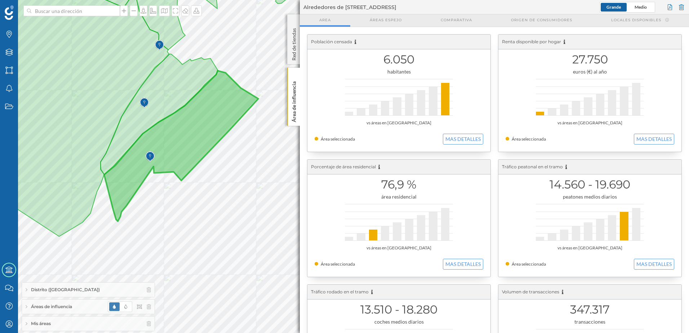
click at [58, 307] on span "Áreas de influencia" at bounding box center [51, 306] width 41 height 6
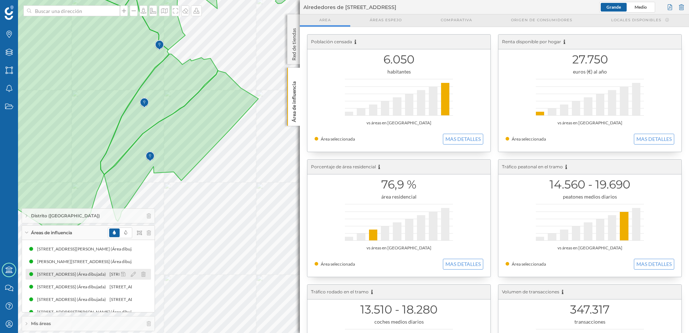
scroll to position [47, 0]
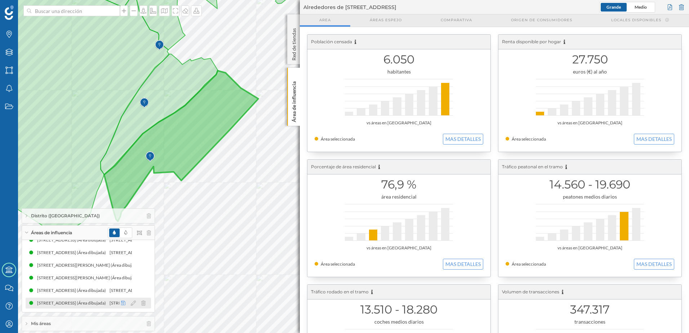
click at [122, 303] on icon at bounding box center [123, 302] width 4 height 5
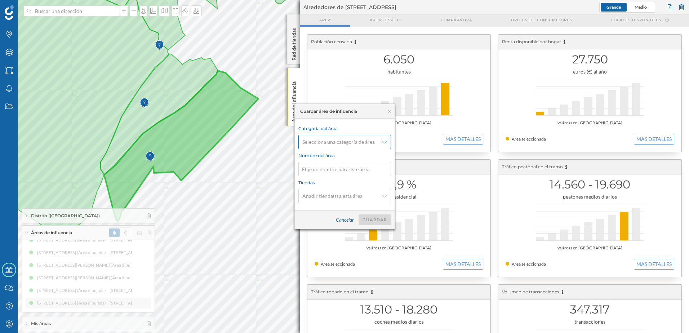
click at [388, 144] on div "Selecciona una categoría de área" at bounding box center [344, 142] width 93 height 14
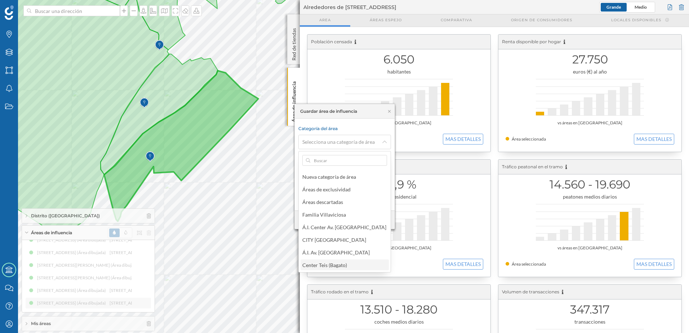
click at [336, 266] on div "Center Teis (Bagato)" at bounding box center [324, 265] width 45 height 6
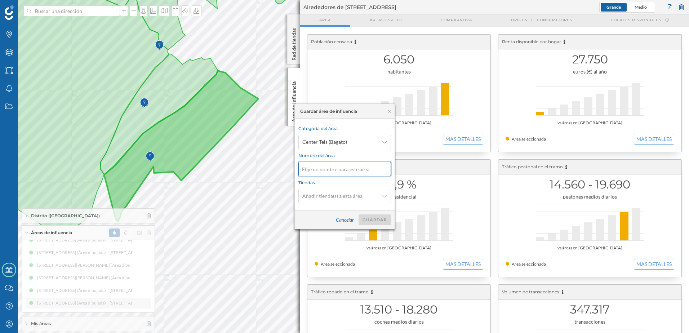
click at [337, 169] on input at bounding box center [344, 169] width 93 height 14
type input "1.8 - Atracción"
click at [380, 218] on div "Guardar" at bounding box center [374, 219] width 32 height 11
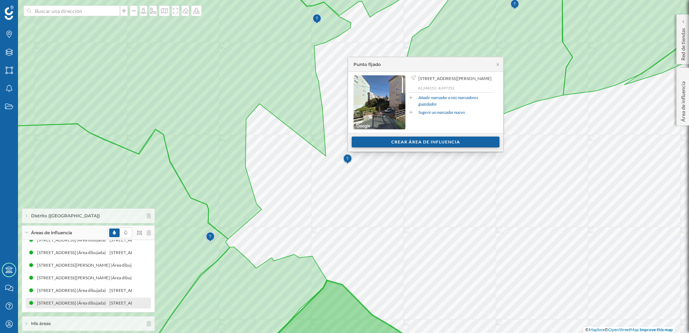
click at [393, 144] on div "Crear área de influencia" at bounding box center [426, 142] width 148 height 11
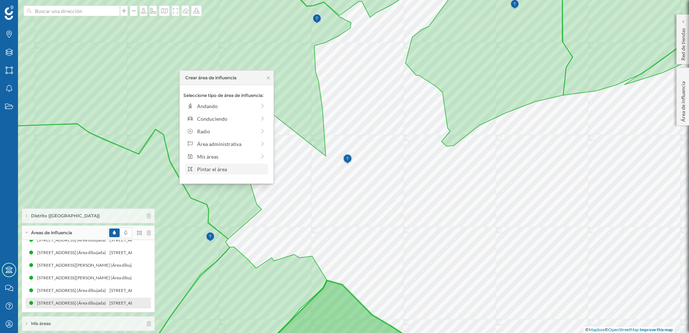
click at [226, 173] on div "Pintar el área" at bounding box center [226, 169] width 83 height 11
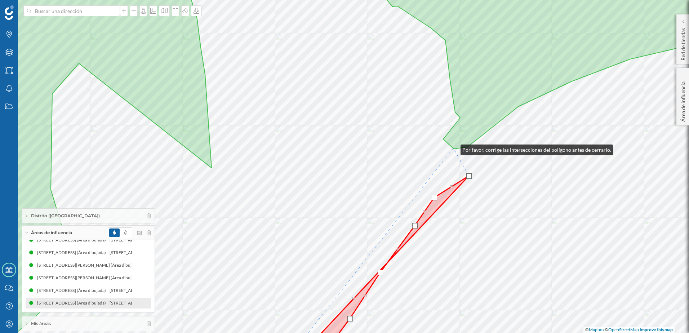
click at [453, 148] on icon at bounding box center [538, 57] width 334 height 183
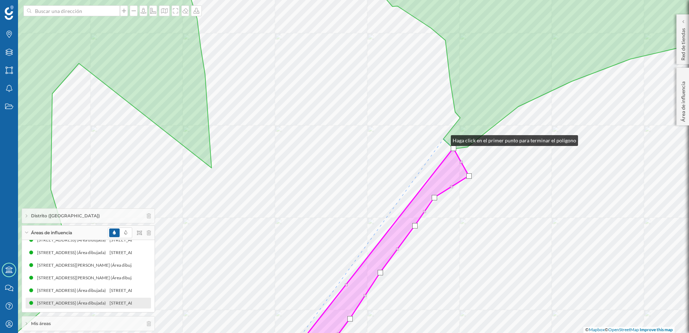
click at [444, 139] on icon at bounding box center [538, 57] width 334 height 183
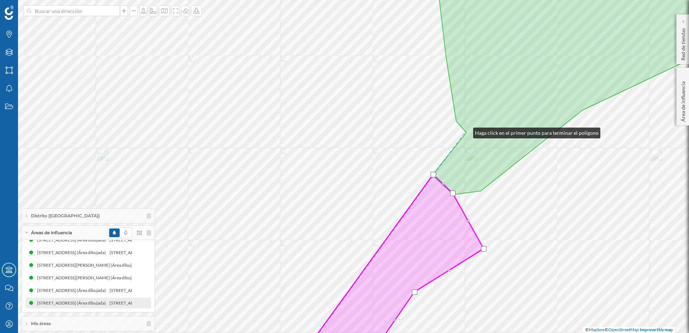
drag, startPoint x: 466, startPoint y: 131, endPoint x: 462, endPoint y: 126, distance: 6.9
click at [465, 130] on icon at bounding box center [590, 80] width 335 height 228
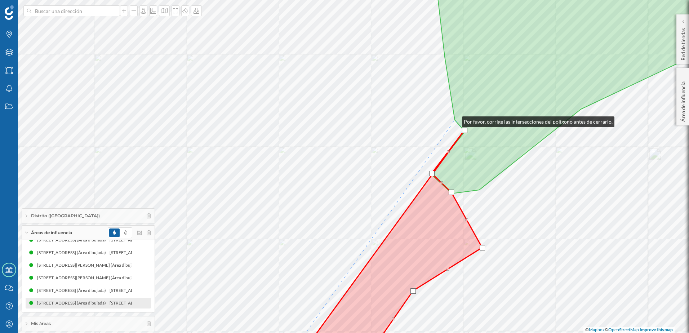
click at [454, 120] on icon at bounding box center [590, 79] width 335 height 227
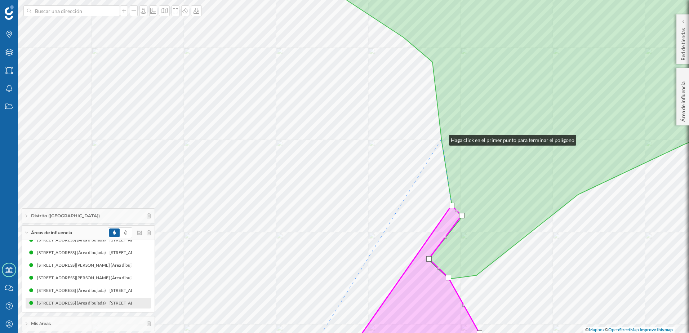
click at [442, 138] on icon at bounding box center [530, 122] width 456 height 313
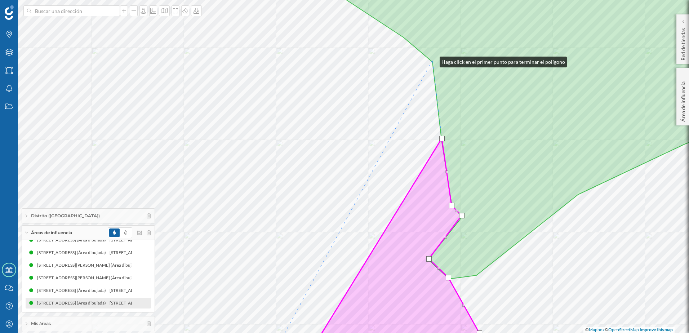
click at [432, 60] on icon at bounding box center [530, 122] width 456 height 313
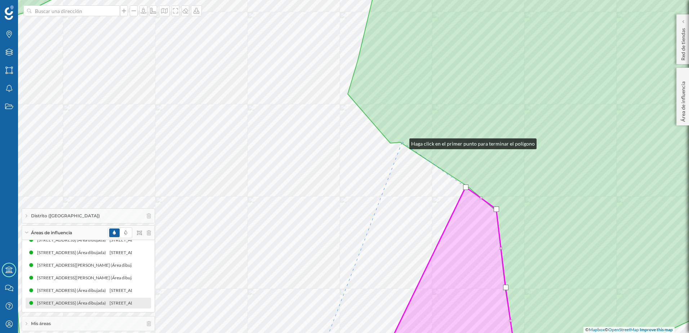
click at [402, 142] on icon at bounding box center [553, 166] width 411 height 401
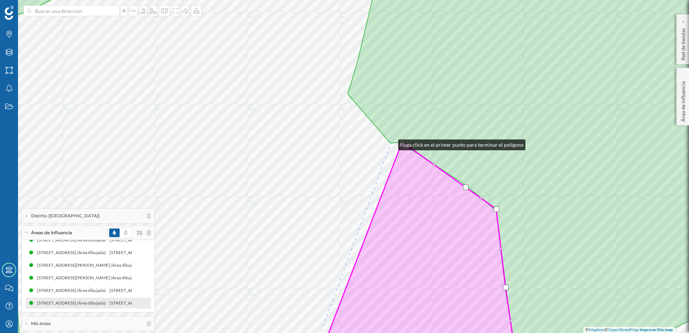
click at [391, 143] on icon at bounding box center [553, 166] width 411 height 401
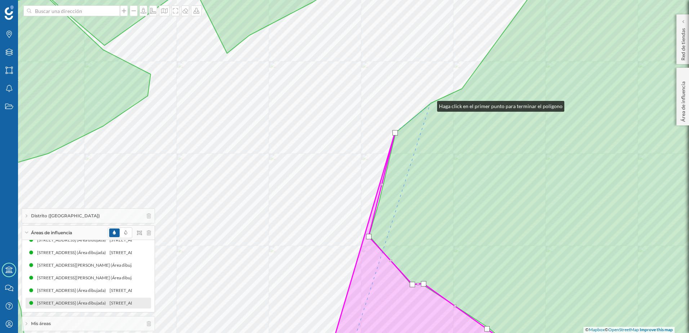
click at [430, 104] on icon at bounding box center [563, 166] width 389 height 401
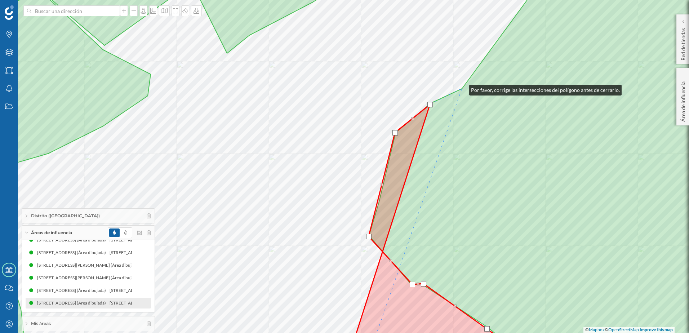
click at [462, 88] on icon at bounding box center [563, 166] width 389 height 401
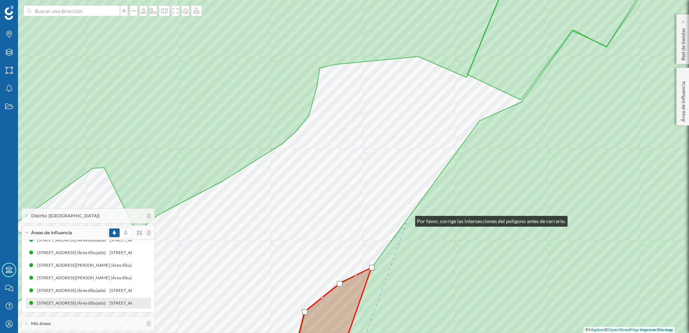
click at [408, 219] on icon at bounding box center [525, 166] width 467 height 401
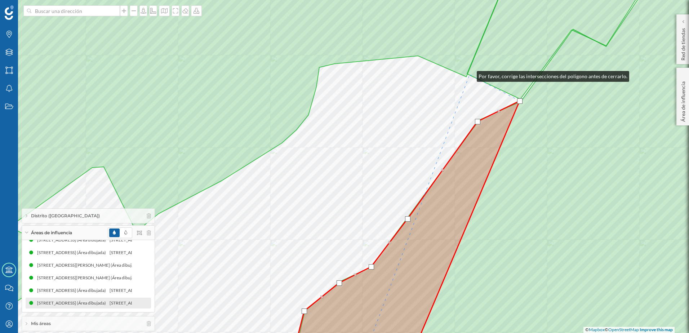
click at [469, 75] on icon at bounding box center [562, 32] width 190 height 133
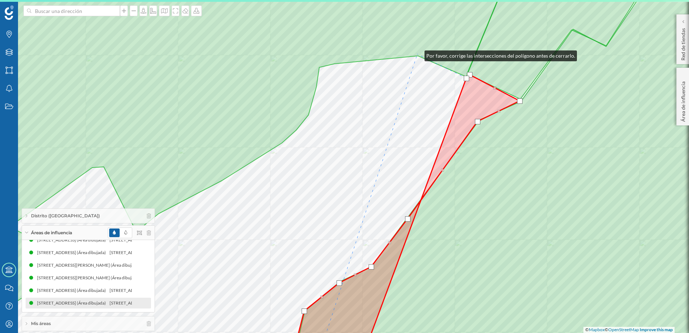
click at [417, 54] on icon at bounding box center [220, 99] width 581 height 266
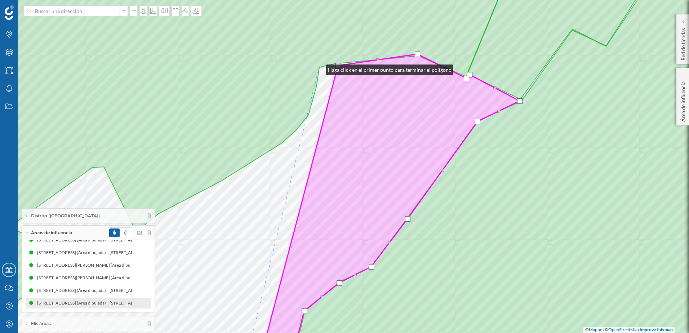
click at [319, 68] on icon at bounding box center [220, 99] width 581 height 266
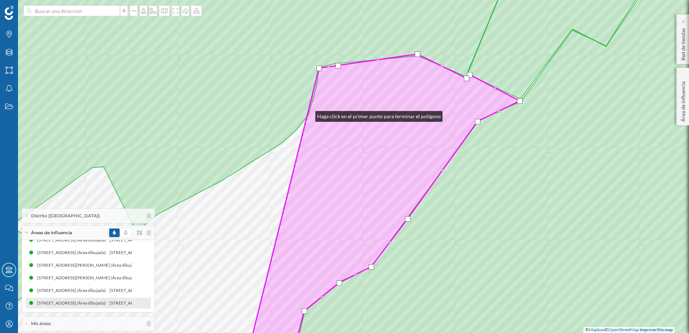
click at [308, 115] on icon at bounding box center [381, 210] width 275 height 313
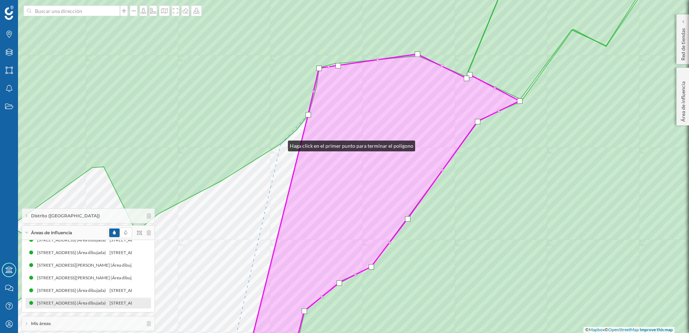
click at [281, 144] on icon at bounding box center [220, 99] width 581 height 266
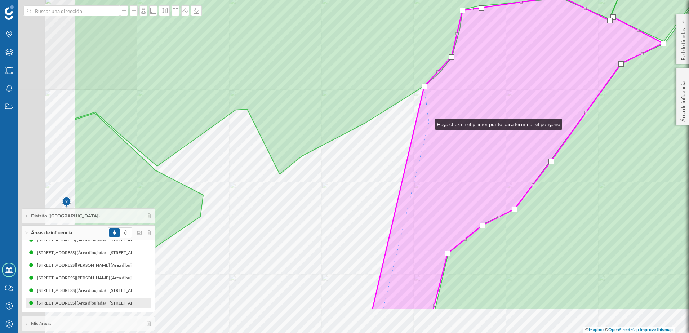
drag, startPoint x: 287, startPoint y: 178, endPoint x: 429, endPoint y: 122, distance: 153.3
click at [429, 122] on icon at bounding box center [517, 152] width 291 height 313
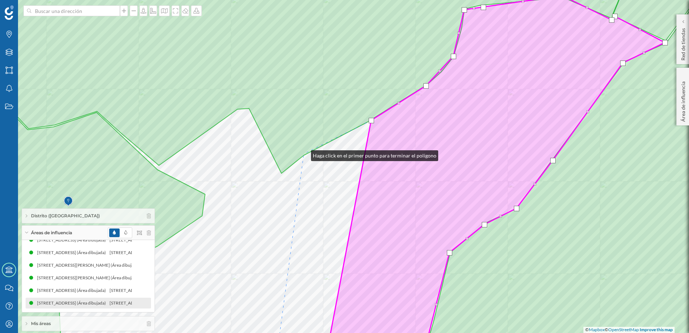
click at [304, 154] on icon at bounding box center [281, 69] width 703 height 207
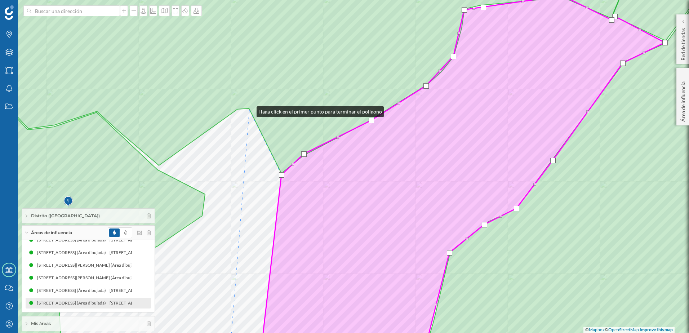
click at [249, 110] on icon at bounding box center [281, 69] width 703 height 207
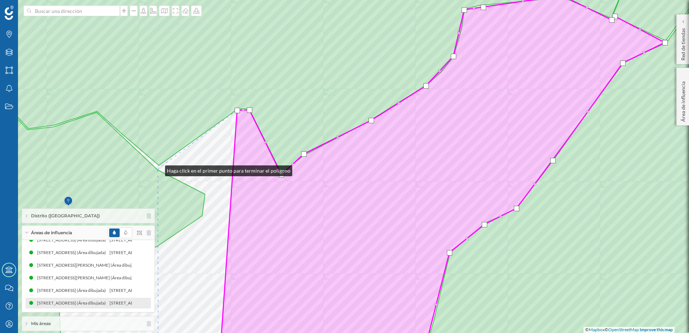
click at [157, 169] on icon at bounding box center [67, 211] width 275 height 311
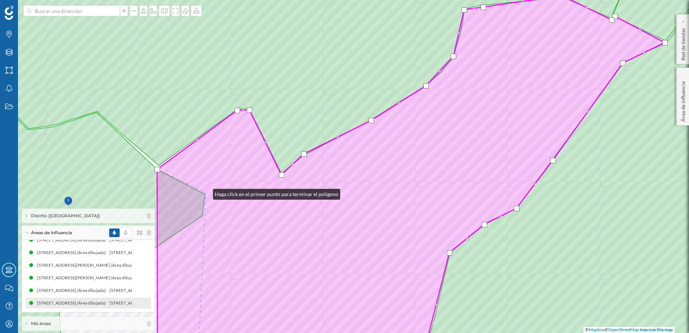
click at [205, 193] on icon at bounding box center [411, 182] width 508 height 372
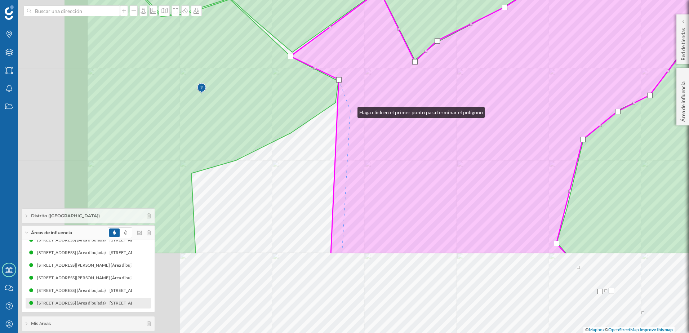
drag, startPoint x: 217, startPoint y: 224, endPoint x: 349, endPoint y: 107, distance: 176.1
click at [350, 110] on icon at bounding box center [544, 69] width 508 height 372
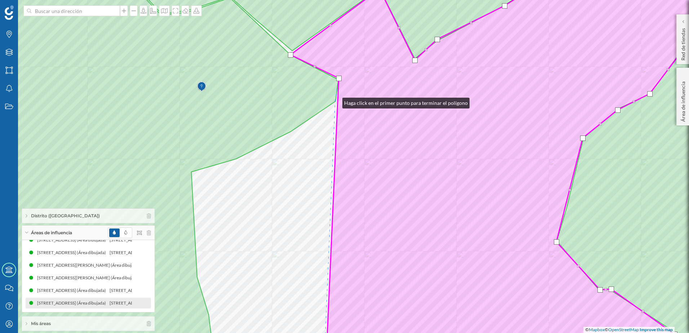
click at [335, 101] on icon at bounding box center [134, 166] width 408 height 401
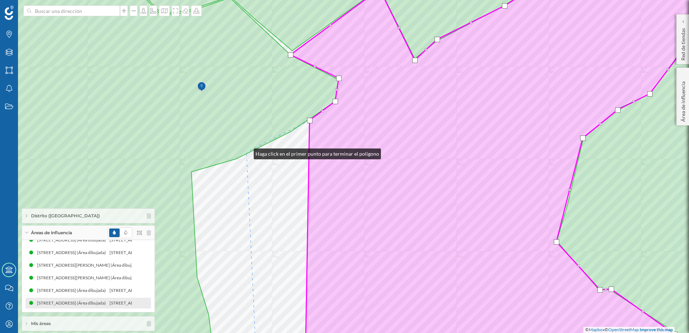
click at [246, 152] on icon at bounding box center [134, 166] width 408 height 401
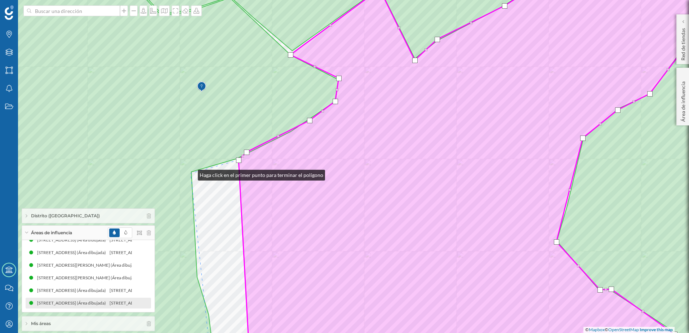
click at [191, 173] on icon at bounding box center [134, 166] width 408 height 401
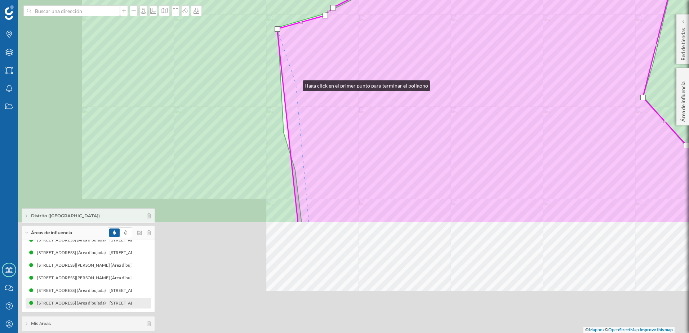
drag, startPoint x: 209, startPoint y: 226, endPoint x: 295, endPoint y: 84, distance: 165.7
click at [295, 84] on icon at bounding box center [553, 22] width 553 height 402
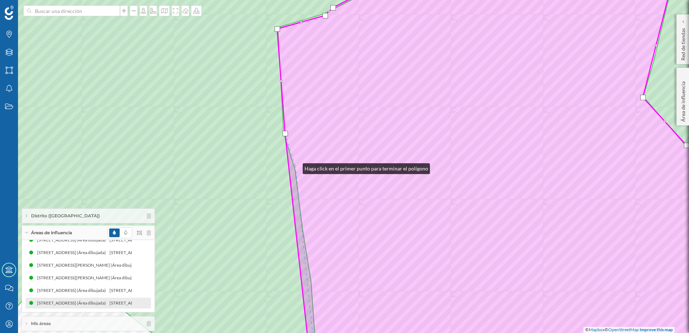
click at [296, 167] on icon at bounding box center [518, 167] width 482 height 402
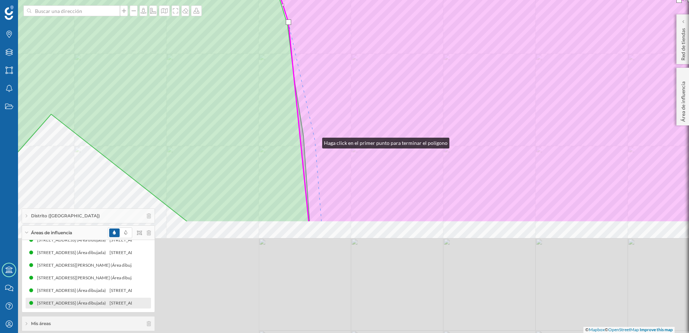
drag, startPoint x: 322, startPoint y: 286, endPoint x: 315, endPoint y: 141, distance: 145.4
click at [315, 141] on icon at bounding box center [510, 22] width 482 height 402
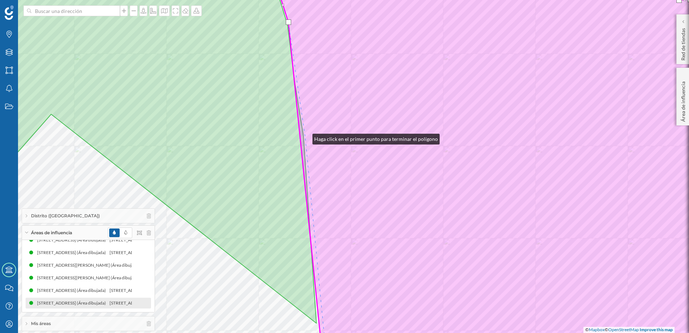
click at [305, 137] on icon at bounding box center [517, 167] width 483 height 402
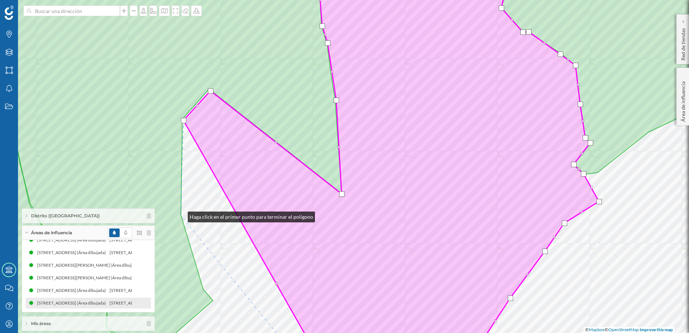
click at [180, 215] on icon at bounding box center [135, 162] width 411 height 393
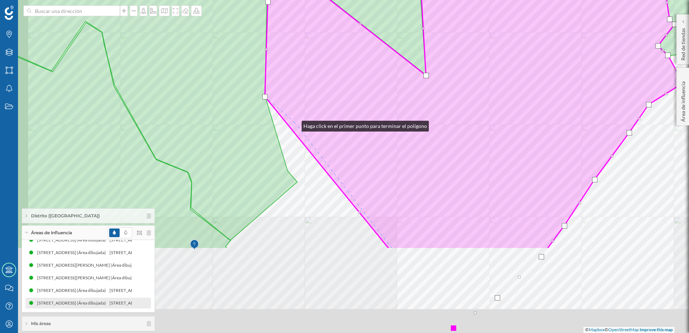
drag, startPoint x: 210, startPoint y: 243, endPoint x: 296, endPoint y: 123, distance: 147.5
click at [296, 123] on icon at bounding box center [474, 48] width 418 height 402
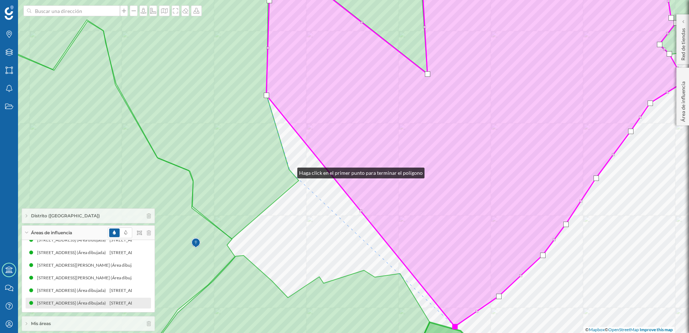
click at [290, 171] on icon at bounding box center [178, 102] width 497 height 273
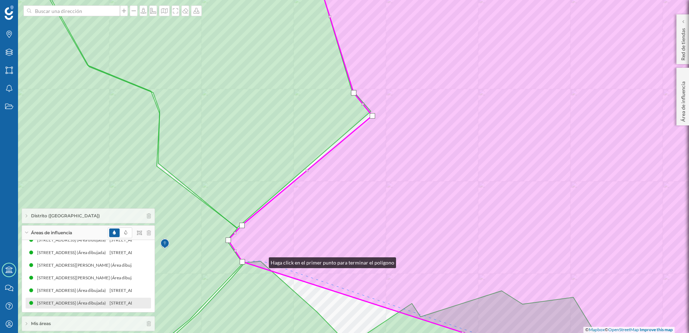
click at [262, 261] on icon at bounding box center [493, 167] width 531 height 402
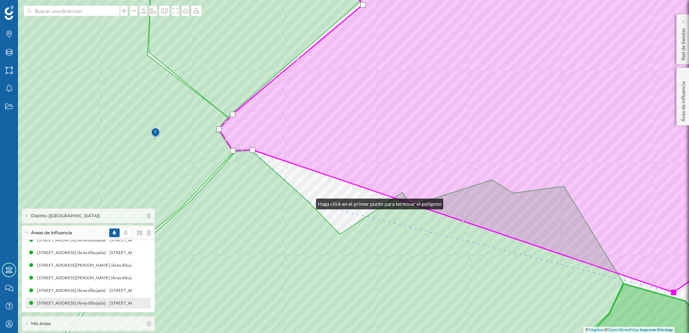
click at [309, 202] on icon at bounding box center [333, 258] width 581 height 217
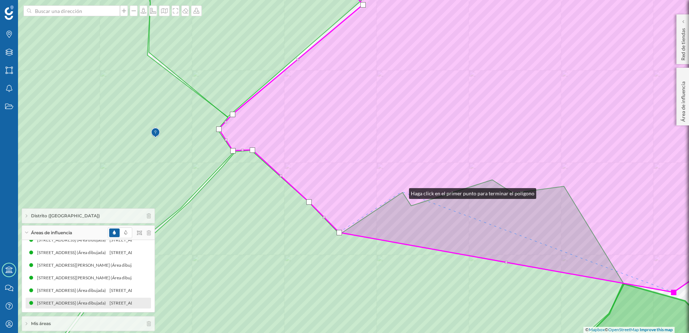
click at [402, 192] on icon at bounding box center [489, 129] width 540 height 326
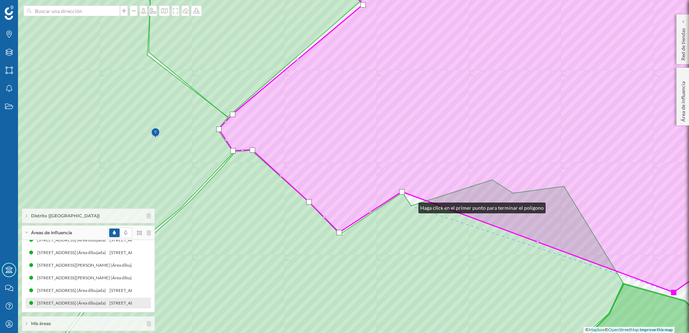
click at [411, 206] on icon at bounding box center [333, 258] width 581 height 217
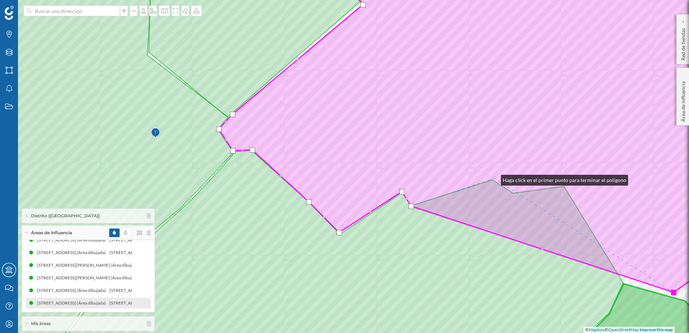
click at [494, 178] on icon at bounding box center [489, 129] width 540 height 326
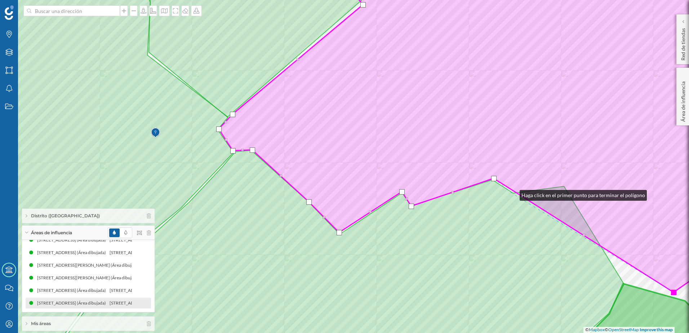
drag, startPoint x: 512, startPoint y: 193, endPoint x: 534, endPoint y: 174, distance: 29.6
click at [513, 193] on icon at bounding box center [333, 258] width 581 height 217
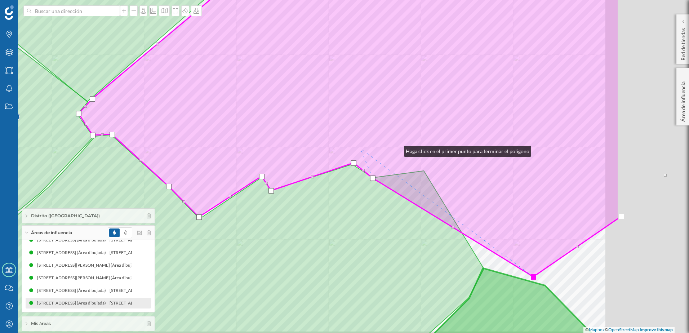
drag, startPoint x: 532, startPoint y: 162, endPoint x: 254, endPoint y: 132, distance: 279.4
click at [254, 132] on icon at bounding box center [349, 113] width 540 height 326
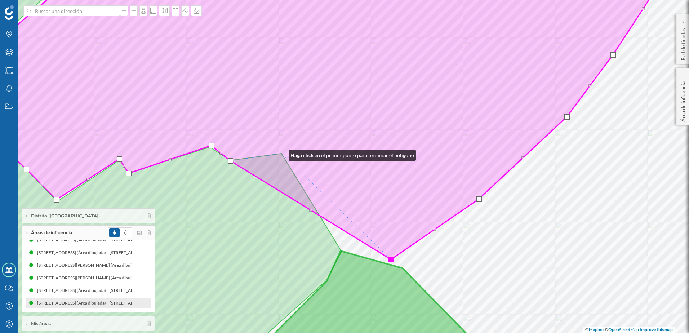
click at [281, 153] on icon at bounding box center [303, 113] width 735 height 294
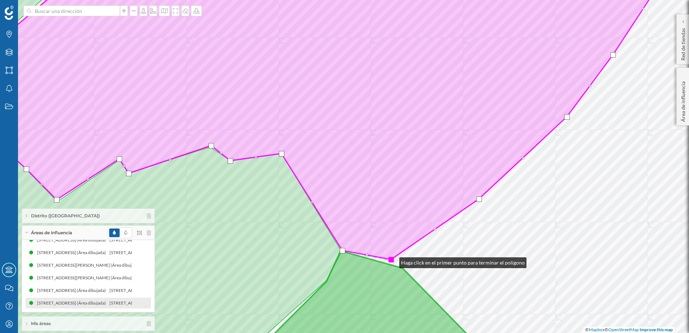
click at [392, 261] on div at bounding box center [390, 259] width 5 height 5
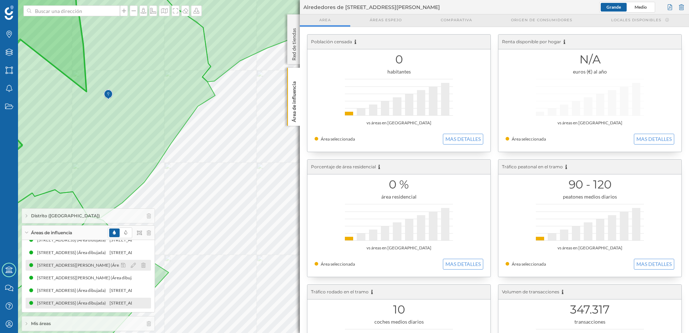
scroll to position [59, 0]
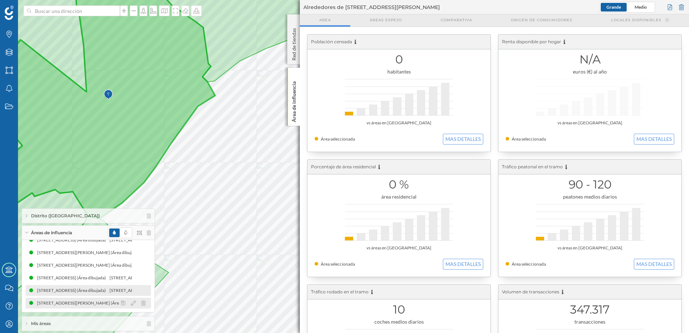
click at [96, 302] on div "Rúa De Sanjurjo Badía 216, 36207 Vigo, Pontevedra, Spain (Área dibujada)" at bounding box center [90, 302] width 106 height 7
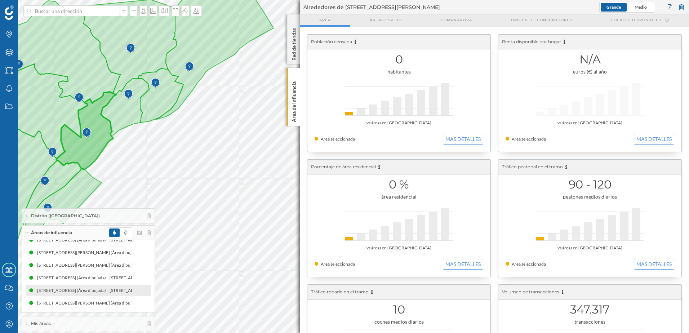
click at [93, 141] on icon at bounding box center [86, 130] width 60 height 77
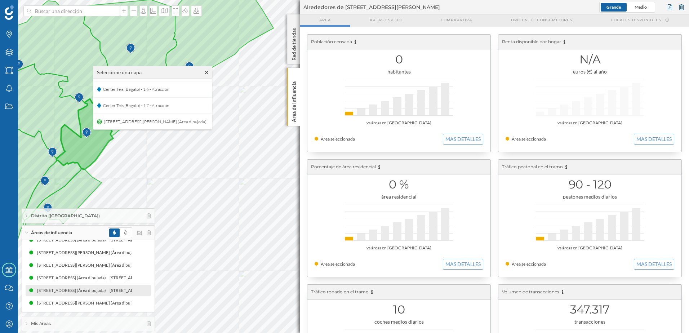
scroll to position [112, 0]
click at [208, 72] on icon at bounding box center [206, 72] width 3 height 3
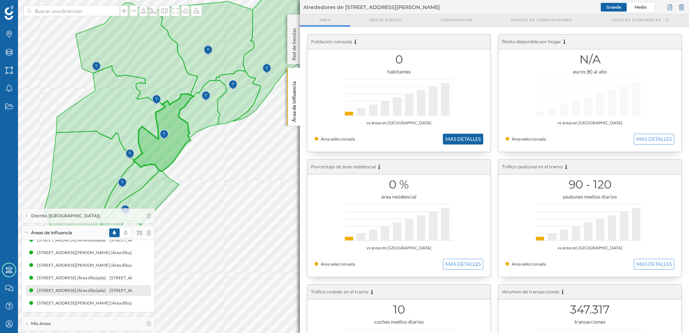
click at [463, 136] on button "MAS DETALLES" at bounding box center [463, 139] width 40 height 11
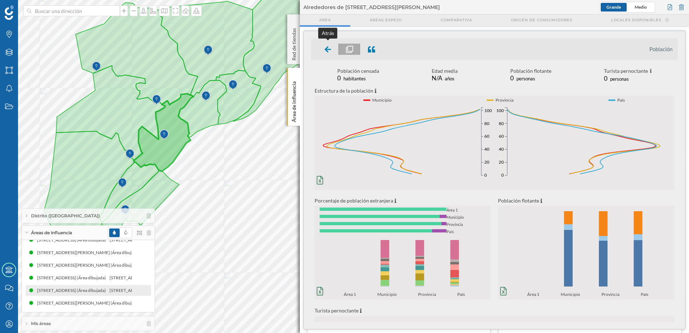
click at [328, 47] on icon at bounding box center [328, 49] width 6 height 7
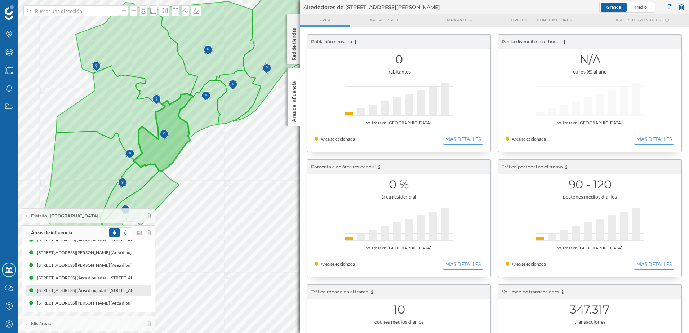
click at [344, 138] on span "Área seleccionada" at bounding box center [338, 138] width 34 height 5
click at [121, 302] on icon at bounding box center [123, 303] width 4 height 4
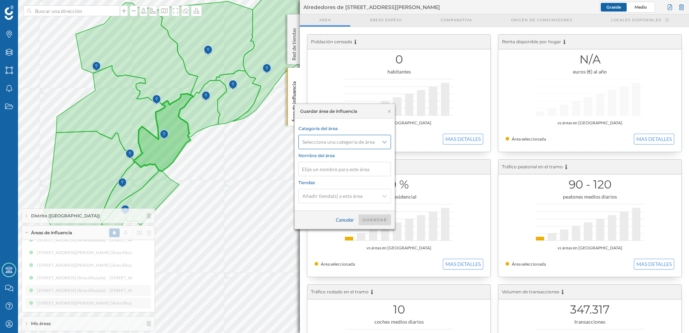
click at [361, 146] on div "Selecciona una categoría de área" at bounding box center [344, 142] width 93 height 14
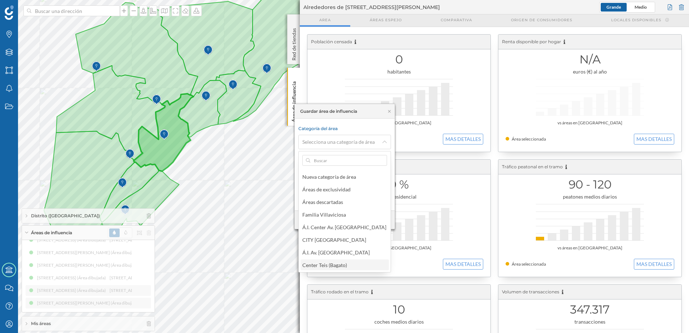
click at [359, 260] on div "Center Teis (Bagato)" at bounding box center [344, 264] width 88 height 11
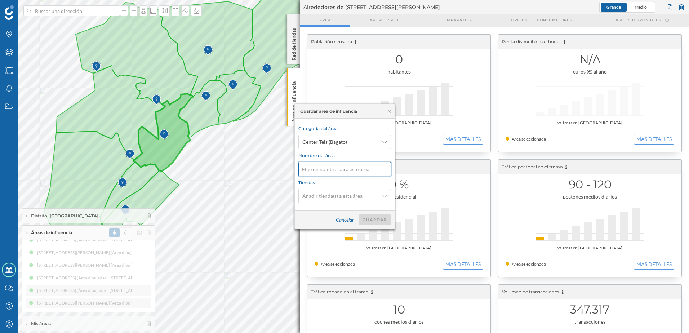
click at [331, 175] on input at bounding box center [344, 169] width 93 height 14
type input "1.9 - Atracción"
click at [374, 222] on div "Guardar" at bounding box center [374, 219] width 32 height 11
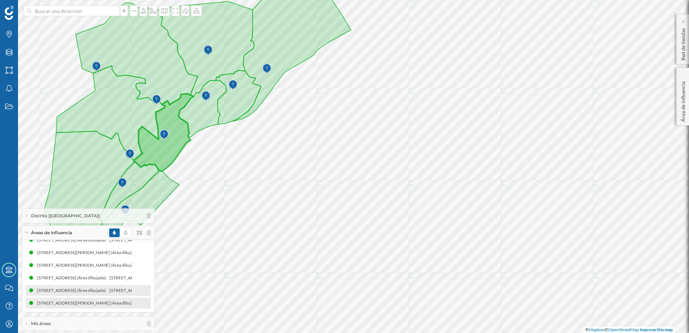
click at [162, 147] on icon at bounding box center [164, 132] width 60 height 77
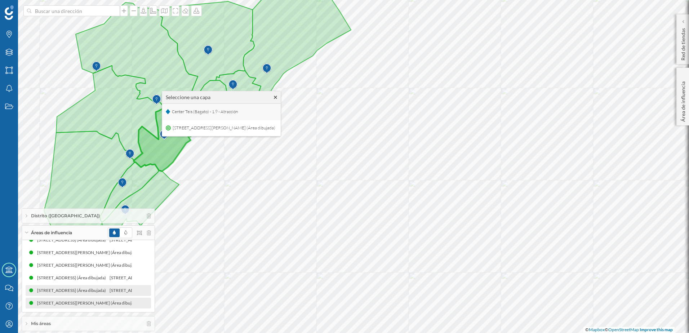
click at [196, 113] on span "Center Teis (Bagato) - 1.9 - Atracción" at bounding box center [205, 111] width 70 height 11
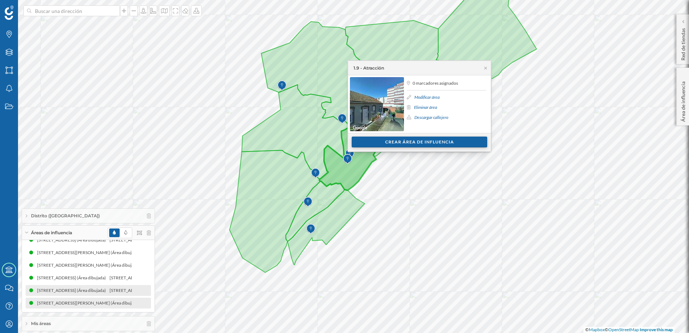
click at [409, 140] on div "Crear área de influencia" at bounding box center [419, 142] width 135 height 11
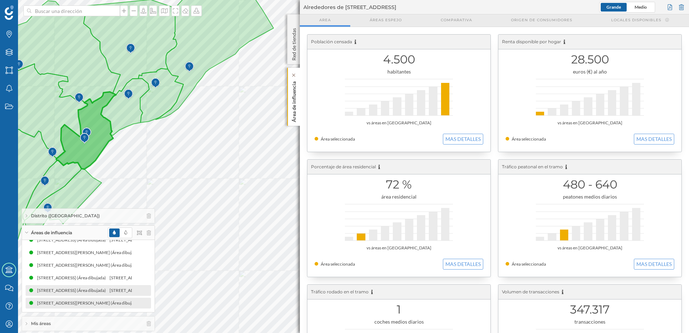
click at [292, 116] on p "Área de influencia" at bounding box center [293, 101] width 7 height 44
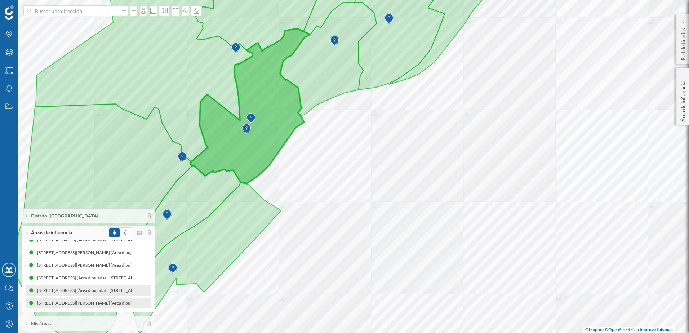
click at [67, 232] on span "Áreas de influencia" at bounding box center [51, 232] width 41 height 6
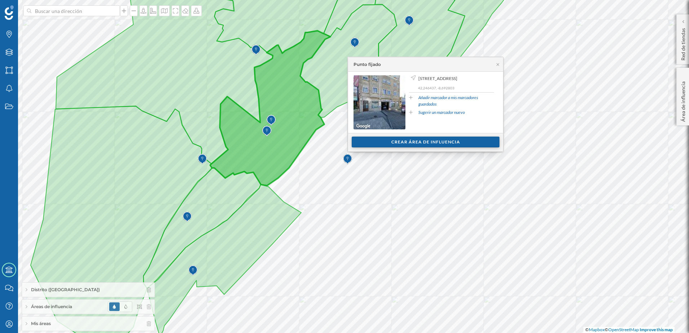
click at [400, 147] on div "Crear área de influencia" at bounding box center [426, 142] width 148 height 11
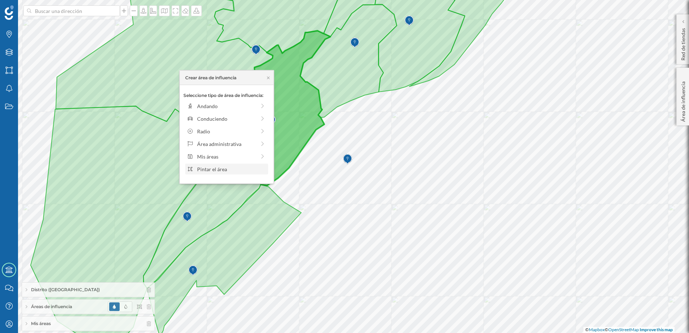
click at [228, 172] on div "Pintar el área" at bounding box center [231, 169] width 69 height 8
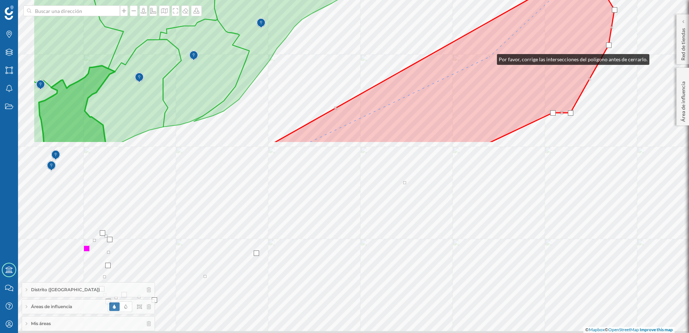
drag, startPoint x: 387, startPoint y: 282, endPoint x: 483, endPoint y: 68, distance: 235.3
click at [489, 58] on icon at bounding box center [443, 55] width 341 height 175
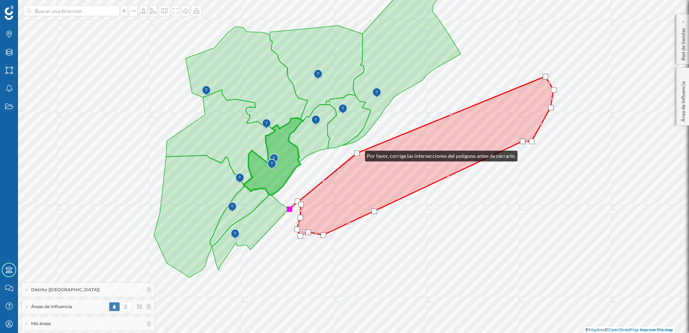
drag, startPoint x: 537, startPoint y: 72, endPoint x: 358, endPoint y: 154, distance: 197.2
click at [358, 154] on div at bounding box center [356, 153] width 5 height 5
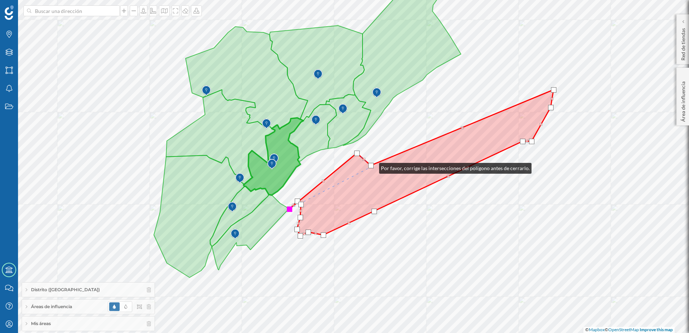
drag, startPoint x: 546, startPoint y: 77, endPoint x: 372, endPoint y: 166, distance: 195.8
click at [372, 166] on div at bounding box center [370, 165] width 5 height 5
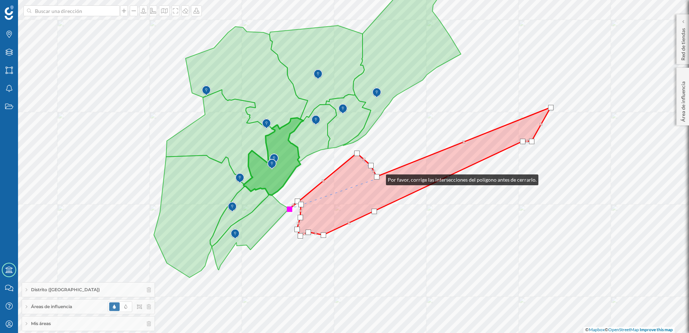
drag, startPoint x: 556, startPoint y: 91, endPoint x: 379, endPoint y: 178, distance: 197.1
click at [379, 178] on div at bounding box center [376, 176] width 5 height 5
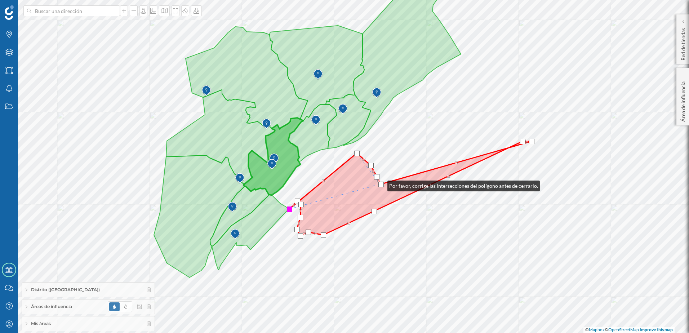
drag, startPoint x: 528, startPoint y: 120, endPoint x: 380, endPoint y: 184, distance: 161.6
click at [380, 184] on div at bounding box center [380, 184] width 5 height 5
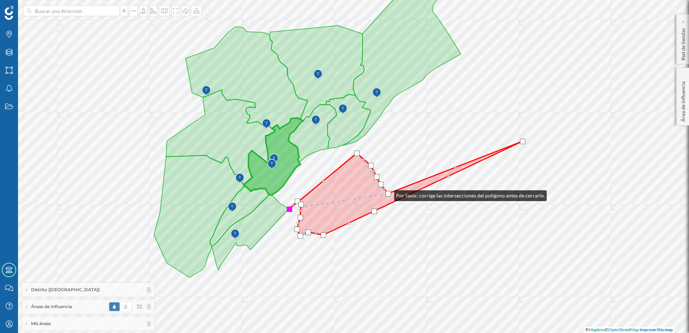
drag, startPoint x: 530, startPoint y: 142, endPoint x: 387, endPoint y: 194, distance: 152.6
click at [387, 194] on div at bounding box center [387, 193] width 5 height 5
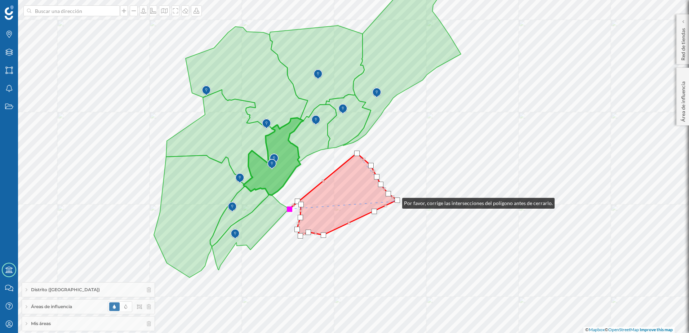
drag, startPoint x: 520, startPoint y: 143, endPoint x: 395, endPoint y: 201, distance: 138.4
click at [395, 201] on div at bounding box center [397, 199] width 5 height 5
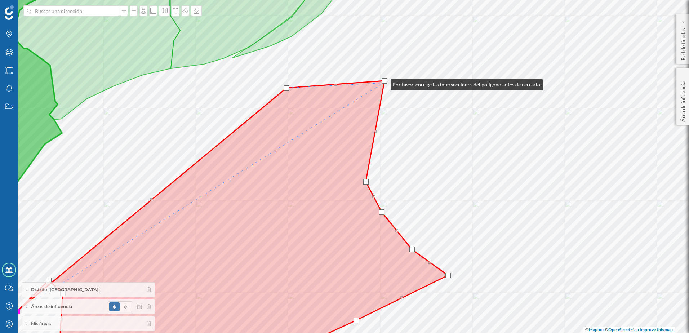
drag, startPoint x: 342, startPoint y: 139, endPoint x: 383, endPoint y: 83, distance: 70.0
click at [383, 83] on div at bounding box center [384, 80] width 5 height 5
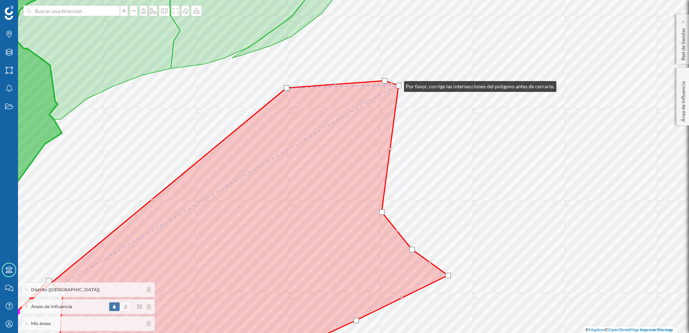
drag, startPoint x: 364, startPoint y: 181, endPoint x: 397, endPoint y: 85, distance: 101.6
click at [397, 85] on div at bounding box center [398, 85] width 5 height 5
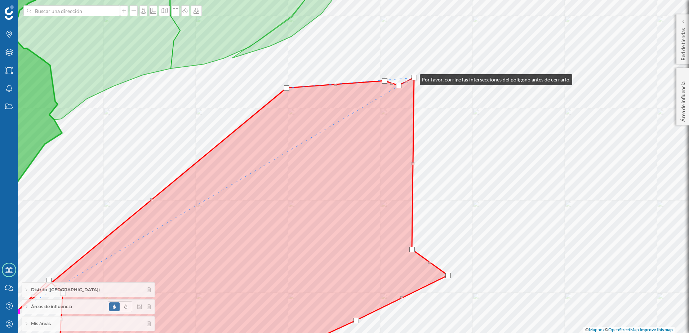
drag, startPoint x: 380, startPoint y: 212, endPoint x: 413, endPoint y: 78, distance: 138.2
click at [413, 78] on div at bounding box center [413, 77] width 5 height 5
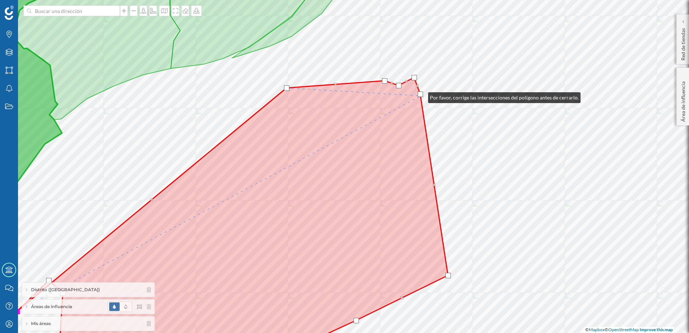
drag, startPoint x: 413, startPoint y: 251, endPoint x: 421, endPoint y: 96, distance: 155.5
click at [421, 96] on div at bounding box center [420, 94] width 5 height 5
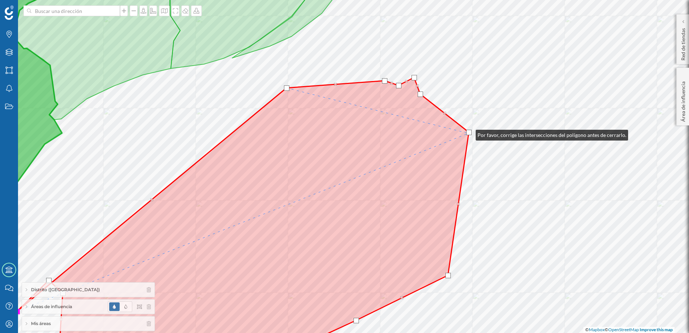
drag, startPoint x: 434, startPoint y: 186, endPoint x: 468, endPoint y: 133, distance: 63.0
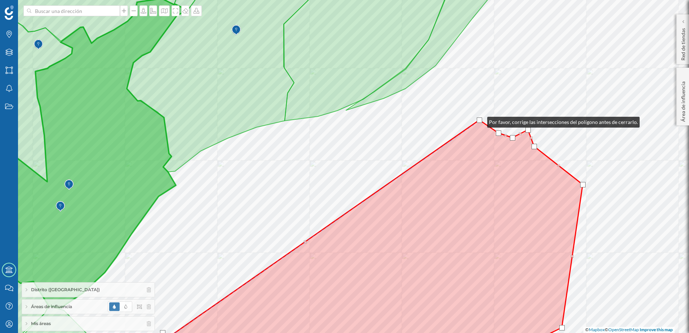
drag, startPoint x: 401, startPoint y: 141, endPoint x: 480, endPoint y: 120, distance: 81.4
click at [480, 120] on div at bounding box center [479, 119] width 5 height 5
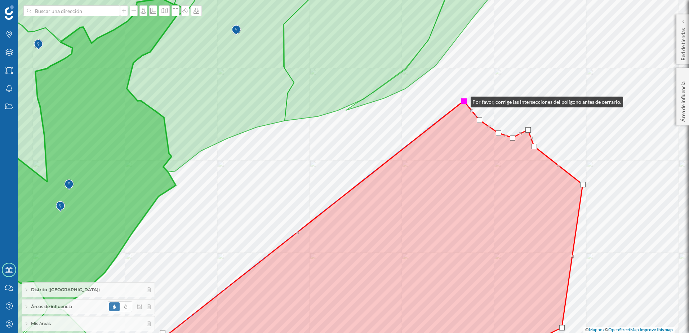
drag, startPoint x: 305, startPoint y: 241, endPoint x: 463, endPoint y: 100, distance: 212.1
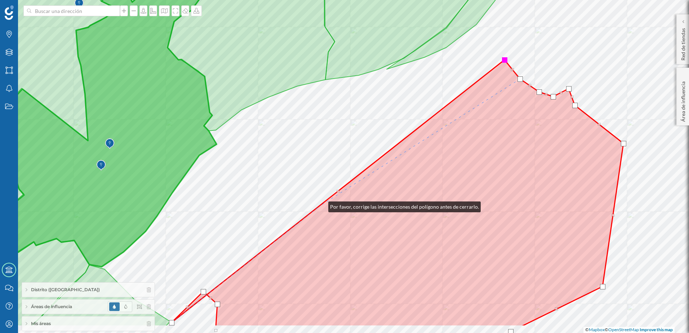
drag, startPoint x: 280, startPoint y: 246, endPoint x: 321, endPoint y: 205, distance: 57.8
click at [321, 205] on icon at bounding box center [397, 193] width 452 height 267
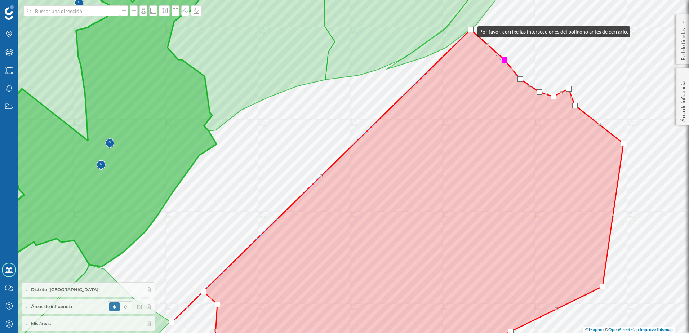
drag, startPoint x: 338, startPoint y: 192, endPoint x: 470, endPoint y: 30, distance: 209.2
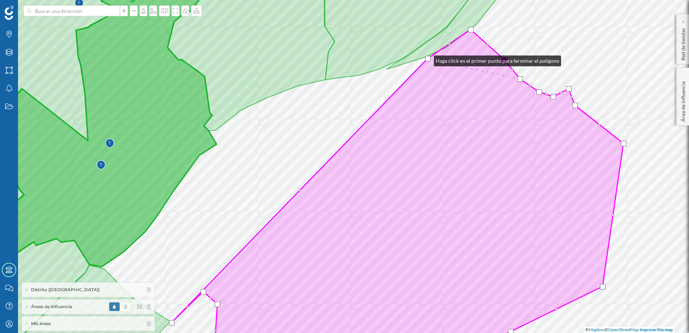
drag, startPoint x: 320, startPoint y: 177, endPoint x: 423, endPoint y: 59, distance: 156.5
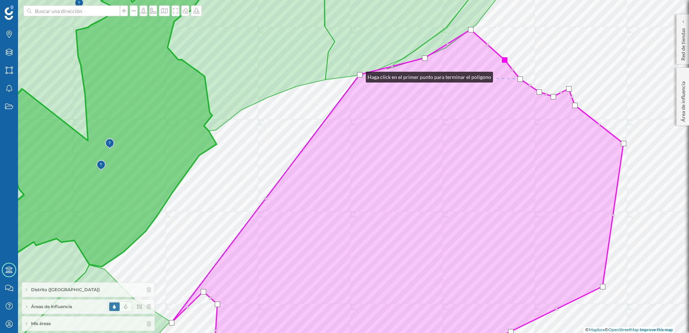
drag, startPoint x: 297, startPoint y: 191, endPoint x: 358, endPoint y: 75, distance: 131.0
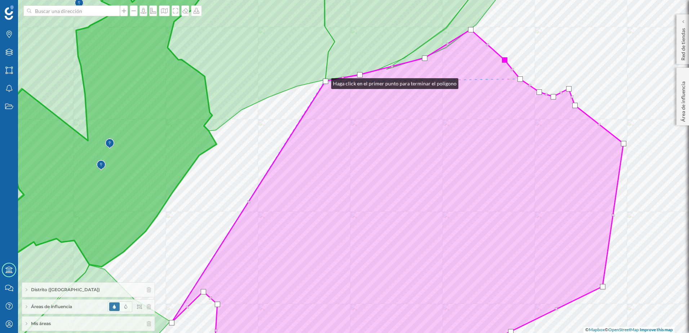
drag, startPoint x: 264, startPoint y: 199, endPoint x: 322, endPoint y: 81, distance: 131.5
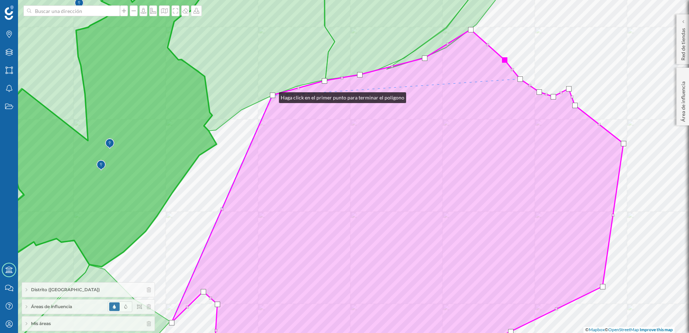
drag, startPoint x: 247, startPoint y: 202, endPoint x: 272, endPoint y: 96, distance: 109.4
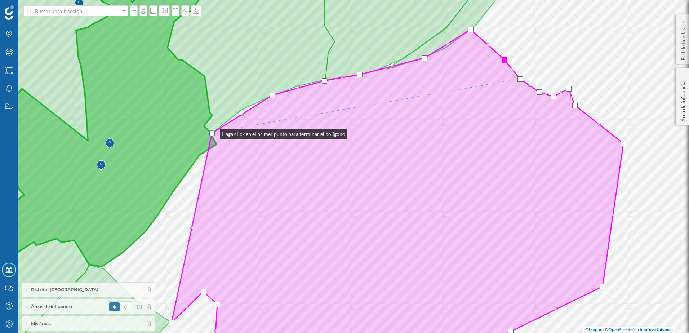
drag, startPoint x: 223, startPoint y: 208, endPoint x: 213, endPoint y: 132, distance: 76.3
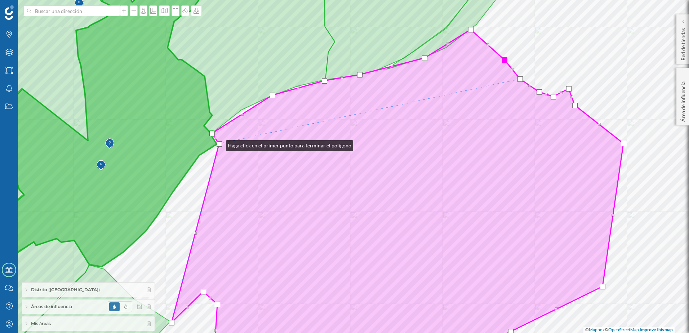
drag, startPoint x: 191, startPoint y: 228, endPoint x: 217, endPoint y: 144, distance: 87.7
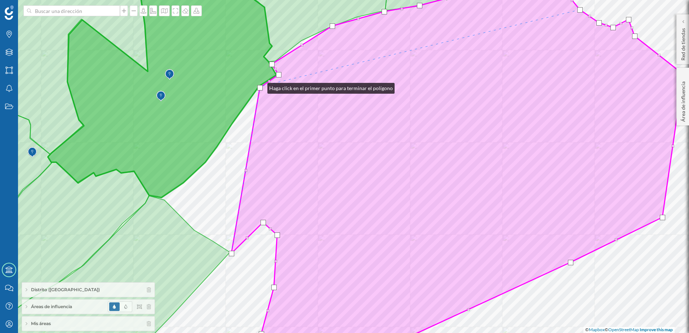
drag, startPoint x: 255, startPoint y: 163, endPoint x: 260, endPoint y: 86, distance: 76.5
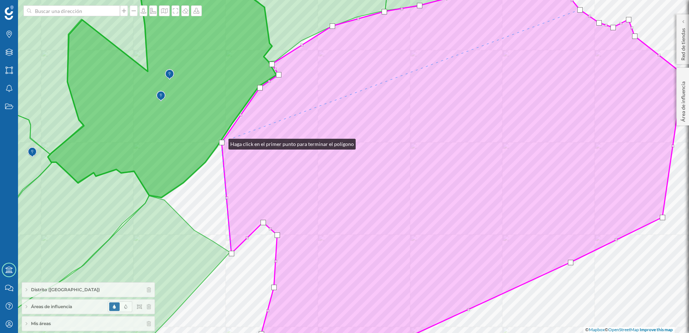
drag, startPoint x: 245, startPoint y: 170, endPoint x: 221, endPoint y: 142, distance: 37.6
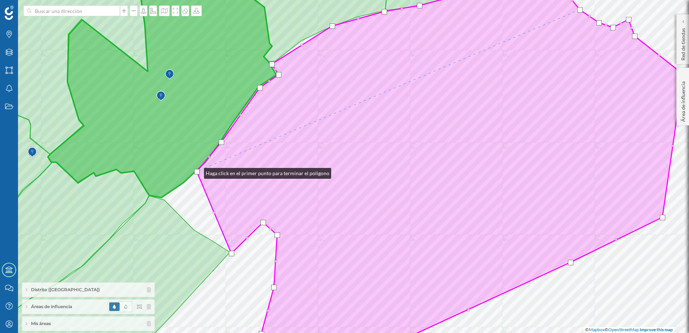
drag, startPoint x: 226, startPoint y: 197, endPoint x: 197, endPoint y: 171, distance: 39.3
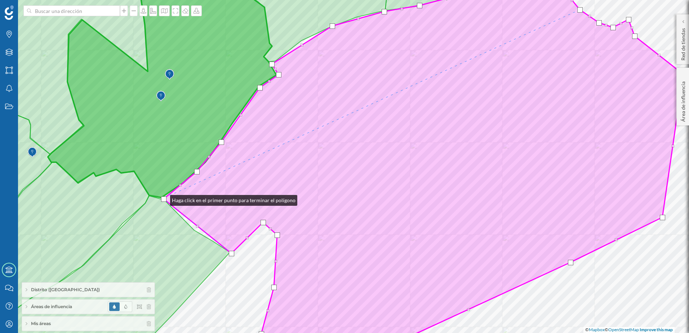
drag, startPoint x: 213, startPoint y: 212, endPoint x: 163, endPoint y: 199, distance: 52.3
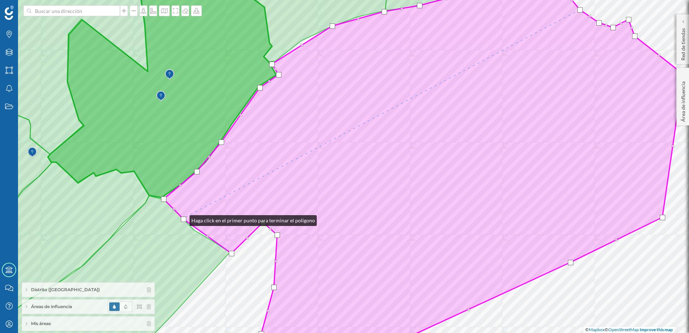
drag, startPoint x: 196, startPoint y: 226, endPoint x: 182, endPoint y: 219, distance: 15.8
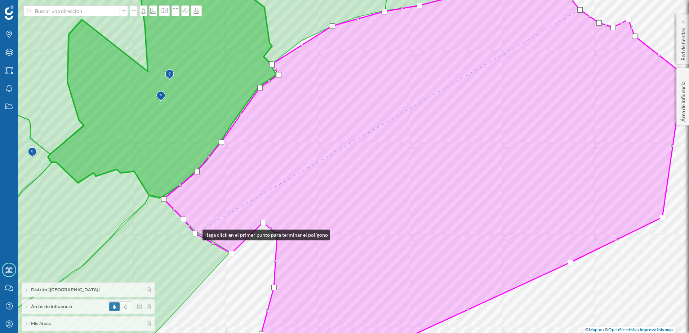
drag, startPoint x: 208, startPoint y: 236, endPoint x: 195, endPoint y: 233, distance: 13.4
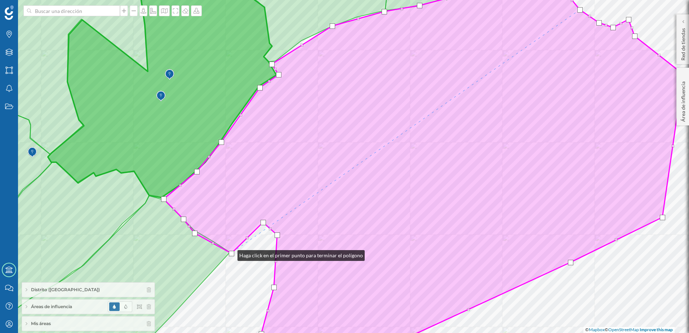
click at [230, 254] on div at bounding box center [231, 253] width 5 height 5
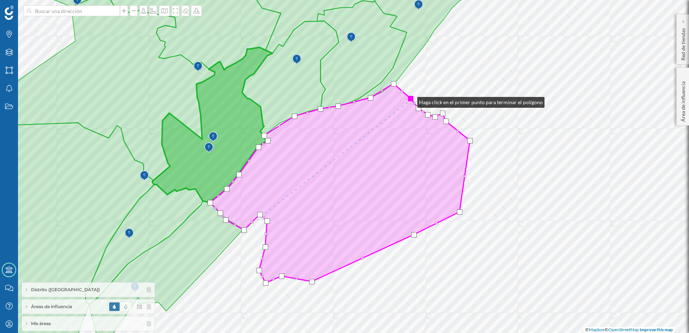
click at [410, 101] on div at bounding box center [410, 98] width 5 height 5
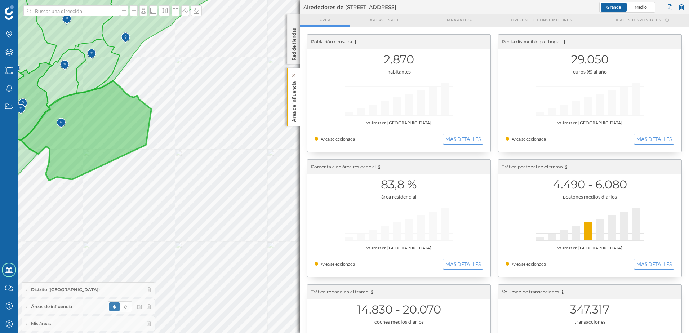
click at [295, 121] on p "Área de influencia" at bounding box center [293, 101] width 7 height 44
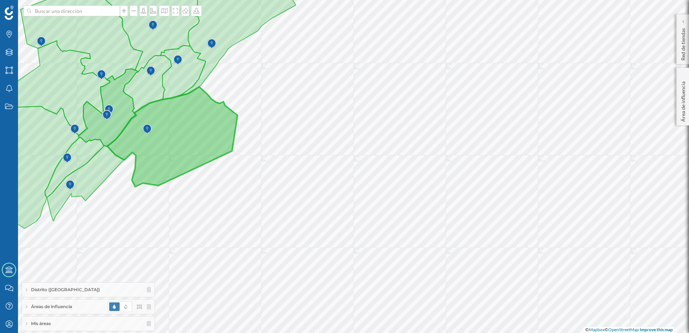
click at [48, 307] on span "Áreas de influencia" at bounding box center [51, 306] width 41 height 6
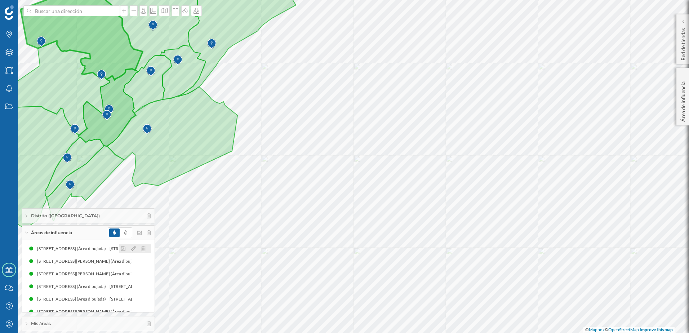
scroll to position [85, 0]
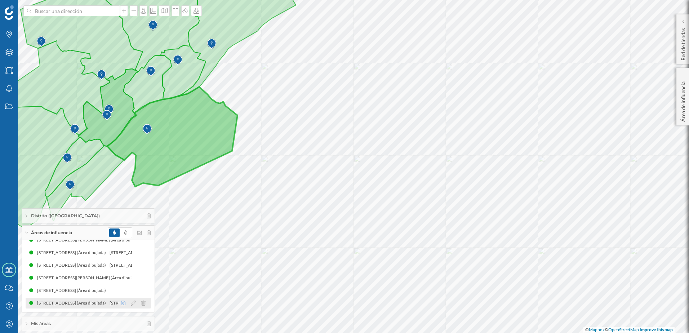
click at [121, 304] on icon at bounding box center [123, 303] width 4 height 4
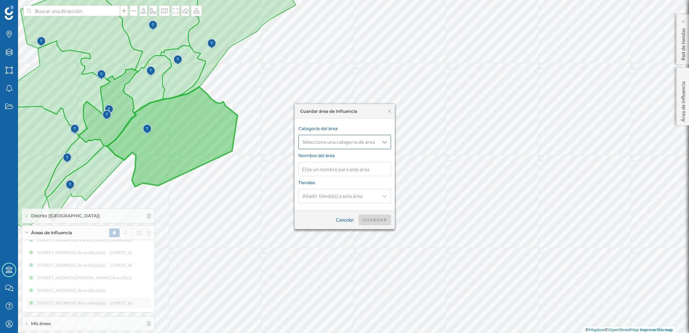
click at [385, 144] on icon at bounding box center [384, 141] width 4 height 5
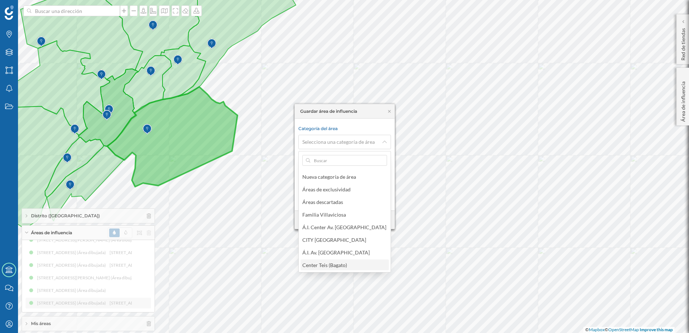
click at [337, 265] on div "Center Teis (Bagato)" at bounding box center [324, 265] width 45 height 6
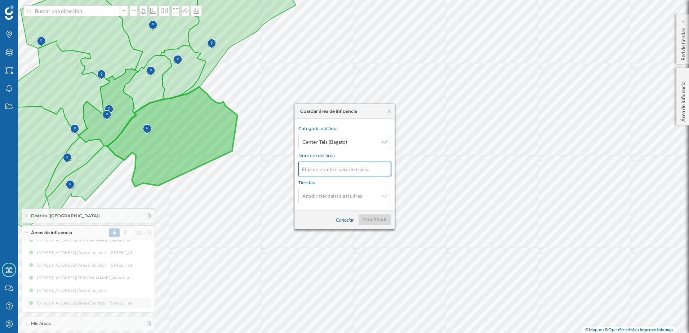
click at [332, 167] on input at bounding box center [344, 169] width 93 height 14
type input "2.0 - Atracción"
click at [376, 220] on div "Guardar" at bounding box center [374, 219] width 32 height 11
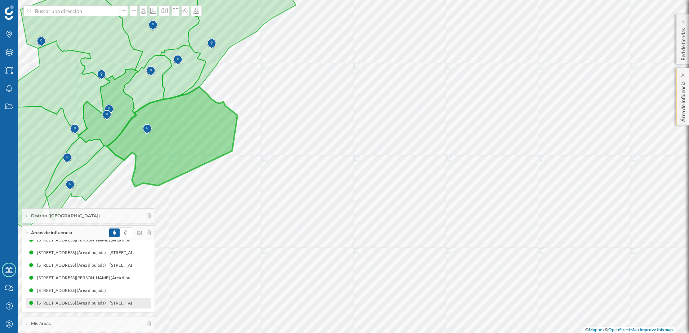
click at [685, 102] on p "Área de influencia" at bounding box center [682, 100] width 7 height 43
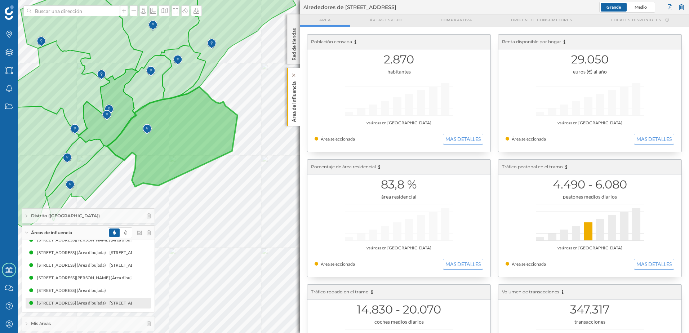
click at [291, 108] on p "Área de influencia" at bounding box center [293, 101] width 7 height 44
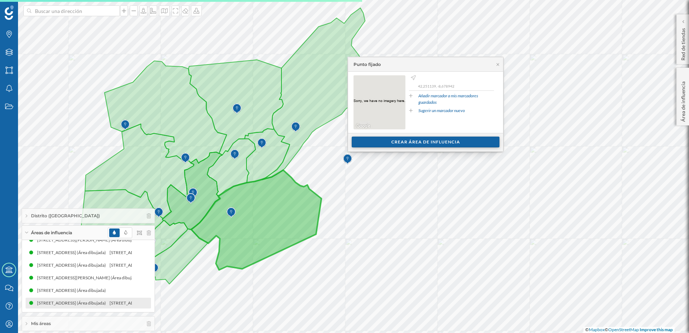
click at [373, 141] on div "Crear área de influencia" at bounding box center [426, 142] width 148 height 11
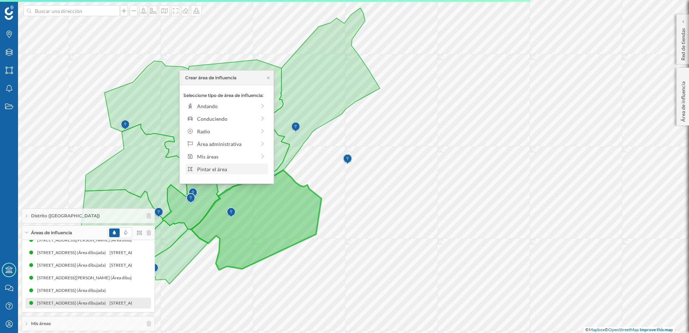
click at [240, 171] on div "Pintar el área" at bounding box center [231, 169] width 69 height 8
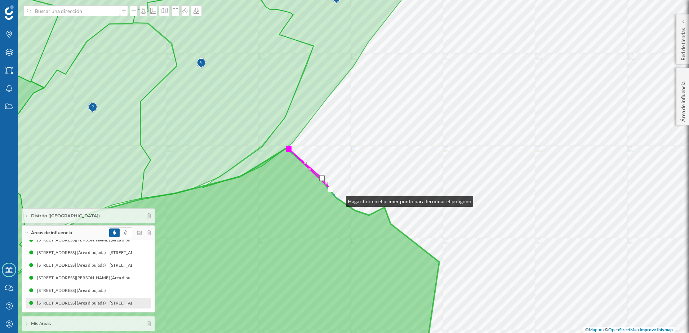
click at [339, 200] on icon at bounding box center [190, 258] width 497 height 220
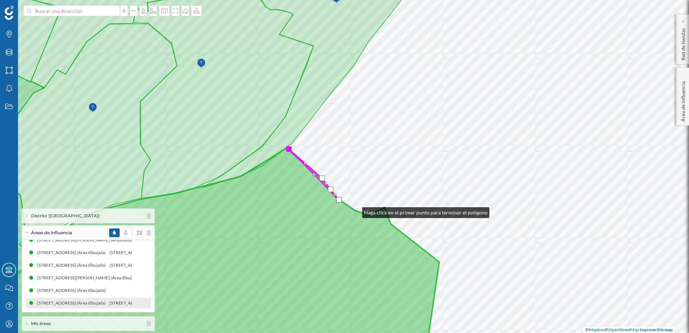
click at [355, 211] on icon at bounding box center [190, 258] width 497 height 220
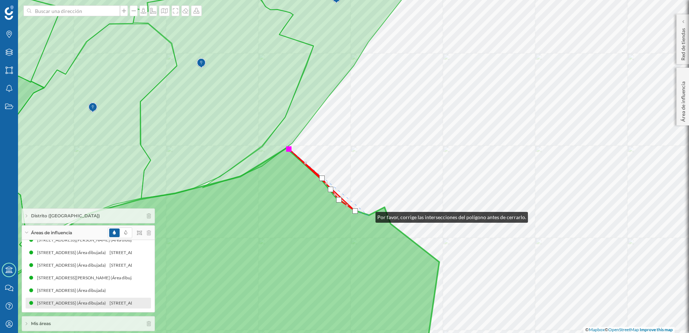
click at [369, 215] on icon at bounding box center [190, 258] width 497 height 220
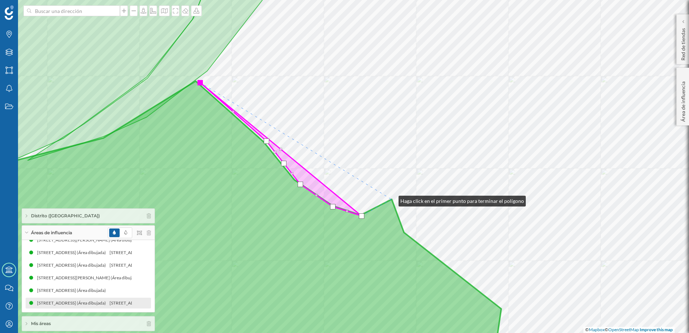
click at [392, 199] on icon at bounding box center [215, 224] width 571 height 287
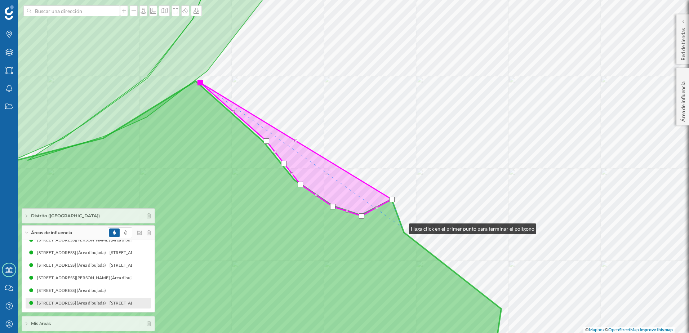
click at [402, 227] on icon at bounding box center [215, 224] width 571 height 287
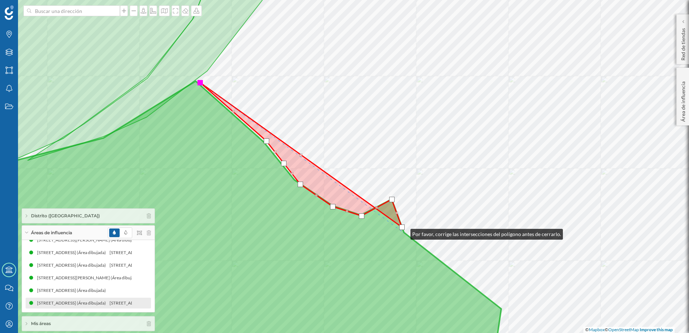
click at [404, 232] on icon at bounding box center [215, 224] width 571 height 287
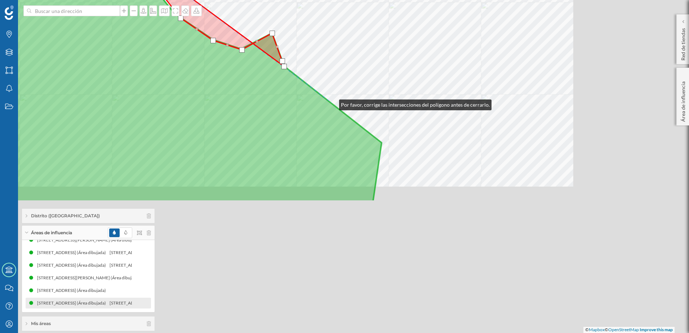
drag, startPoint x: 451, startPoint y: 269, endPoint x: 332, endPoint y: 103, distance: 204.7
click at [332, 103] on icon at bounding box center [95, 58] width 571 height 287
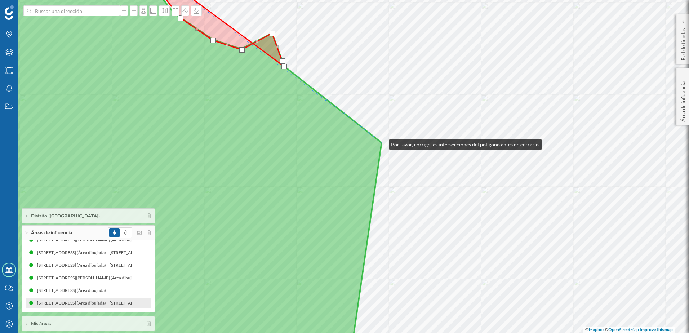
click at [382, 143] on icon at bounding box center [156, 166] width 452 height 402
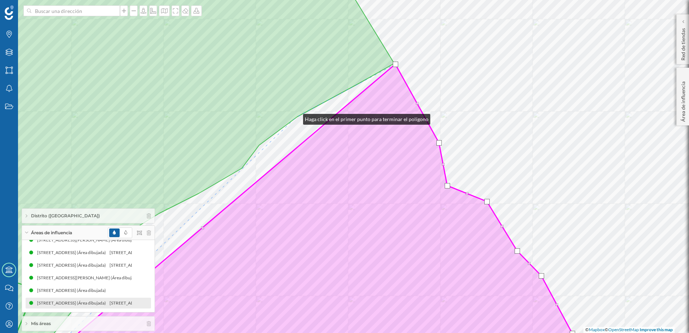
click at [296, 117] on icon at bounding box center [179, 166] width 431 height 401
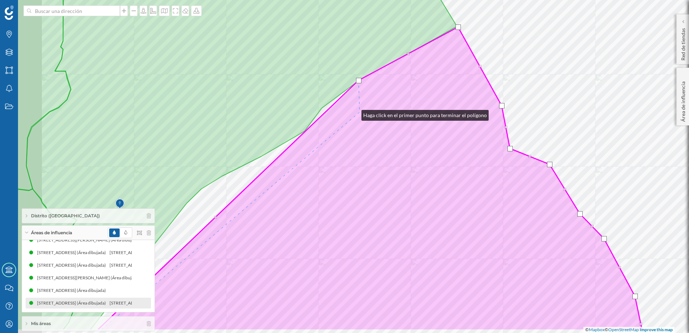
drag, startPoint x: 312, startPoint y: 129, endPoint x: 369, endPoint y: 110, distance: 60.2
click at [369, 110] on icon at bounding box center [369, 178] width 545 height 303
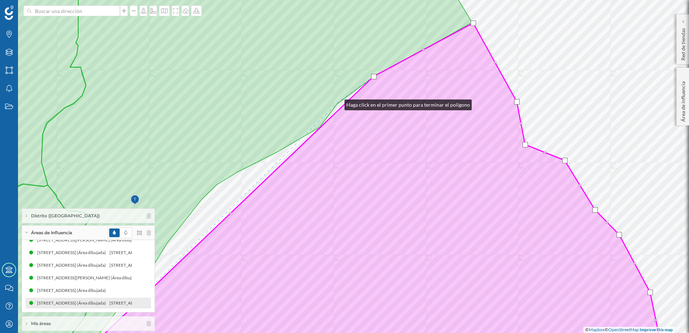
click at [337, 103] on icon at bounding box center [253, 166] width 438 height 401
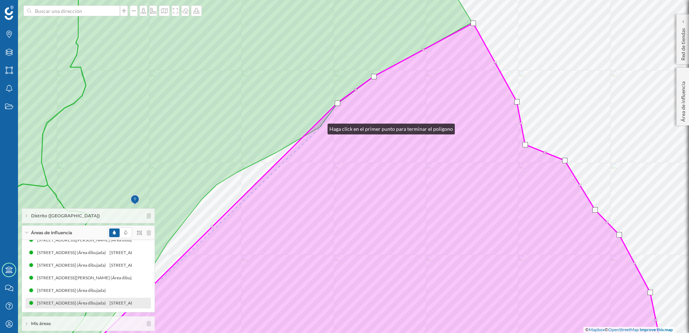
click at [320, 127] on icon at bounding box center [393, 195] width 612 height 344
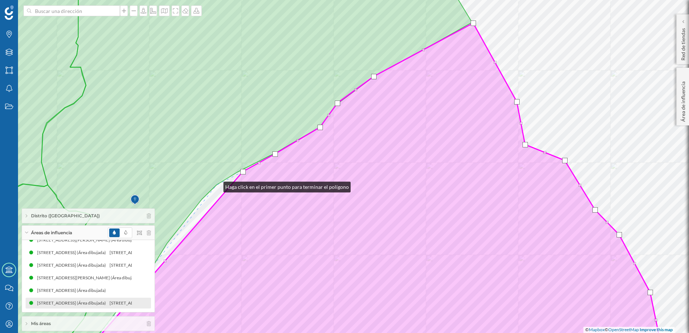
click at [216, 185] on icon at bounding box center [253, 166] width 438 height 401
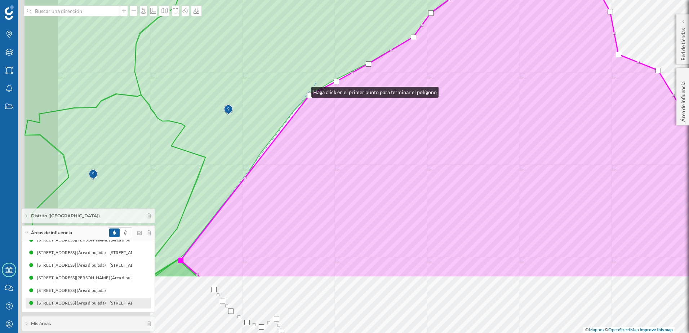
drag, startPoint x: 211, startPoint y: 180, endPoint x: 341, endPoint y: 65, distance: 174.0
click at [341, 65] on icon at bounding box center [347, 76] width 438 height 401
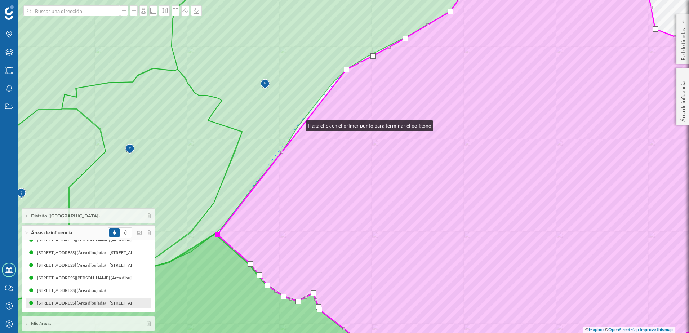
click at [299, 124] on icon at bounding box center [314, 119] width 366 height 307
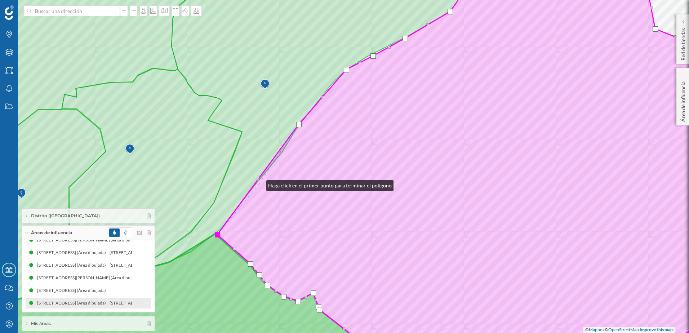
click at [259, 184] on icon at bounding box center [487, 167] width 541 height 402
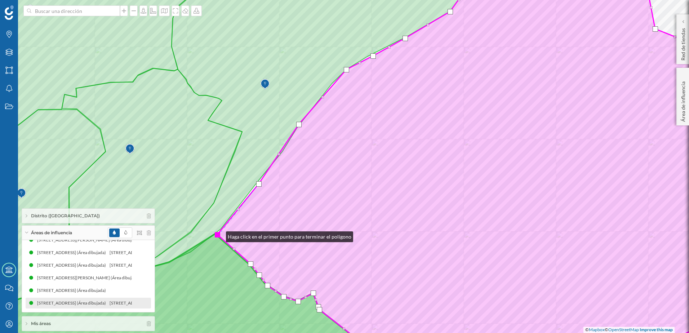
click at [219, 235] on div at bounding box center [217, 234] width 5 height 5
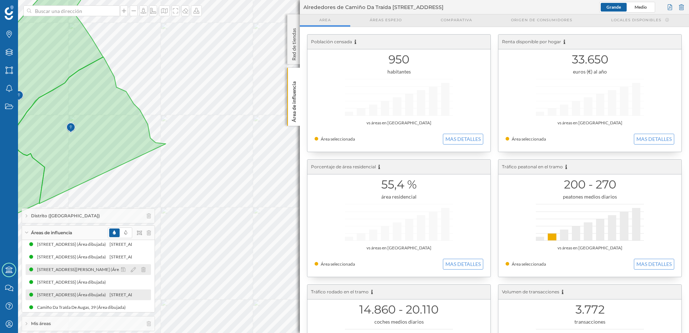
scroll to position [97, 0]
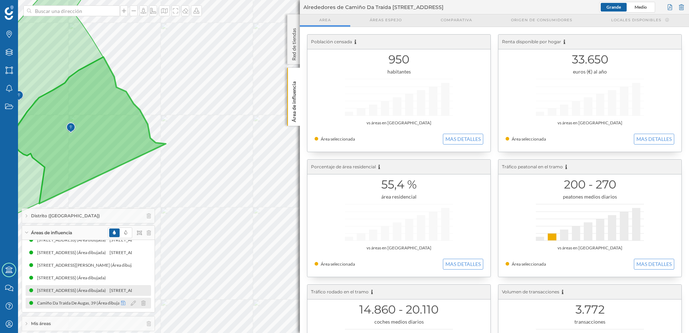
click at [121, 304] on icon at bounding box center [123, 302] width 4 height 5
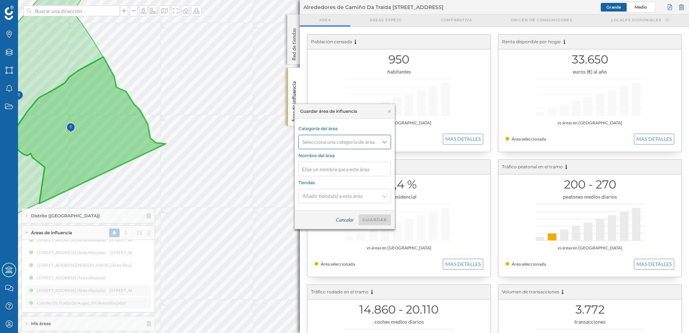
click at [375, 144] on span "Selecciona una categoría de área" at bounding box center [340, 141] width 77 height 7
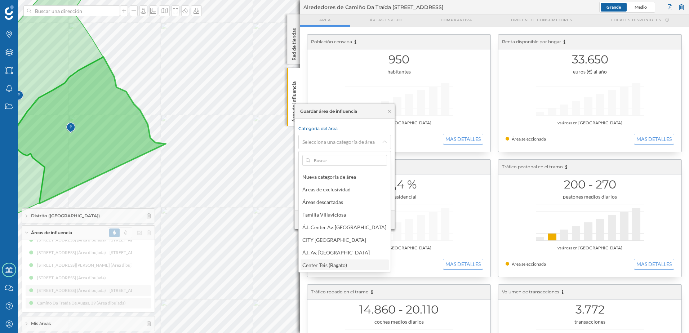
click at [337, 264] on div "Center Teis (Bagato)" at bounding box center [324, 265] width 45 height 6
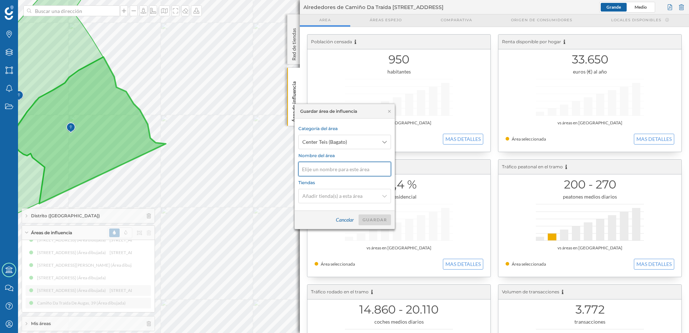
click at [341, 173] on input at bounding box center [344, 169] width 93 height 14
type input "2.1 - Atracción"
click at [375, 217] on div "Guardar" at bounding box center [374, 219] width 32 height 11
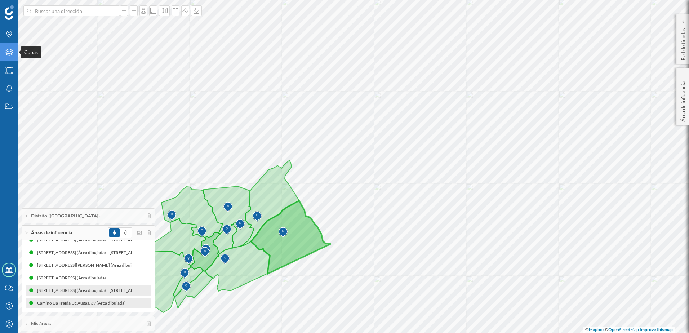
click at [14, 51] on div "Capas" at bounding box center [9, 52] width 18 height 18
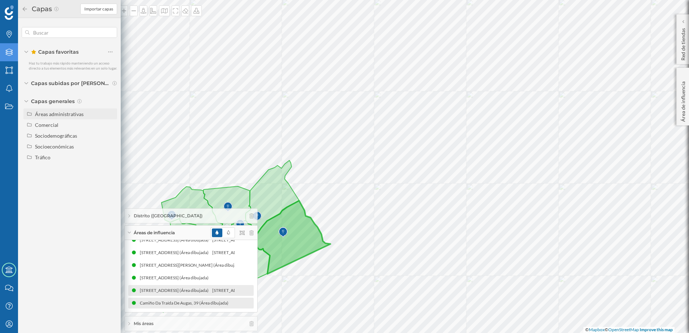
click at [59, 113] on div "Áreas administrativas" at bounding box center [59, 114] width 49 height 6
click at [110, 146] on input "Municipio" at bounding box center [112, 146] width 5 height 5
radio input "true"
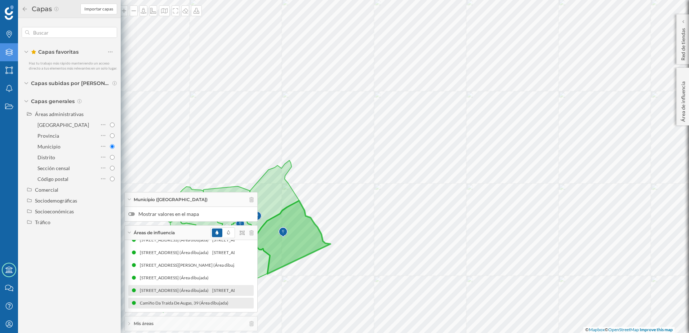
click at [24, 9] on icon at bounding box center [25, 8] width 6 height 5
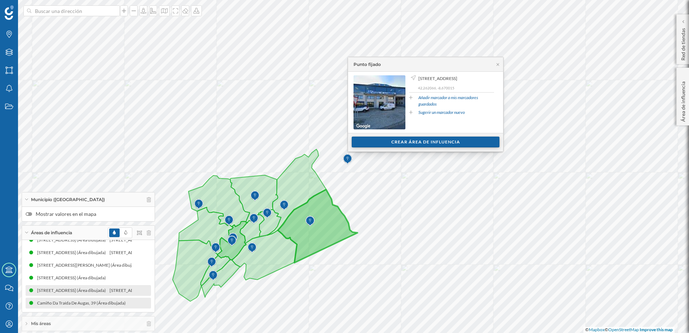
click at [396, 146] on div "Crear área de influencia" at bounding box center [426, 142] width 148 height 11
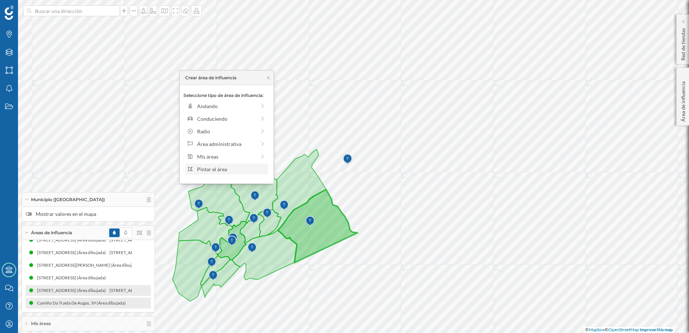
click at [220, 169] on div "Pintar el área" at bounding box center [231, 169] width 69 height 8
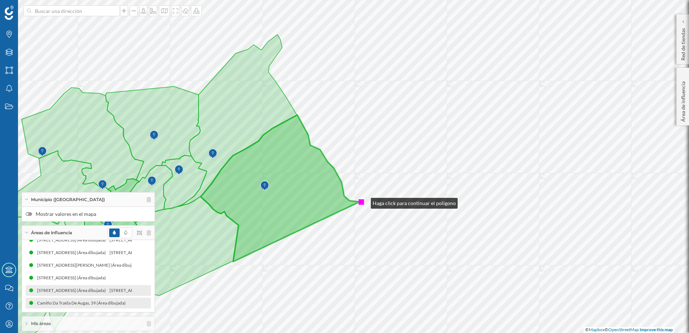
click at [364, 201] on div at bounding box center [360, 201] width 5 height 5
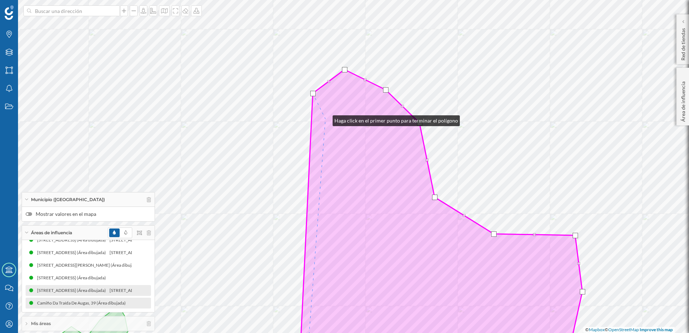
click at [325, 119] on icon at bounding box center [440, 219] width 283 height 298
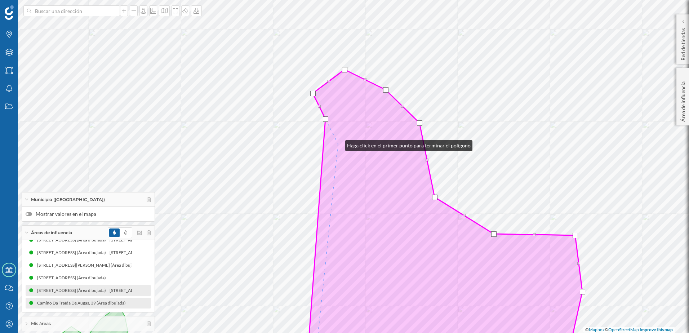
click at [338, 144] on icon at bounding box center [445, 219] width 276 height 298
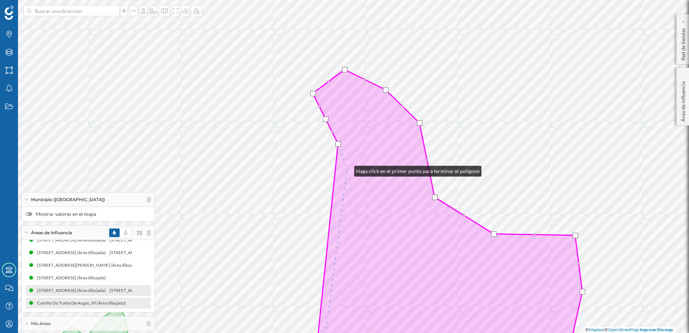
click at [347, 169] on icon at bounding box center [447, 219] width 269 height 298
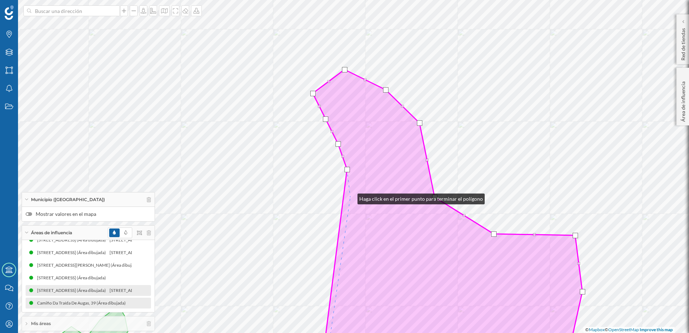
click at [350, 197] on icon at bounding box center [447, 219] width 269 height 298
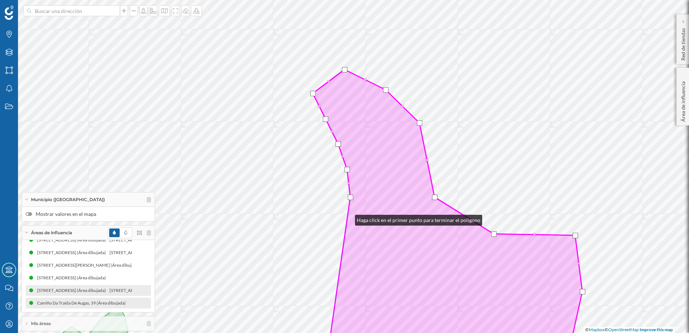
click at [347, 222] on icon at bounding box center [447, 219] width 269 height 298
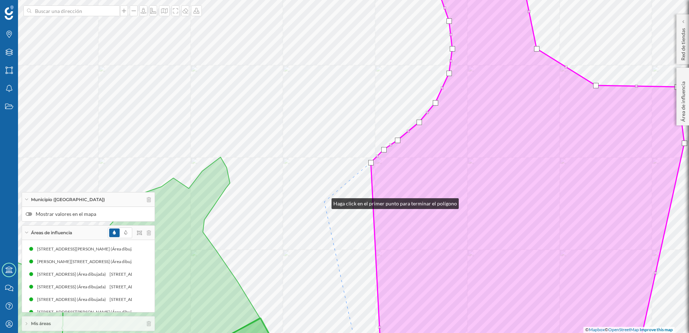
scroll to position [97, 0]
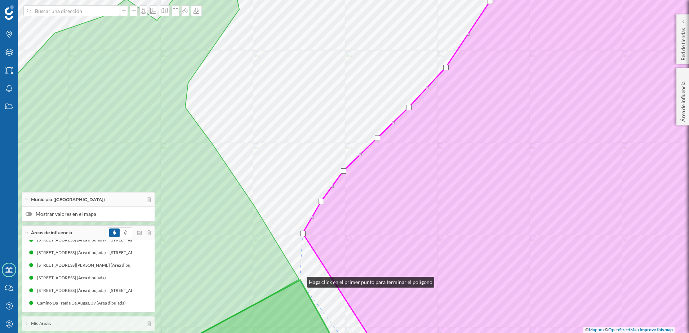
click at [300, 280] on icon at bounding box center [252, 324] width 187 height 88
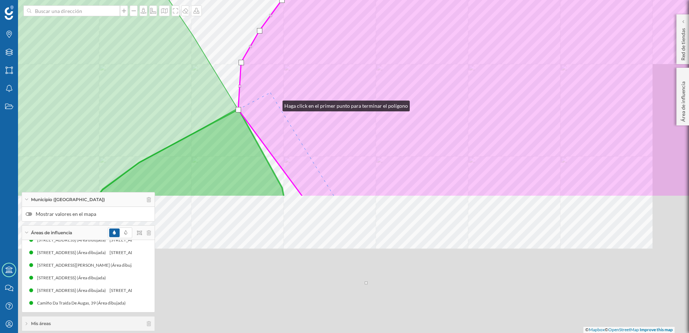
drag, startPoint x: 337, startPoint y: 275, endPoint x: 266, endPoint y: 83, distance: 204.6
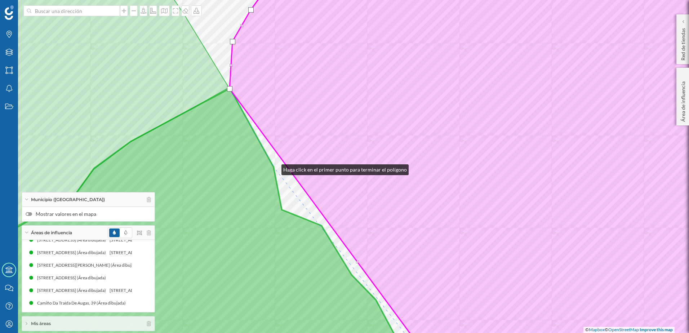
click at [274, 168] on icon at bounding box center [169, 228] width 479 height 280
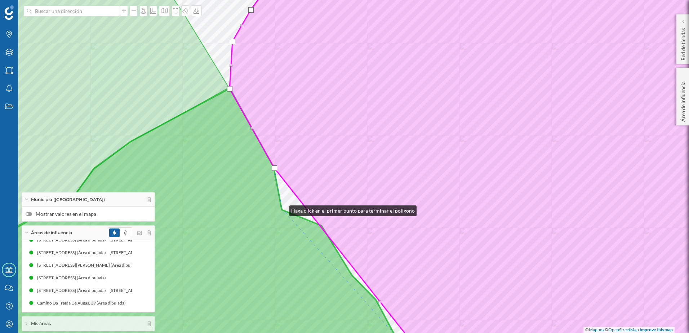
click at [282, 209] on icon at bounding box center [169, 228] width 479 height 280
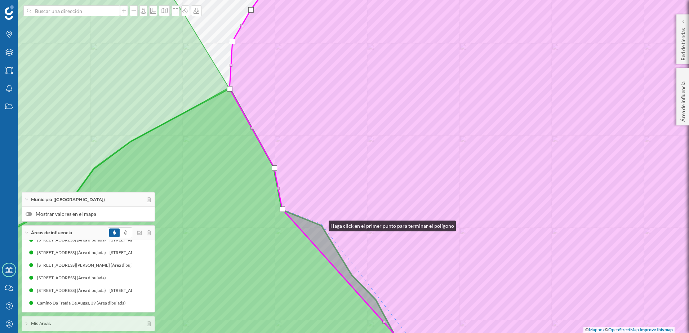
click at [321, 224] on icon at bounding box center [493, 167] width 529 height 402
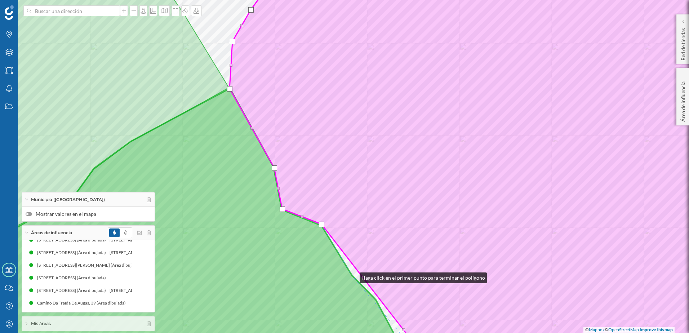
click at [352, 276] on icon at bounding box center [169, 228] width 479 height 280
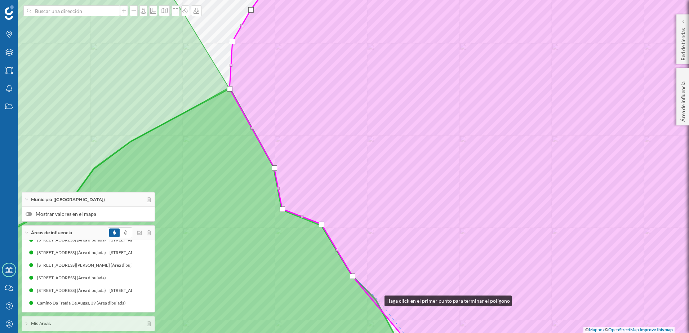
click at [377, 299] on icon at bounding box center [493, 167] width 529 height 402
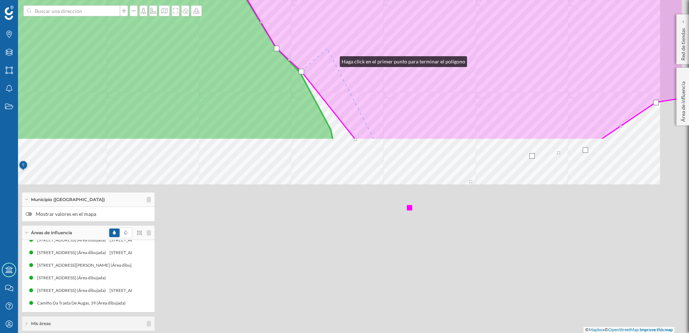
drag, startPoint x: 409, startPoint y: 288, endPoint x: 322, endPoint y: 35, distance: 267.4
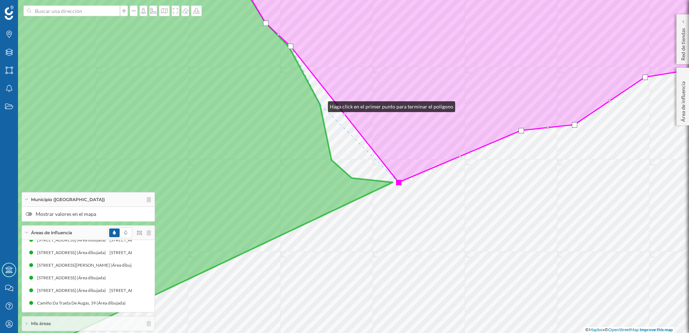
click at [321, 105] on icon at bounding box center [161, 166] width 463 height 402
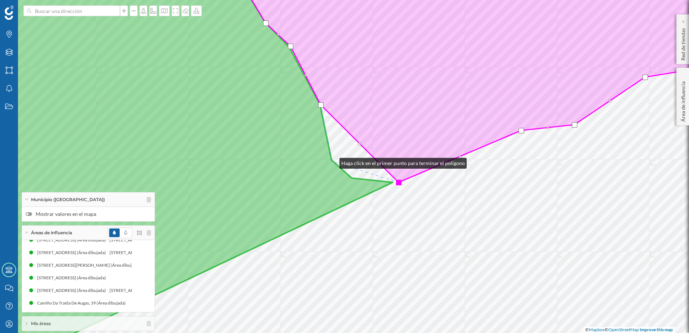
click at [332, 161] on icon at bounding box center [161, 166] width 463 height 402
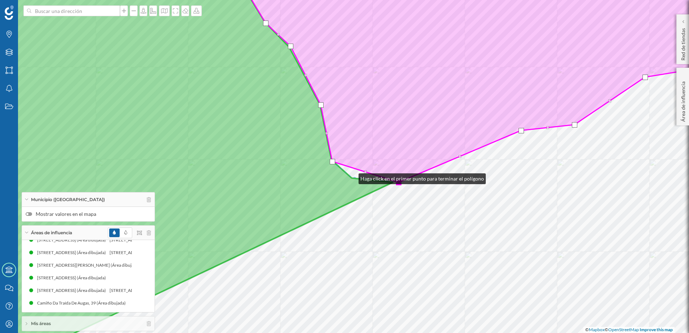
click at [351, 177] on icon at bounding box center [161, 166] width 463 height 402
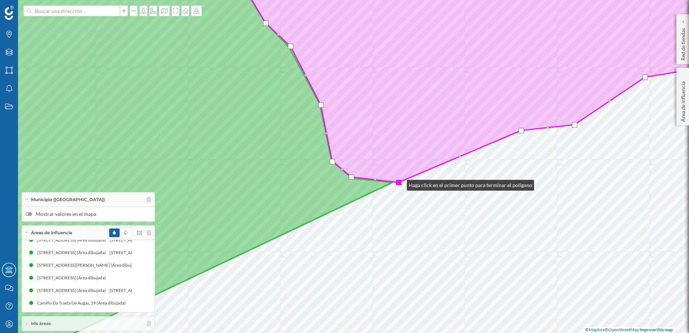
click at [400, 183] on div at bounding box center [398, 182] width 5 height 5
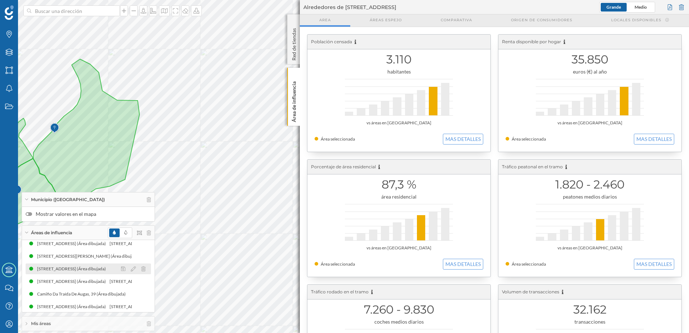
scroll to position [110, 0]
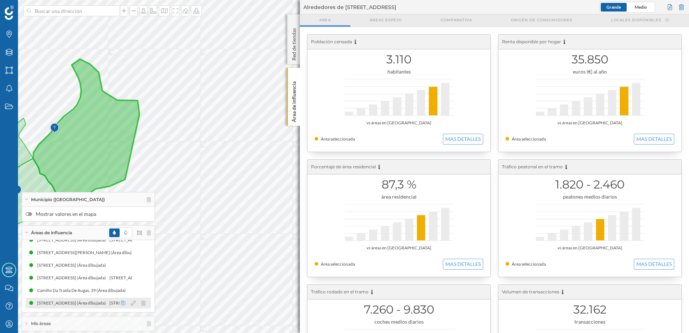
click at [121, 303] on icon at bounding box center [123, 302] width 4 height 5
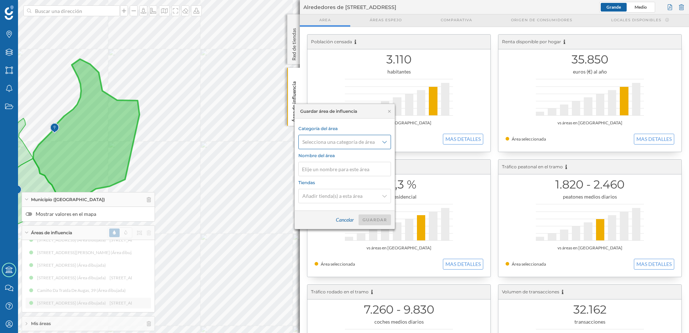
click at [379, 143] on div "Selecciona una categoría de área" at bounding box center [344, 142] width 93 height 14
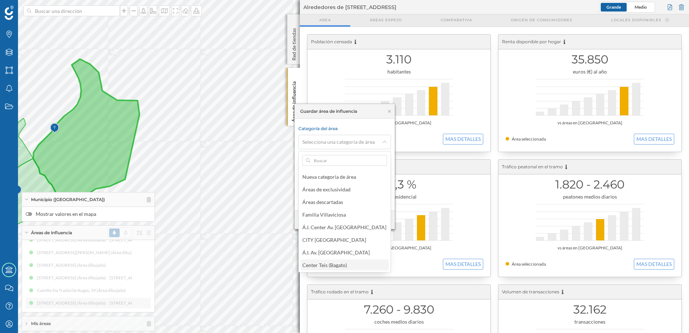
click at [336, 262] on div "Center Teis (Bagato)" at bounding box center [324, 265] width 45 height 6
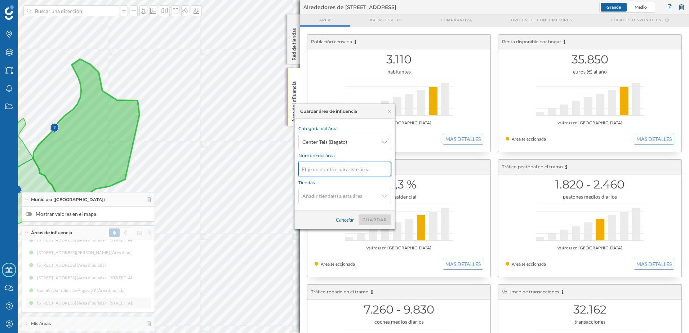
click at [333, 173] on input at bounding box center [344, 169] width 93 height 14
type input "2.2 - Atracción"
click at [373, 218] on div "Guardar" at bounding box center [374, 219] width 32 height 11
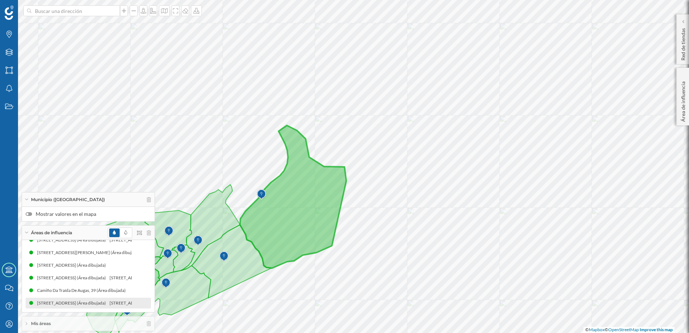
click at [62, 232] on span "Áreas de influencia" at bounding box center [51, 232] width 41 height 6
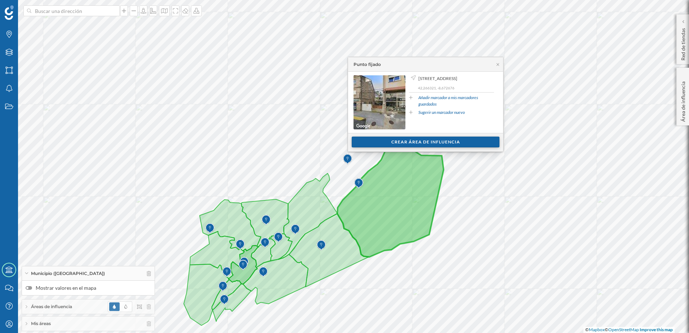
click at [376, 143] on div "Crear área de influencia" at bounding box center [426, 142] width 148 height 11
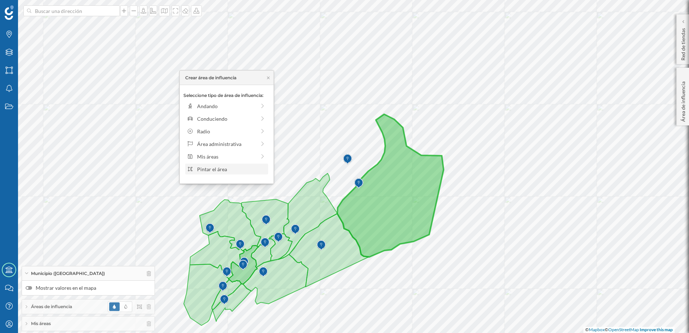
click at [212, 173] on div "Pintar el área" at bounding box center [226, 169] width 83 height 11
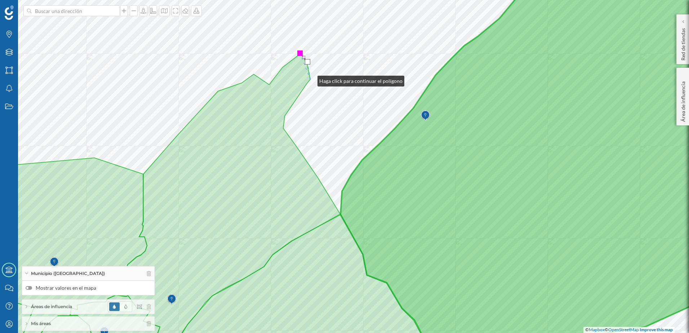
click at [310, 80] on icon at bounding box center [232, 210] width 215 height 314
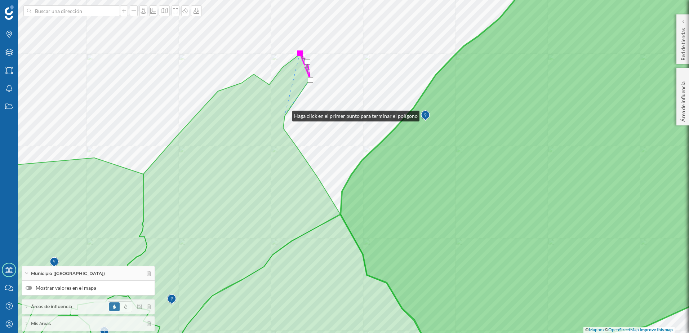
click at [285, 114] on icon at bounding box center [232, 210] width 215 height 314
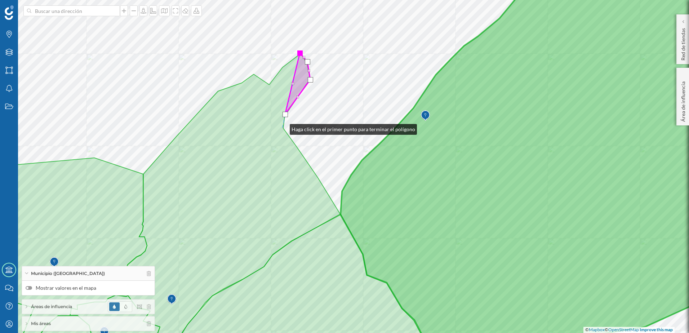
click at [282, 128] on icon at bounding box center [232, 210] width 215 height 314
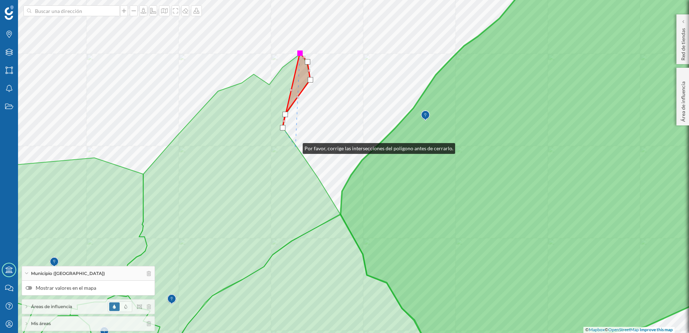
click at [295, 147] on icon at bounding box center [232, 210] width 215 height 314
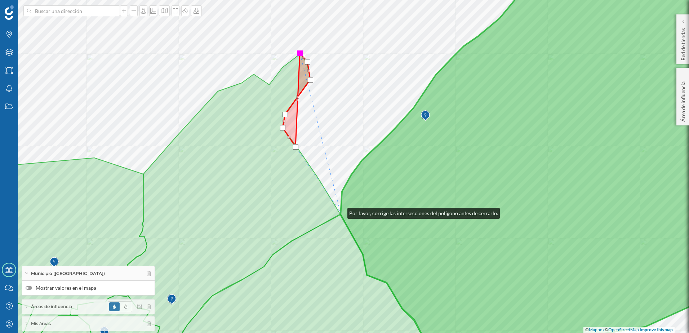
click at [340, 211] on icon at bounding box center [549, 166] width 419 height 402
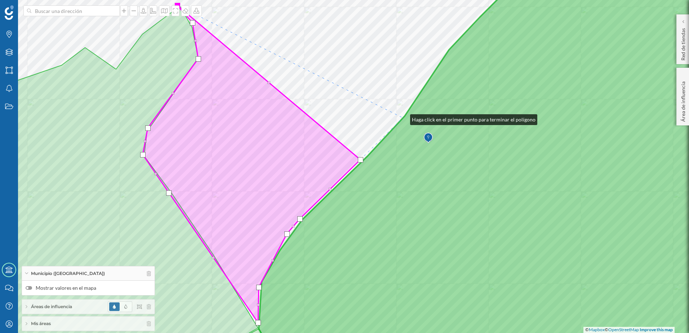
click at [403, 118] on icon at bounding box center [509, 166] width 500 height 402
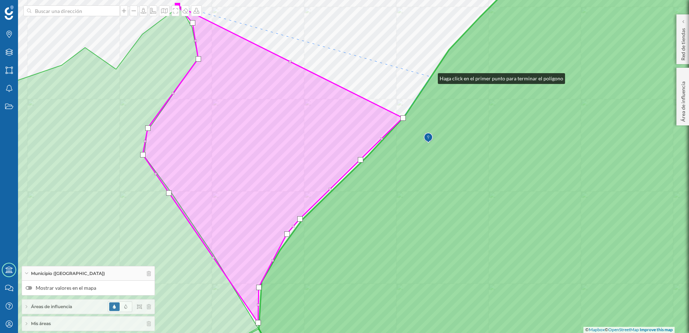
click at [431, 77] on icon at bounding box center [509, 166] width 500 height 402
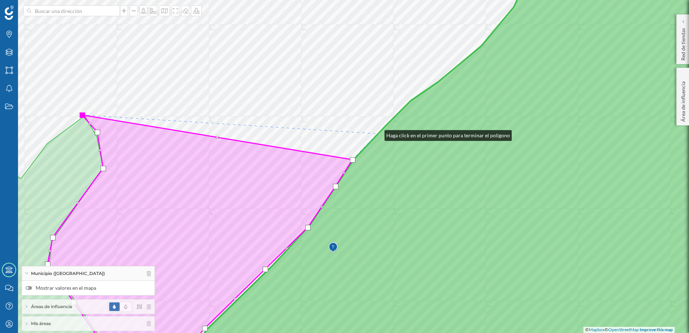
click at [377, 134] on icon at bounding box center [469, 166] width 579 height 402
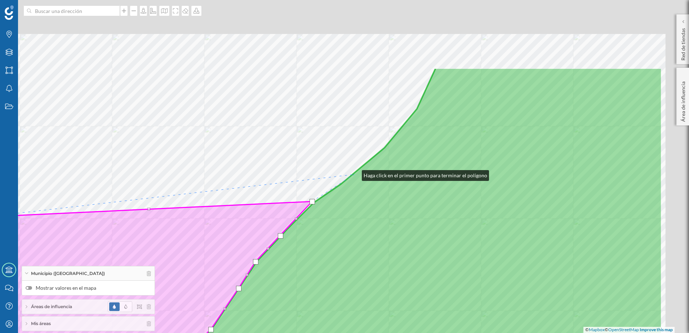
drag, startPoint x: 451, startPoint y: 72, endPoint x: 355, endPoint y: 174, distance: 140.7
click at [355, 174] on icon at bounding box center [372, 268] width 579 height 402
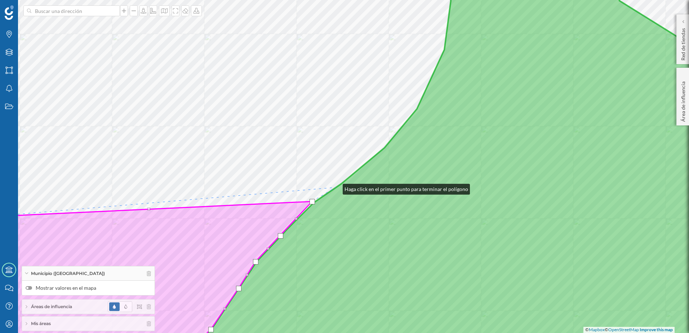
click at [335, 187] on icon at bounding box center [467, 166] width 584 height 402
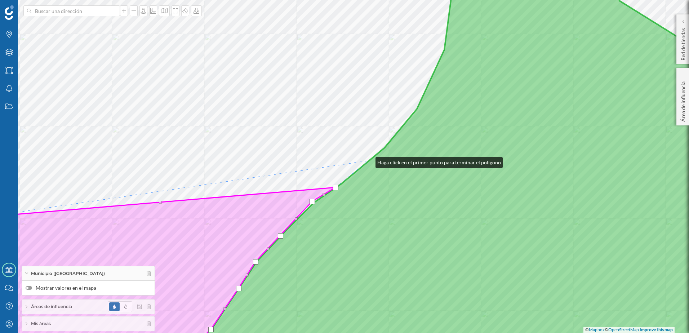
click at [368, 161] on icon at bounding box center [467, 166] width 584 height 402
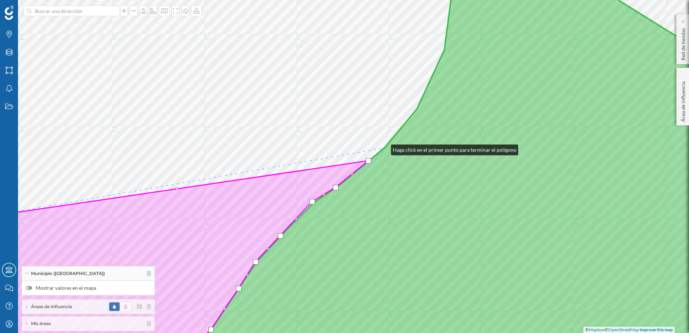
click at [384, 148] on icon at bounding box center [467, 166] width 584 height 402
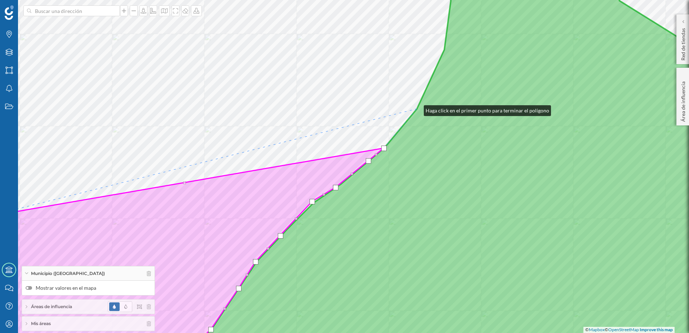
click at [418, 106] on icon at bounding box center [467, 166] width 584 height 402
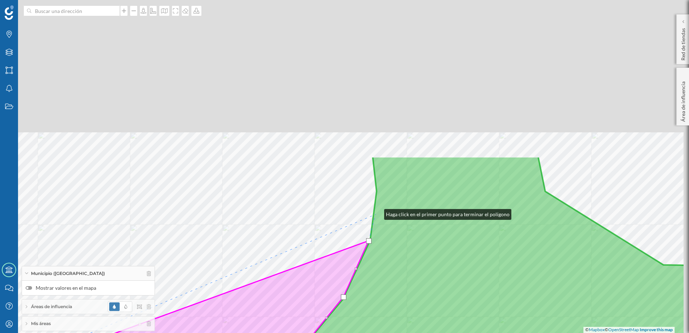
drag, startPoint x: 451, startPoint y: 22, endPoint x: 376, endPoint y: 214, distance: 206.5
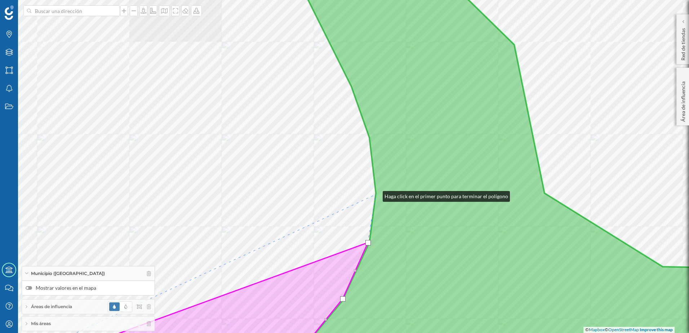
click at [376, 195] on icon at bounding box center [517, 166] width 483 height 402
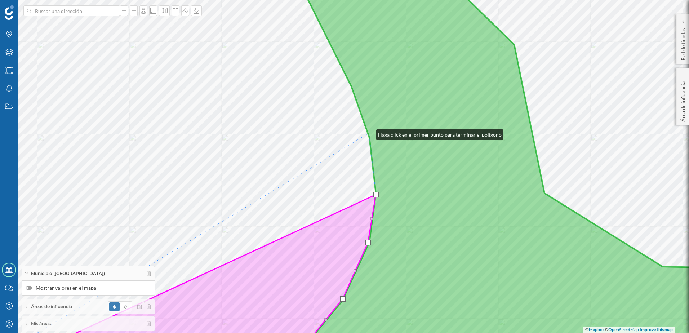
click at [369, 133] on icon at bounding box center [517, 166] width 483 height 402
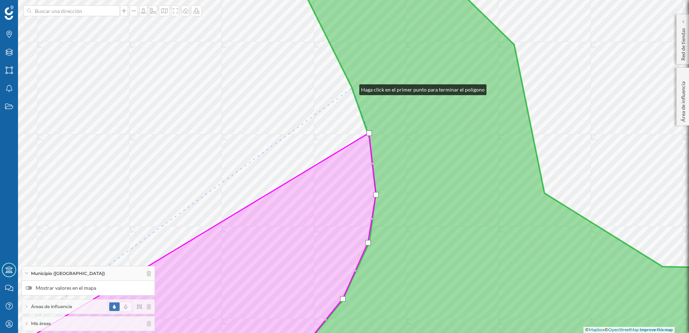
drag, startPoint x: 352, startPoint y: 88, endPoint x: 348, endPoint y: 76, distance: 12.2
click at [352, 88] on icon at bounding box center [517, 166] width 483 height 402
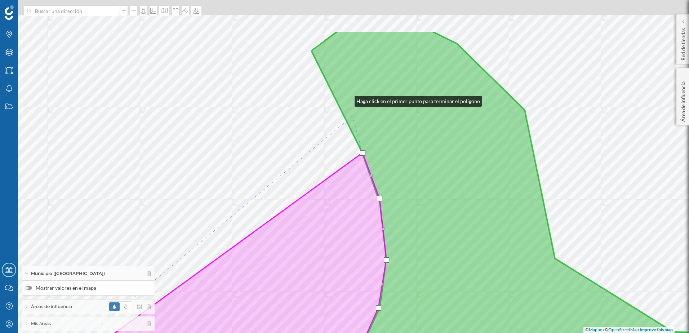
drag, startPoint x: 337, startPoint y: 34, endPoint x: 378, endPoint y: 187, distance: 158.2
click at [378, 187] on icon at bounding box center [528, 232] width 483 height 402
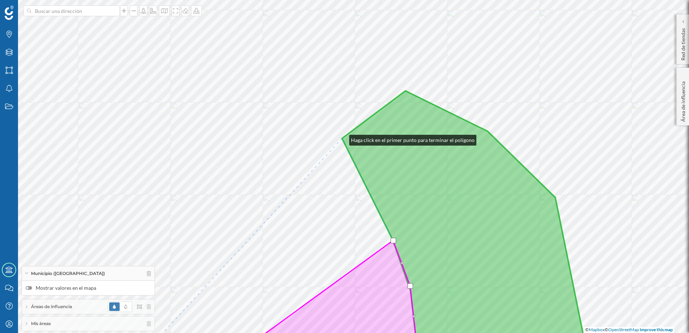
click at [342, 138] on icon at bounding box center [481, 229] width 279 height 277
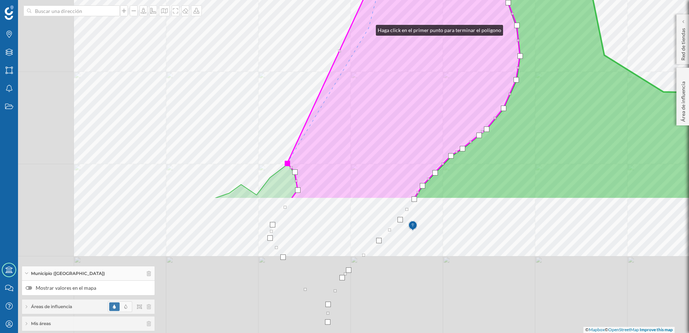
drag, startPoint x: 232, startPoint y: 170, endPoint x: 369, endPoint y: 28, distance: 196.7
click at [369, 28] on icon at bounding box center [403, 26] width 233 height 346
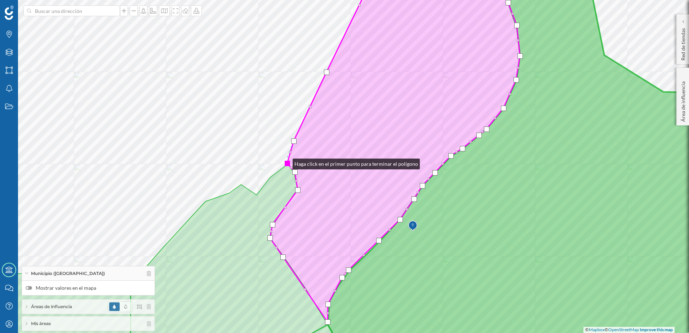
click at [285, 162] on div at bounding box center [287, 163] width 5 height 5
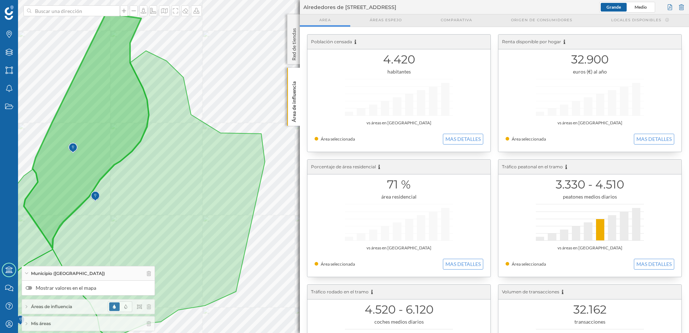
click at [63, 305] on span "Áreas de influencia" at bounding box center [51, 306] width 41 height 6
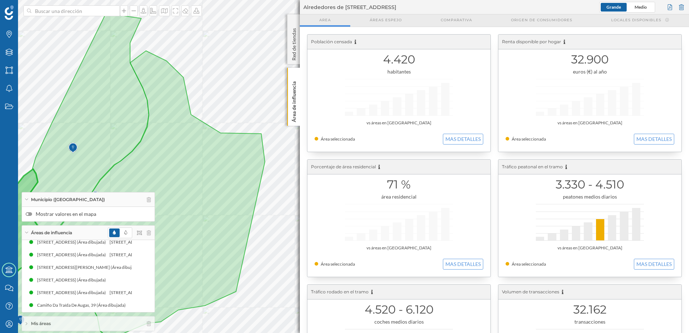
scroll to position [122, 0]
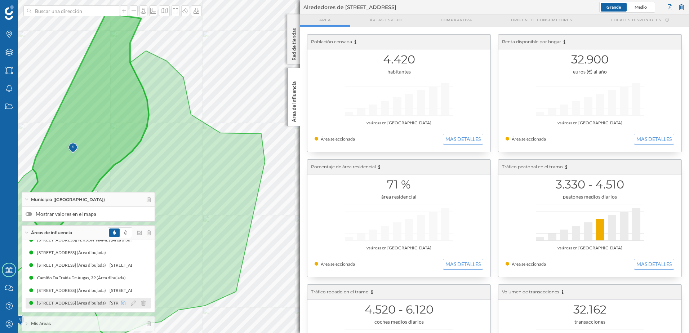
click at [121, 303] on icon at bounding box center [123, 303] width 4 height 4
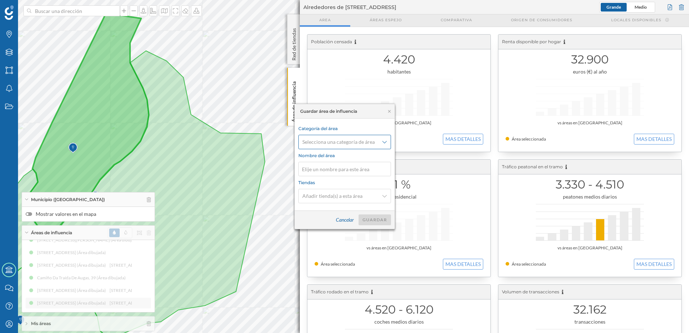
click at [383, 146] on div "Selecciona una categoría de área" at bounding box center [344, 142] width 93 height 14
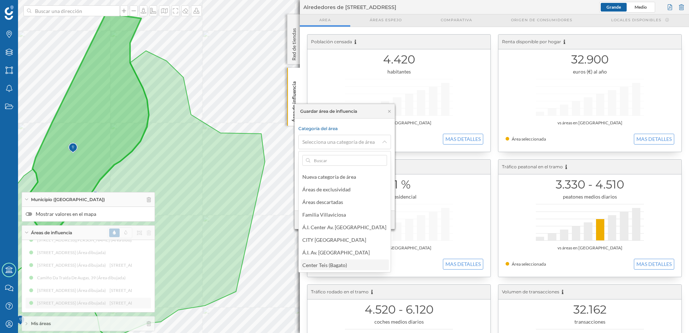
click at [340, 261] on div "Center Teis (Bagato)" at bounding box center [326, 265] width 48 height 8
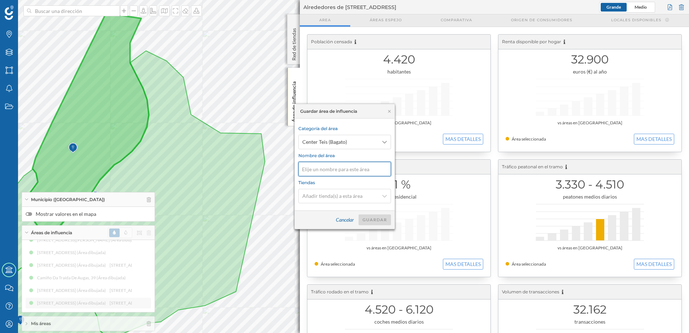
click at [333, 171] on input at bounding box center [344, 169] width 93 height 14
type input "2.3 - Atracción"
click at [373, 220] on div "Guardar" at bounding box center [374, 219] width 32 height 11
